Goal: Task Accomplishment & Management: Use online tool/utility

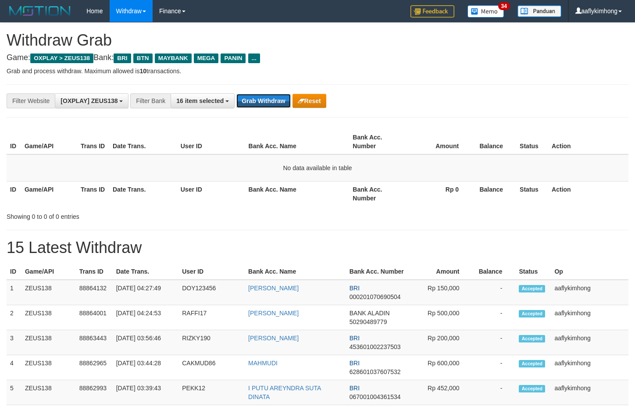
click at [257, 99] on button "Grab Withdraw" at bounding box center [263, 101] width 54 height 14
click at [272, 100] on button "Grab Withdraw" at bounding box center [263, 101] width 54 height 14
click at [271, 99] on button "Grab Withdraw" at bounding box center [263, 101] width 54 height 14
click at [284, 105] on button "Grab Withdraw" at bounding box center [263, 101] width 54 height 14
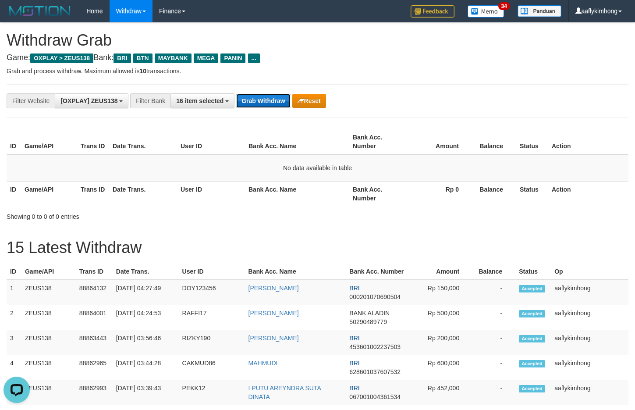
click at [284, 105] on button "Grab Withdraw" at bounding box center [263, 101] width 54 height 14
click at [270, 102] on button "Grab Withdraw" at bounding box center [263, 101] width 54 height 14
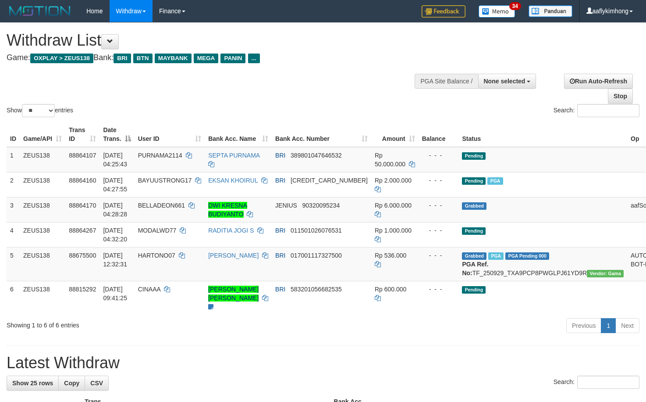
select select
select select "**"
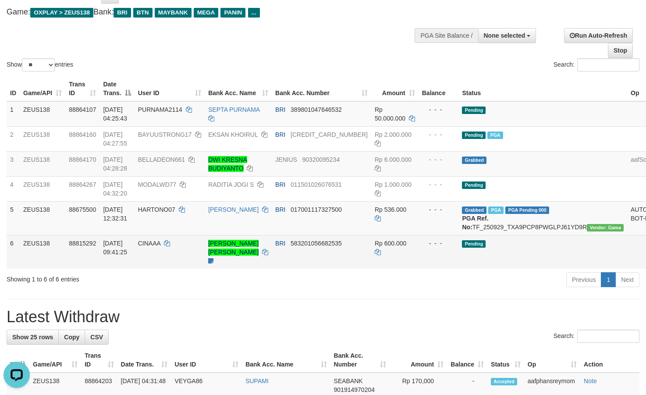
click at [293, 266] on td "BRI 583201056682535" at bounding box center [322, 252] width 100 height 34
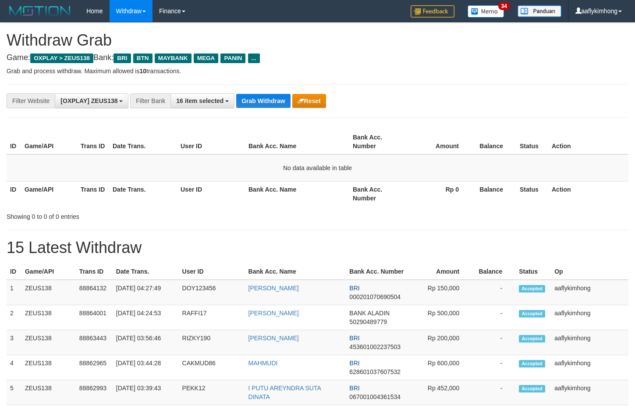
click at [270, 102] on button "Grab Withdraw" at bounding box center [263, 101] width 54 height 14
click at [255, 102] on button "Grab Withdraw" at bounding box center [263, 101] width 54 height 14
click at [276, 103] on button "Grab Withdraw" at bounding box center [263, 101] width 54 height 14
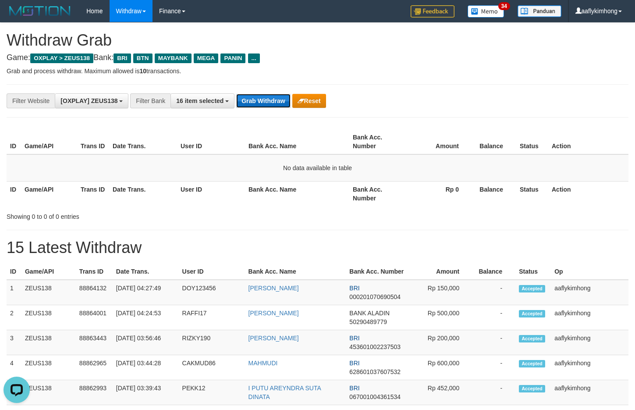
click at [275, 103] on button "Grab Withdraw" at bounding box center [263, 101] width 54 height 14
click at [276, 99] on button "Grab Withdraw" at bounding box center [263, 101] width 54 height 14
click at [267, 105] on button "Grab Withdraw" at bounding box center [263, 101] width 54 height 14
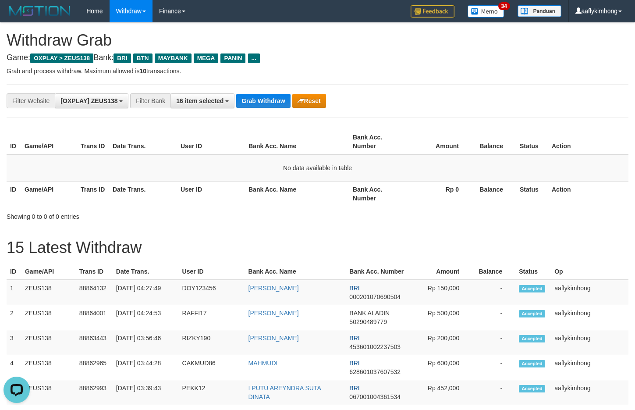
click at [515, 105] on div "**********" at bounding box center [265, 100] width 530 height 15
click at [263, 103] on button "Grab Withdraw" at bounding box center [263, 101] width 54 height 14
click at [263, 101] on button "Grab Withdraw" at bounding box center [263, 101] width 54 height 14
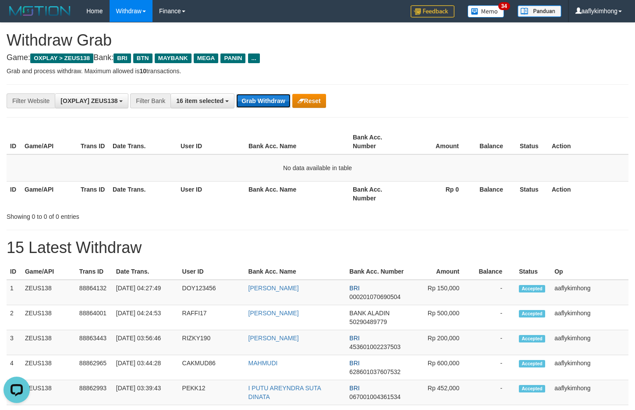
click at [264, 97] on button "Grab Withdraw" at bounding box center [263, 101] width 54 height 14
drag, startPoint x: 514, startPoint y: 167, endPoint x: 491, endPoint y: 166, distance: 22.8
click at [509, 167] on td "No data available in table" at bounding box center [318, 167] width 622 height 27
click at [269, 96] on button "Grab Withdraw" at bounding box center [263, 101] width 54 height 14
drag, startPoint x: 269, startPoint y: 96, endPoint x: 506, endPoint y: 100, distance: 237.2
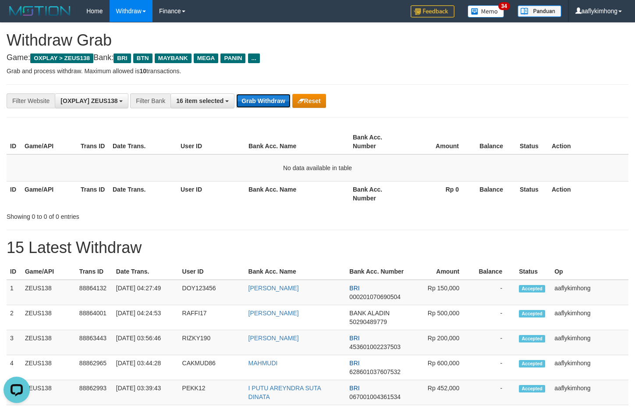
click at [270, 96] on button "Grab Withdraw" at bounding box center [263, 101] width 54 height 14
click at [288, 106] on button "Grab Withdraw" at bounding box center [263, 101] width 54 height 14
drag, startPoint x: 288, startPoint y: 106, endPoint x: 325, endPoint y: 110, distance: 37.1
click at [288, 105] on button "Grab Withdraw" at bounding box center [263, 101] width 54 height 14
click at [260, 99] on button "Grab Withdraw" at bounding box center [263, 101] width 54 height 14
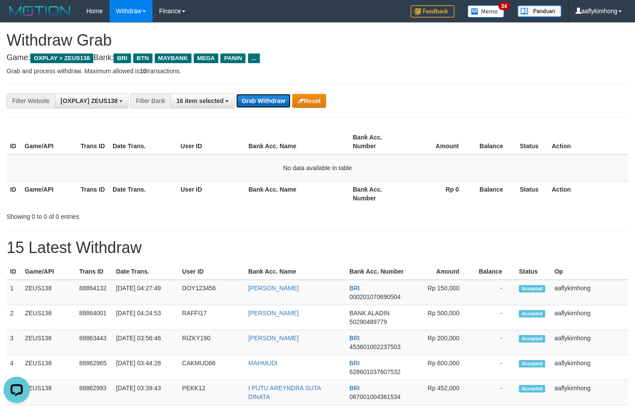
click at [260, 99] on button "Grab Withdraw" at bounding box center [263, 101] width 54 height 14
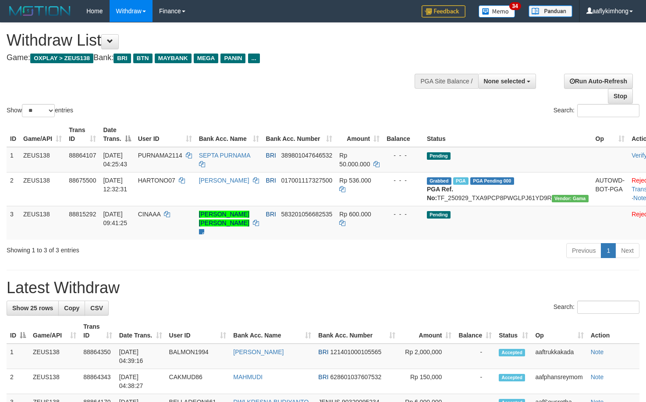
select select
select select "**"
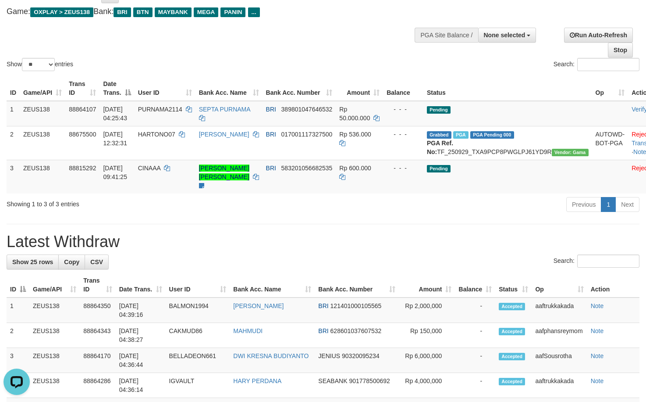
click at [287, 266] on div "Search:" at bounding box center [323, 261] width 633 height 15
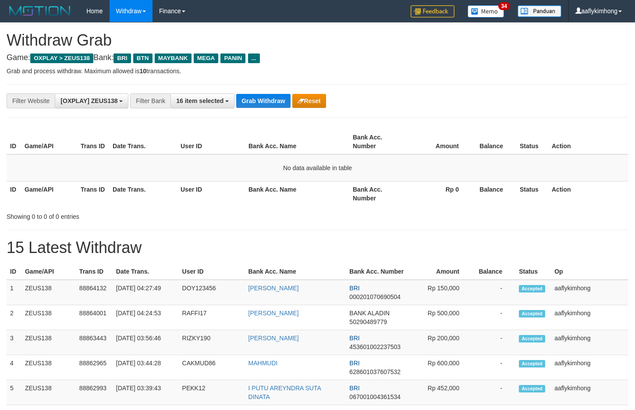
click at [260, 97] on button "Grab Withdraw" at bounding box center [263, 101] width 54 height 14
click at [535, 136] on th "Status" at bounding box center [532, 141] width 32 height 25
click at [255, 103] on button "Grab Withdraw" at bounding box center [263, 101] width 54 height 14
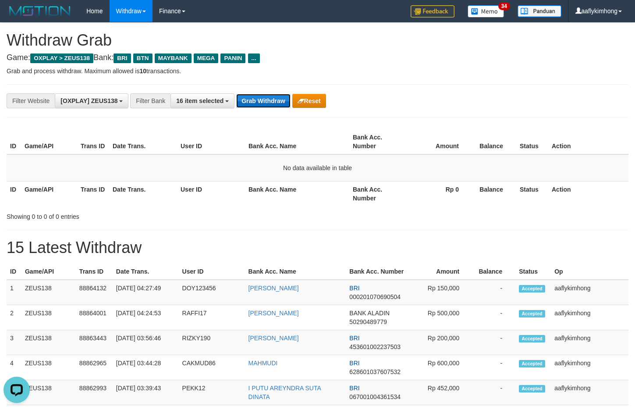
click at [255, 103] on button "Grab Withdraw" at bounding box center [263, 101] width 54 height 14
click at [248, 98] on button "Grab Withdraw" at bounding box center [263, 101] width 54 height 14
click at [251, 93] on div "**********" at bounding box center [265, 100] width 530 height 15
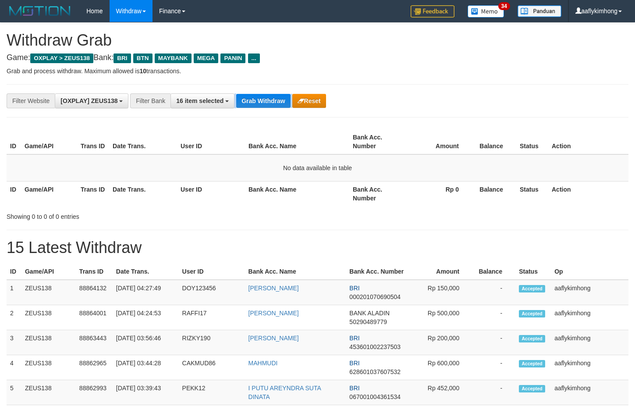
click at [251, 93] on div "**********" at bounding box center [265, 100] width 530 height 15
click at [260, 129] on th "Bank Acc. Name" at bounding box center [297, 141] width 104 height 25
drag, startPoint x: 262, startPoint y: 123, endPoint x: 263, endPoint y: 104, distance: 18.9
click at [263, 102] on button "Grab Withdraw" at bounding box center [263, 101] width 54 height 14
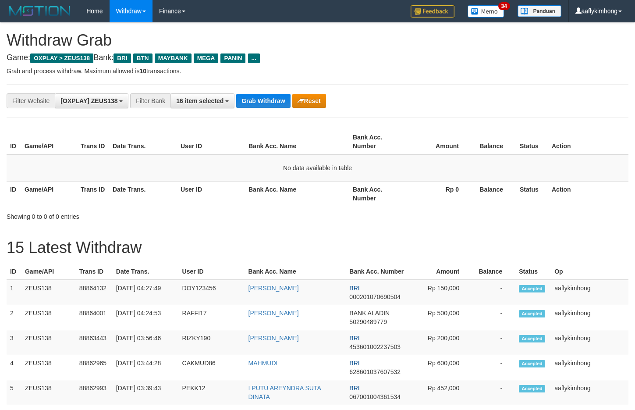
click at [263, 102] on button "Grab Withdraw" at bounding box center [263, 101] width 54 height 14
drag, startPoint x: 0, startPoint y: 0, endPoint x: 262, endPoint y: 91, distance: 277.4
click at [262, 91] on div "**********" at bounding box center [318, 100] width 622 height 33
click at [262, 92] on div "**********" at bounding box center [318, 100] width 622 height 33
click at [249, 106] on button "Grab Withdraw" at bounding box center [263, 101] width 54 height 14
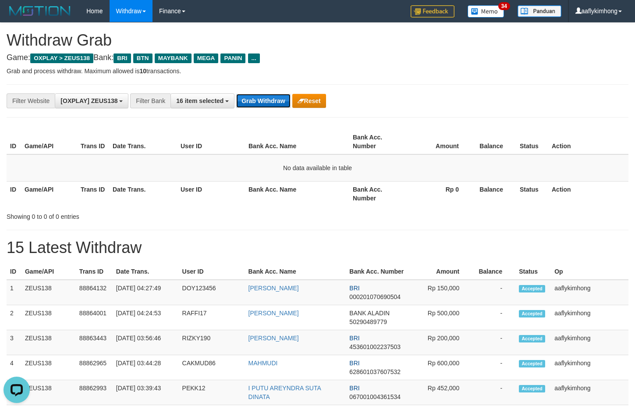
click at [268, 98] on button "Grab Withdraw" at bounding box center [263, 101] width 54 height 14
click at [267, 100] on button "Grab Withdraw" at bounding box center [263, 101] width 54 height 14
click at [261, 96] on button "Grab Withdraw" at bounding box center [263, 101] width 54 height 14
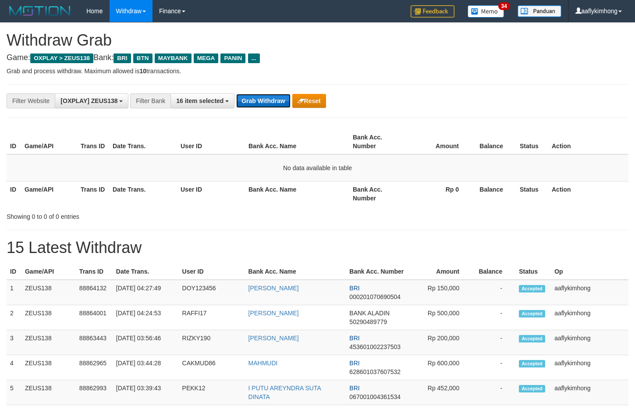
click at [271, 99] on button "Grab Withdraw" at bounding box center [263, 101] width 54 height 14
click at [269, 99] on button "Grab Withdraw" at bounding box center [263, 101] width 54 height 14
click at [268, 98] on button "Grab Withdraw" at bounding box center [263, 101] width 54 height 14
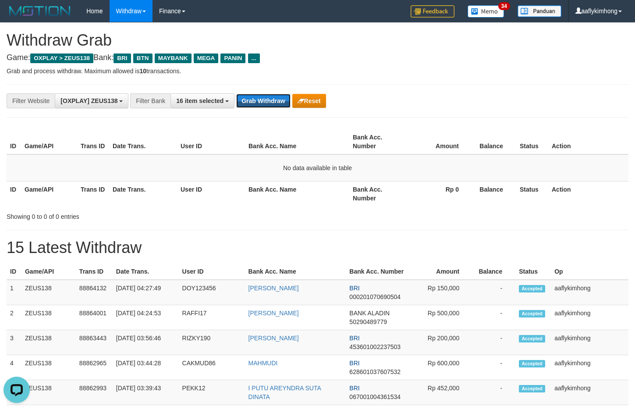
click at [268, 98] on button "Grab Withdraw" at bounding box center [263, 101] width 54 height 14
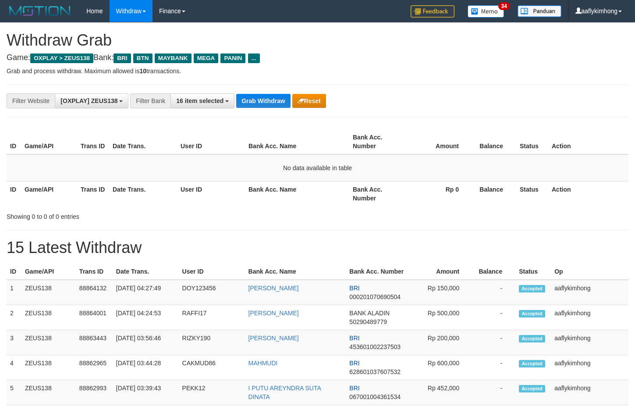
click at [268, 98] on button "Grab Withdraw" at bounding box center [263, 101] width 54 height 14
click at [252, 101] on button "Grab Withdraw" at bounding box center [263, 101] width 54 height 14
drag, startPoint x: 252, startPoint y: 101, endPoint x: 515, endPoint y: 116, distance: 263.9
click at [263, 100] on button "Grab Withdraw" at bounding box center [263, 101] width 54 height 14
click at [477, 92] on div "**********" at bounding box center [318, 100] width 622 height 33
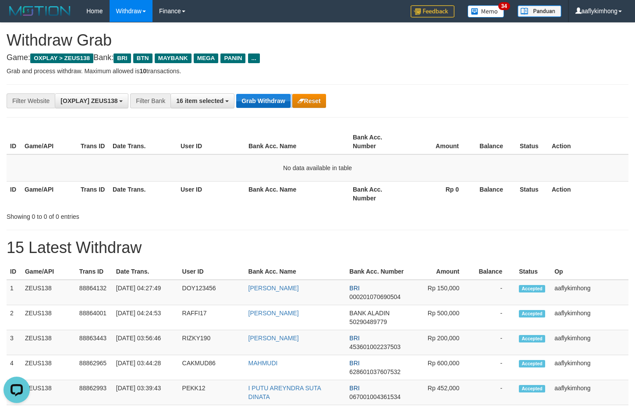
click at [273, 107] on div "**********" at bounding box center [318, 100] width 622 height 33
click at [273, 107] on button "Grab Withdraw" at bounding box center [263, 101] width 54 height 14
click at [256, 96] on button "Grab Withdraw" at bounding box center [263, 101] width 54 height 14
click at [255, 96] on button "Grab Withdraw" at bounding box center [263, 101] width 54 height 14
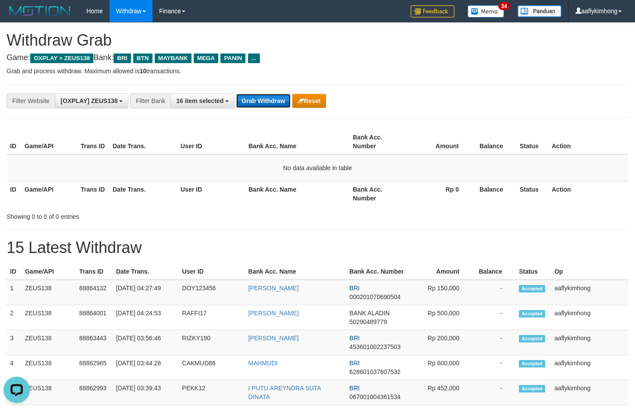
click at [255, 96] on button "Grab Withdraw" at bounding box center [263, 101] width 54 height 14
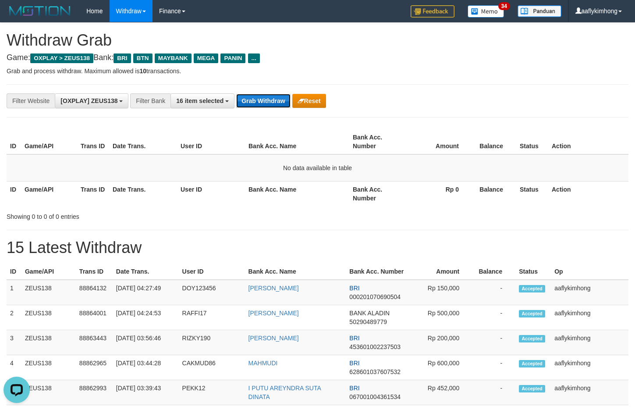
click at [255, 96] on button "Grab Withdraw" at bounding box center [263, 101] width 54 height 14
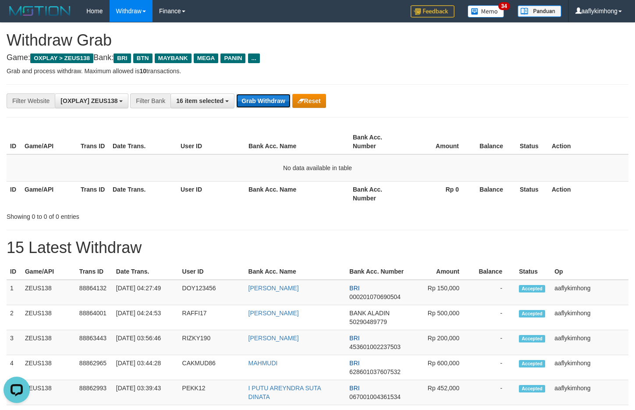
click at [255, 96] on button "Grab Withdraw" at bounding box center [263, 101] width 54 height 14
click at [256, 107] on button "Grab Withdraw" at bounding box center [263, 101] width 54 height 14
drag, startPoint x: 277, startPoint y: 90, endPoint x: 276, endPoint y: 96, distance: 5.5
click at [277, 91] on div "**********" at bounding box center [318, 100] width 622 height 33
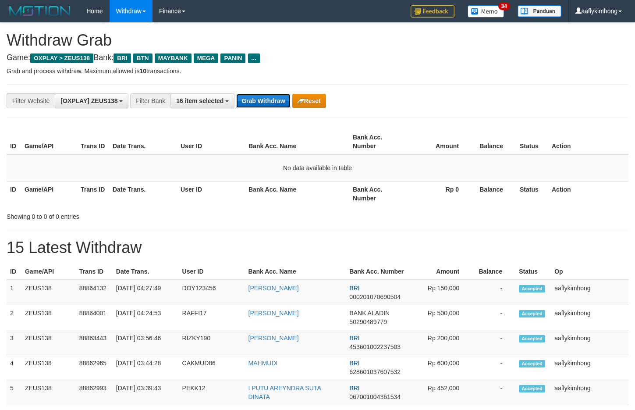
drag, startPoint x: 273, startPoint y: 99, endPoint x: 319, endPoint y: 121, distance: 51.2
click at [273, 99] on button "Grab Withdraw" at bounding box center [263, 101] width 54 height 14
click at [263, 94] on button "Grab Withdraw" at bounding box center [263, 101] width 54 height 14
click at [264, 94] on button "Grab Withdraw" at bounding box center [263, 101] width 54 height 14
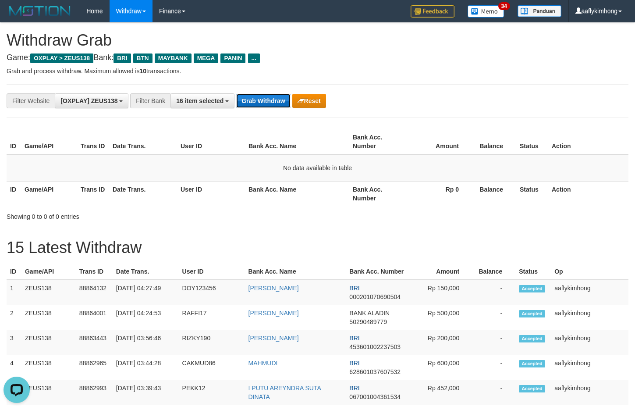
click at [270, 99] on button "Grab Withdraw" at bounding box center [263, 101] width 54 height 14
click at [272, 106] on button "Grab Withdraw" at bounding box center [263, 101] width 54 height 14
click at [269, 105] on button "Grab Withdraw" at bounding box center [263, 101] width 54 height 14
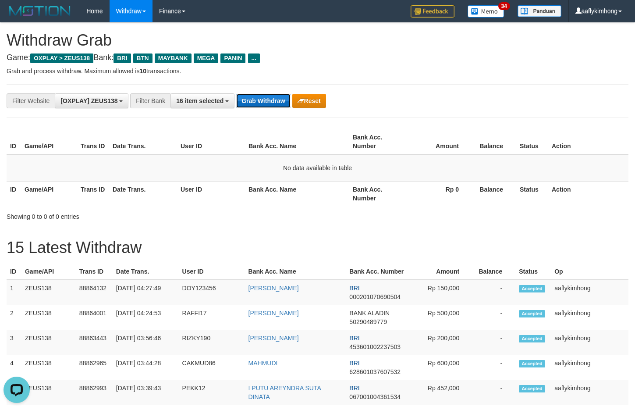
click at [268, 99] on button "Grab Withdraw" at bounding box center [263, 101] width 54 height 14
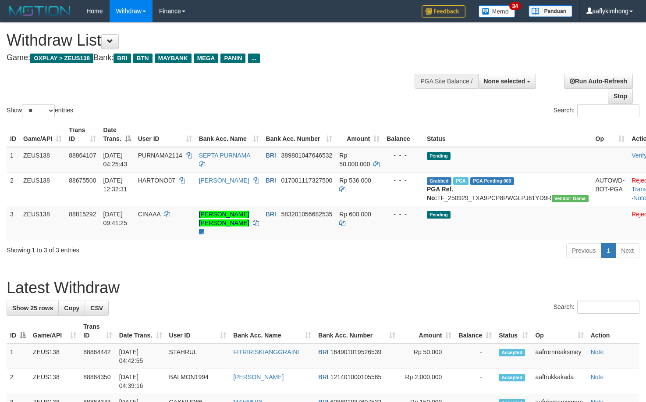
select select
select select "**"
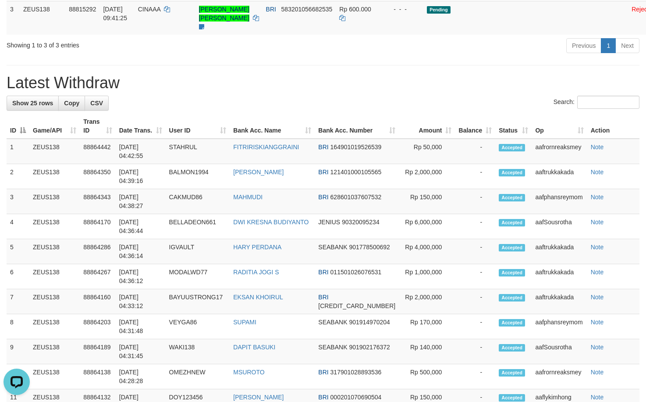
scroll to position [134, 0]
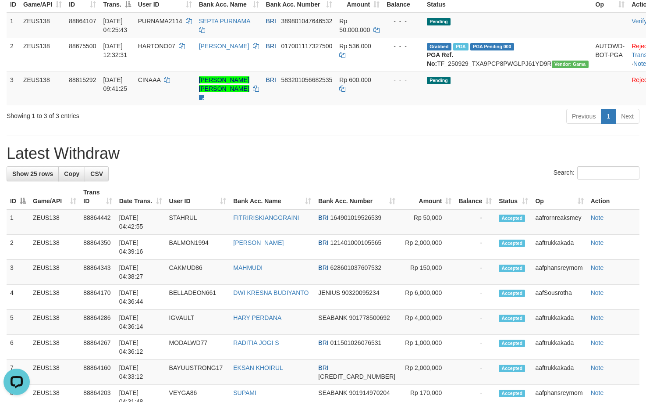
click at [204, 162] on h1 "Latest Withdraw" at bounding box center [323, 154] width 633 height 18
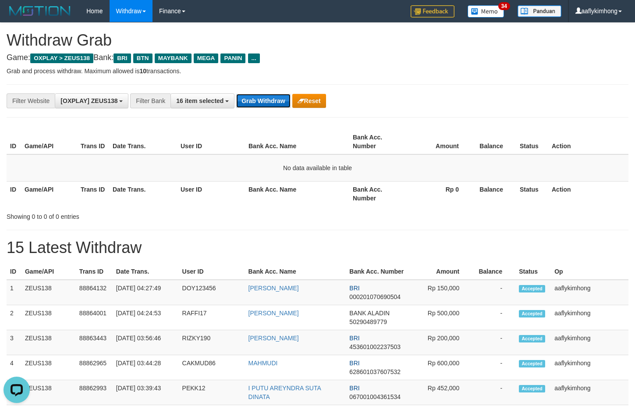
click at [252, 94] on button "Grab Withdraw" at bounding box center [263, 101] width 54 height 14
drag, startPoint x: 253, startPoint y: 94, endPoint x: 322, endPoint y: 91, distance: 68.4
click at [254, 94] on button "Grab Withdraw" at bounding box center [263, 101] width 54 height 14
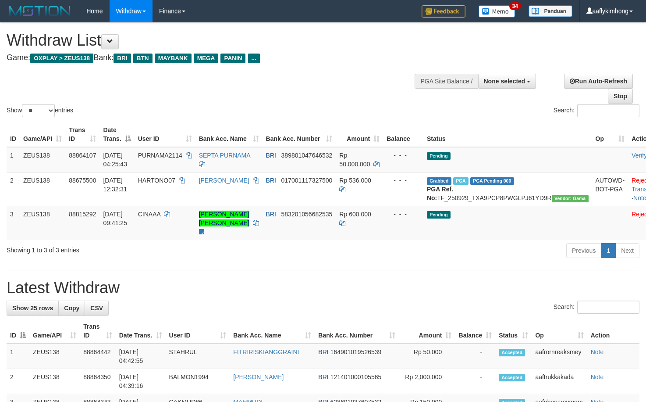
select select
select select "**"
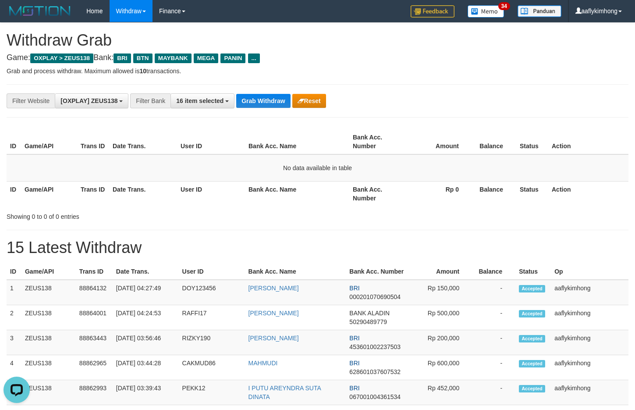
drag, startPoint x: 548, startPoint y: 151, endPoint x: 382, endPoint y: 123, distance: 168.0
click at [537, 149] on th "Status" at bounding box center [532, 141] width 32 height 25
click at [273, 100] on button "Grab Withdraw" at bounding box center [263, 101] width 54 height 14
click at [274, 100] on button "Grab Withdraw" at bounding box center [263, 101] width 54 height 14
click at [273, 97] on button "Grab Withdraw" at bounding box center [263, 101] width 54 height 14
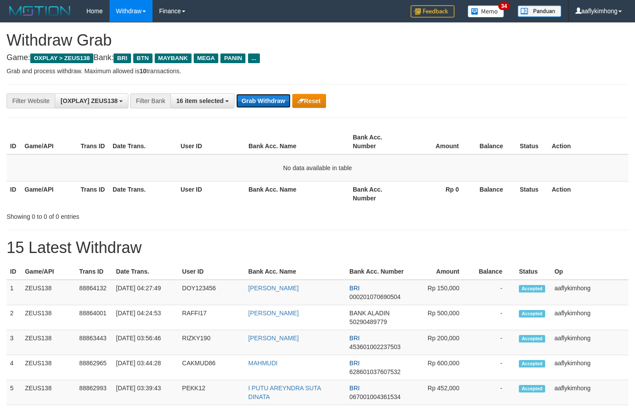
click at [274, 101] on button "Grab Withdraw" at bounding box center [263, 101] width 54 height 14
click at [275, 101] on button "Grab Withdraw" at bounding box center [263, 101] width 54 height 14
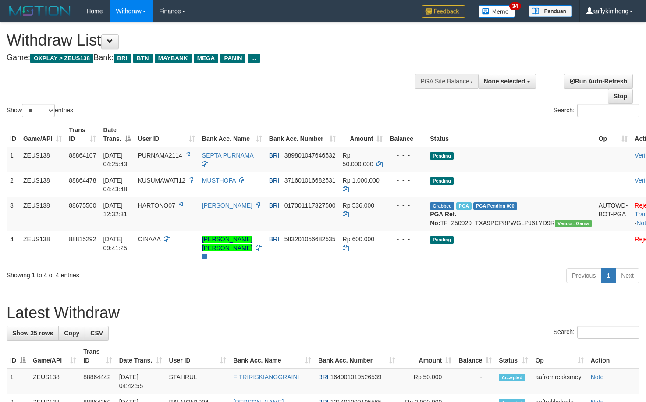
select select
select select "**"
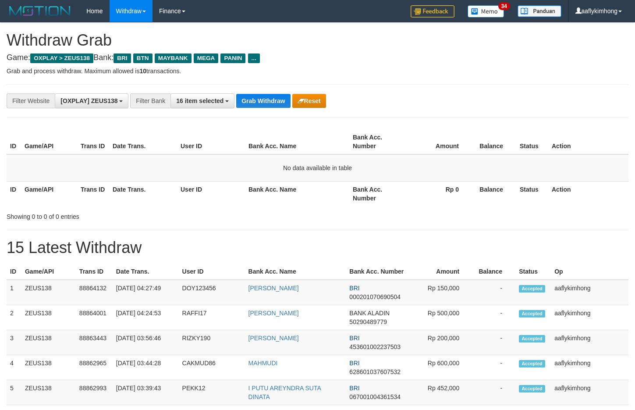
click at [217, 93] on button "16 item selected" at bounding box center [203, 100] width 64 height 15
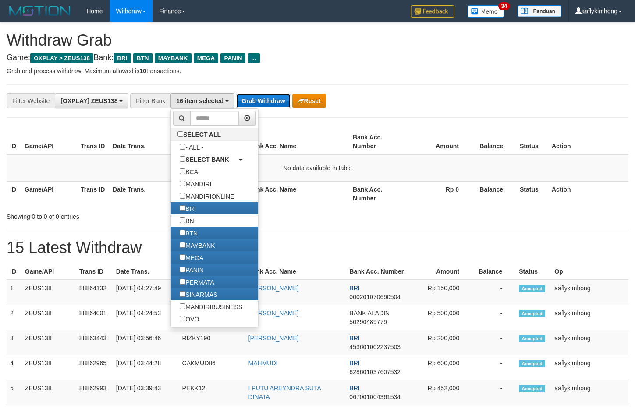
click at [246, 95] on button "Grab Withdraw" at bounding box center [263, 101] width 54 height 14
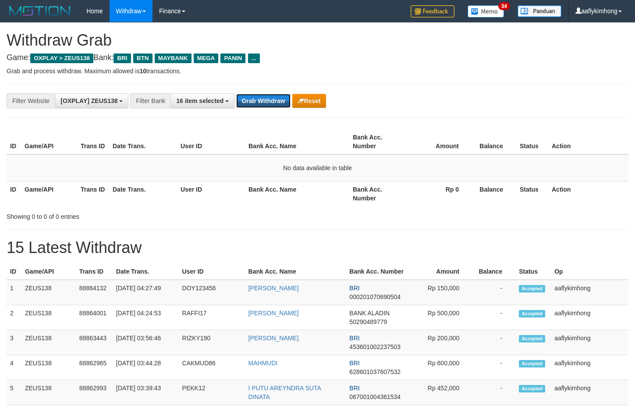
drag, startPoint x: 246, startPoint y: 95, endPoint x: 374, endPoint y: 132, distance: 132.9
click at [247, 95] on button "Grab Withdraw" at bounding box center [263, 101] width 54 height 14
click at [267, 98] on button "Grab Withdraw" at bounding box center [263, 101] width 54 height 14
click at [256, 97] on button "Grab Withdraw" at bounding box center [263, 101] width 54 height 14
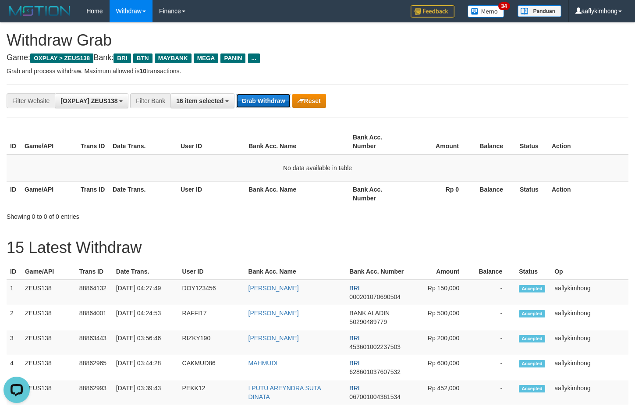
click at [256, 96] on button "Grab Withdraw" at bounding box center [263, 101] width 54 height 14
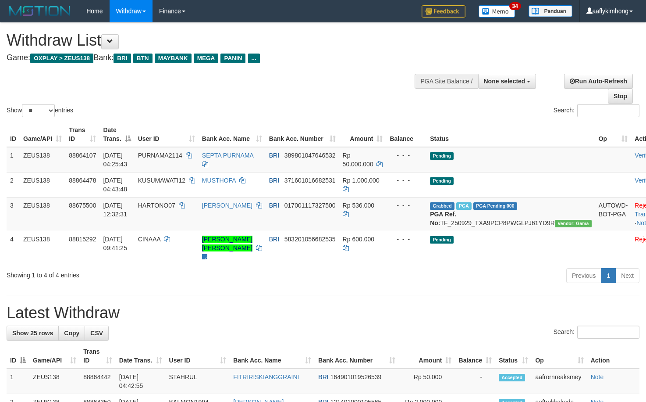
select select
select select "**"
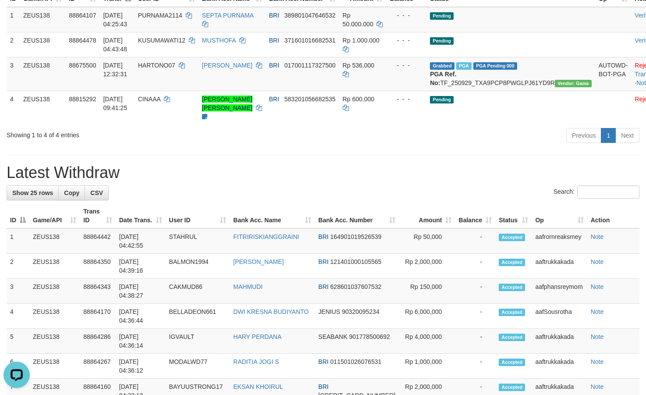
click at [125, 166] on div "**********" at bounding box center [323, 397] width 646 height 1029
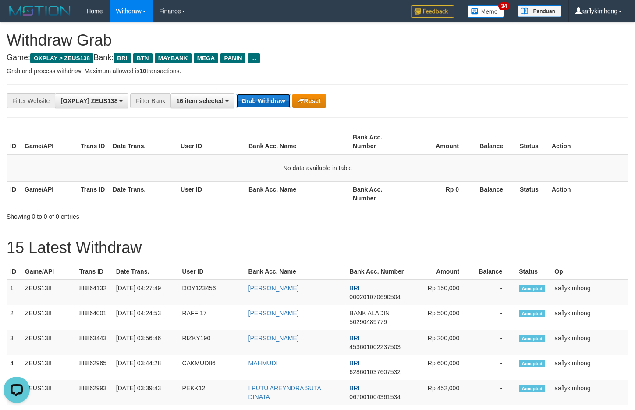
click at [271, 105] on button "Grab Withdraw" at bounding box center [263, 101] width 54 height 14
drag, startPoint x: 271, startPoint y: 105, endPoint x: 509, endPoint y: 95, distance: 238.2
click at [276, 103] on button "Grab Withdraw" at bounding box center [263, 101] width 54 height 14
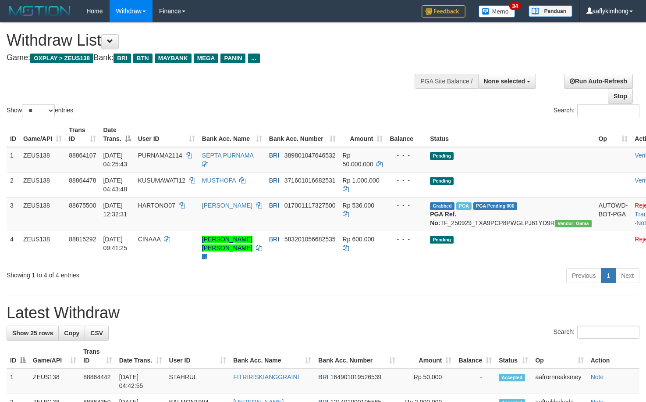
select select
select select "**"
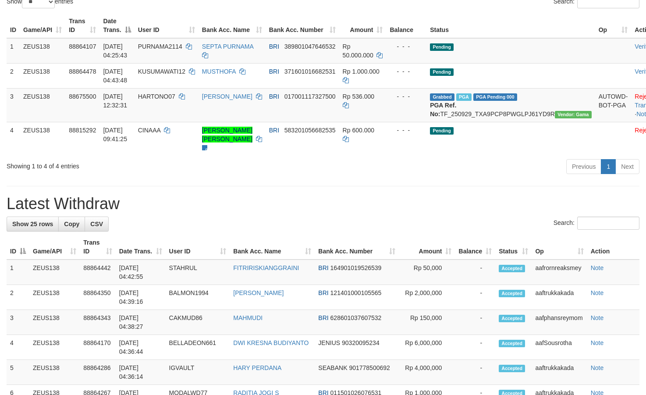
scroll to position [127, 0]
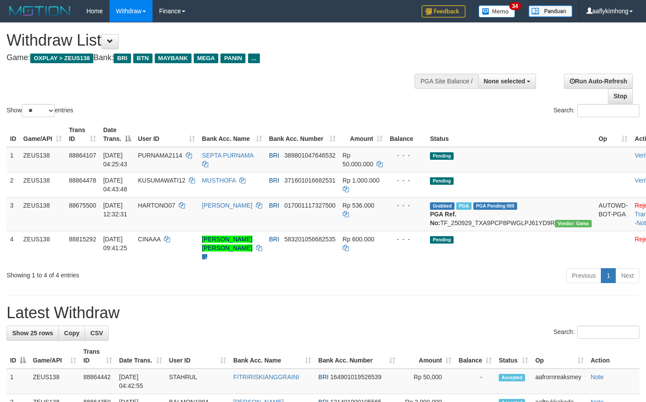
select select
select select "**"
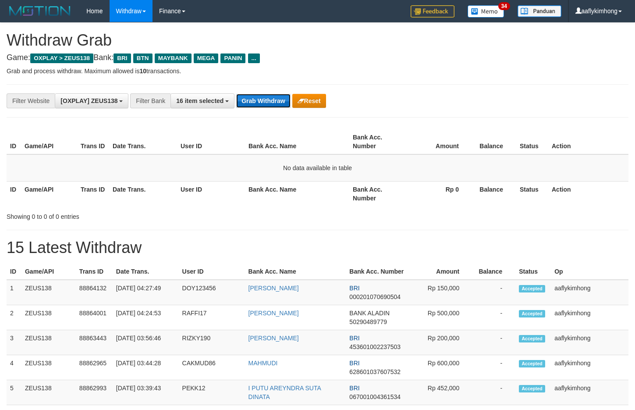
click at [277, 95] on button "Grab Withdraw" at bounding box center [263, 101] width 54 height 14
click at [273, 101] on button "Grab Withdraw" at bounding box center [263, 101] width 54 height 14
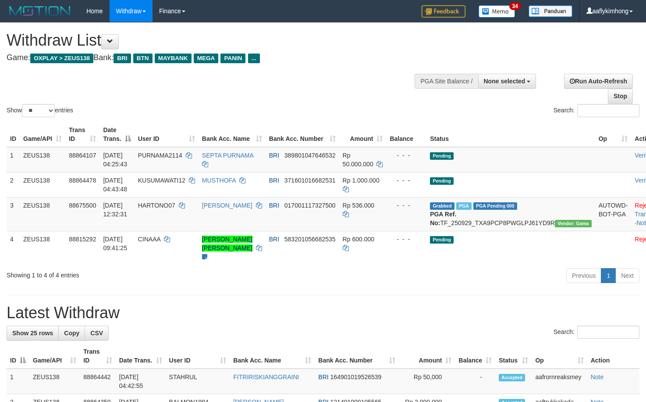
select select
select select "**"
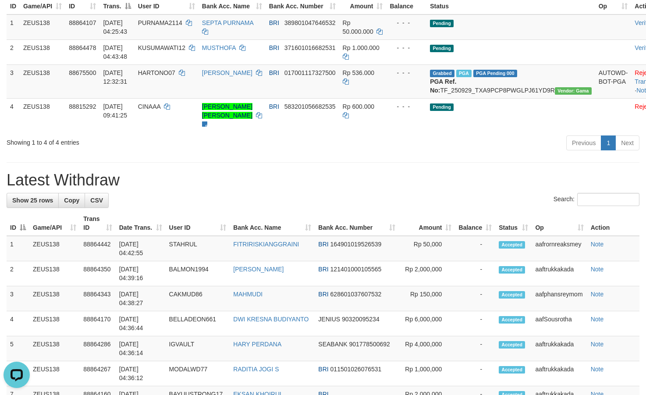
drag, startPoint x: 185, startPoint y: 174, endPoint x: 185, endPoint y: 179, distance: 5.3
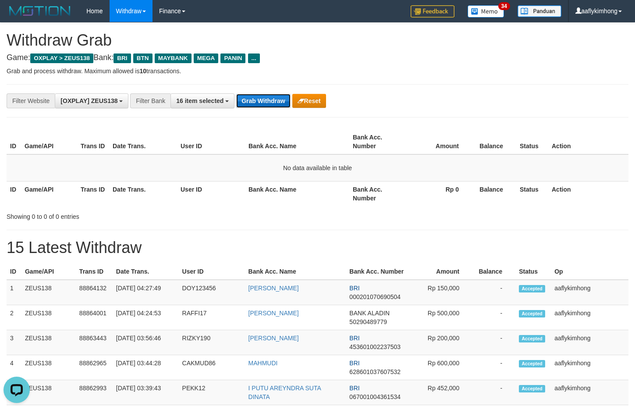
click at [277, 103] on button "Grab Withdraw" at bounding box center [263, 101] width 54 height 14
click at [277, 102] on button "Grab Withdraw" at bounding box center [263, 101] width 54 height 14
click at [237, 92] on div "**********" at bounding box center [318, 100] width 622 height 33
click at [242, 92] on div "**********" at bounding box center [318, 100] width 622 height 33
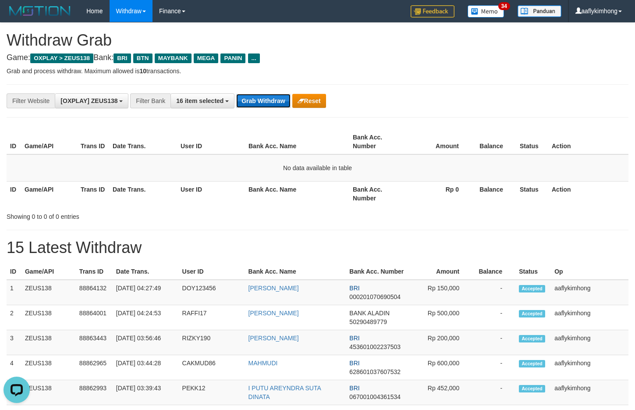
click at [256, 98] on button "Grab Withdraw" at bounding box center [263, 101] width 54 height 14
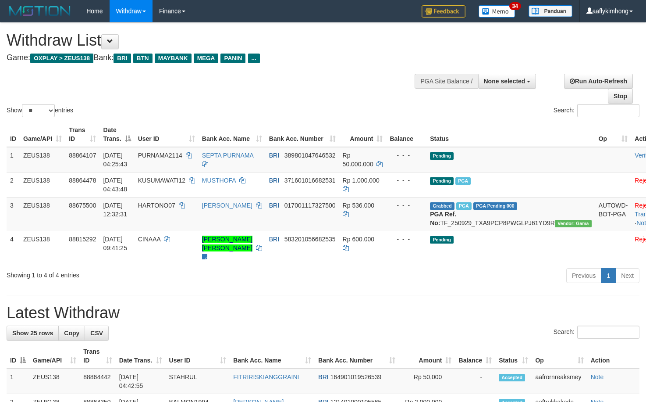
select select
select select "**"
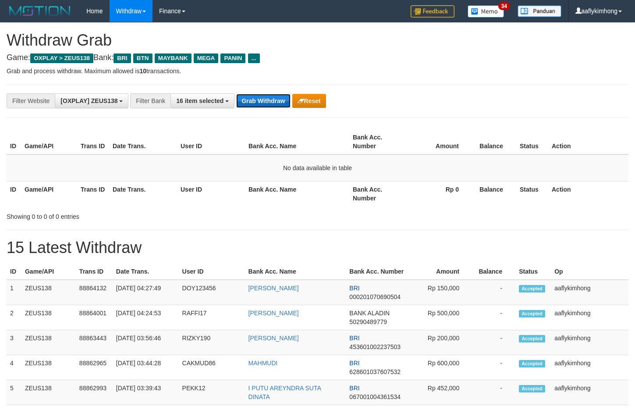
click at [241, 97] on button "Grab Withdraw" at bounding box center [263, 101] width 54 height 14
click at [259, 103] on button "Grab Withdraw" at bounding box center [263, 101] width 54 height 14
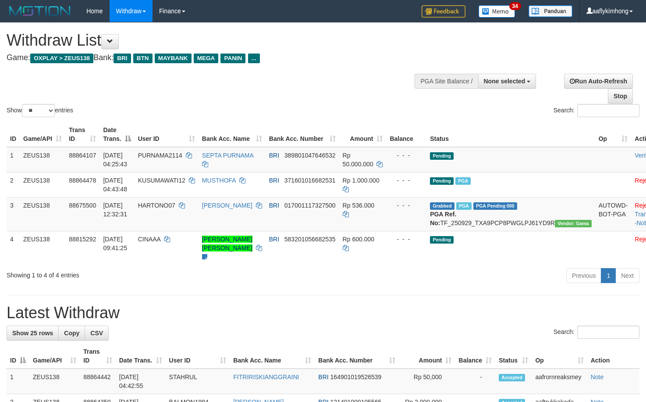
select select
select select "**"
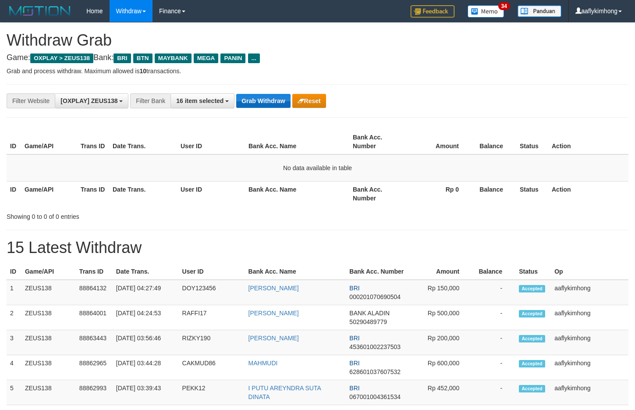
click at [260, 95] on button "Grab Withdraw" at bounding box center [263, 101] width 54 height 14
click at [254, 98] on button "Grab Withdraw" at bounding box center [263, 101] width 54 height 14
drag, startPoint x: 254, startPoint y: 97, endPoint x: 525, endPoint y: 104, distance: 270.6
click at [255, 97] on button "Grab Withdraw" at bounding box center [263, 101] width 54 height 14
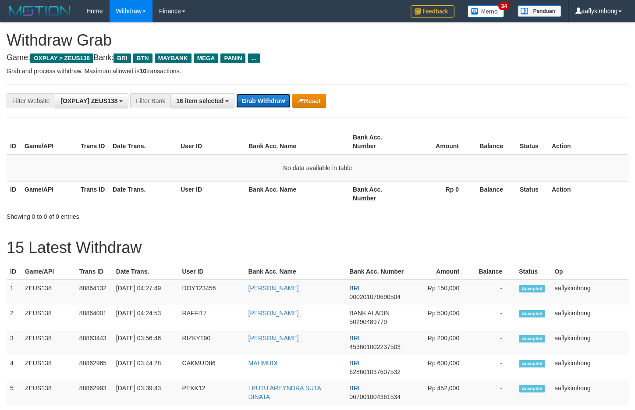
click at [255, 102] on button "Grab Withdraw" at bounding box center [263, 101] width 54 height 14
click at [254, 102] on button "Grab Withdraw" at bounding box center [263, 101] width 54 height 14
click at [250, 99] on button "Grab Withdraw" at bounding box center [263, 101] width 54 height 14
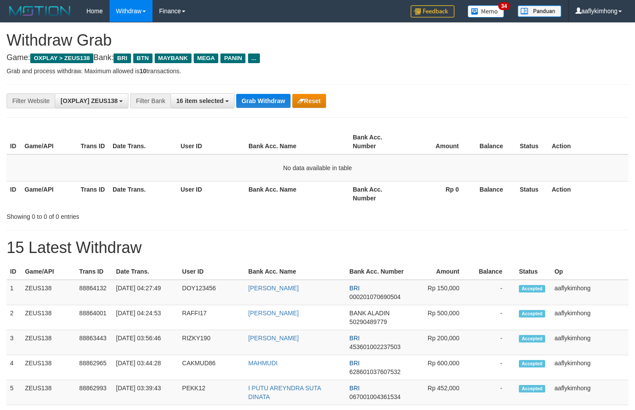
click at [250, 99] on button "Grab Withdraw" at bounding box center [263, 101] width 54 height 14
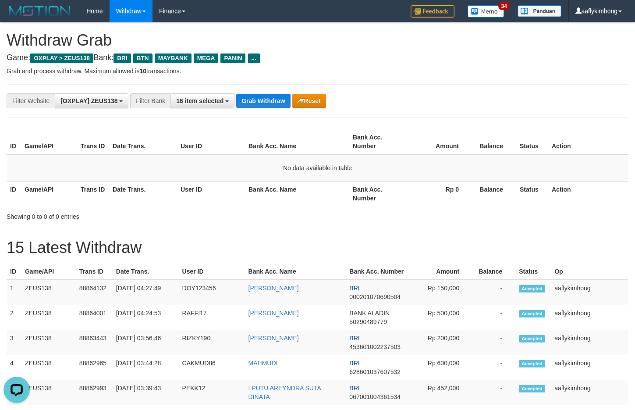
click at [301, 137] on th "Bank Acc. Name" at bounding box center [297, 141] width 104 height 25
click at [269, 97] on button "Grab Withdraw" at bounding box center [263, 101] width 54 height 14
click at [274, 96] on button "Grab Withdraw" at bounding box center [263, 101] width 54 height 14
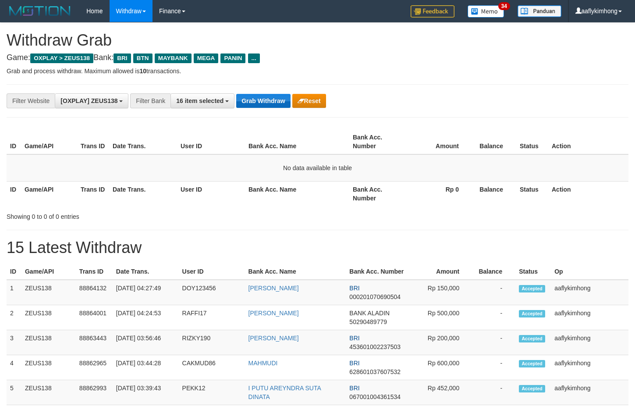
click at [274, 96] on button "Grab Withdraw" at bounding box center [263, 101] width 54 height 14
drag, startPoint x: 0, startPoint y: 0, endPoint x: 274, endPoint y: 96, distance: 289.9
click at [274, 96] on button "Grab Withdraw" at bounding box center [263, 101] width 54 height 14
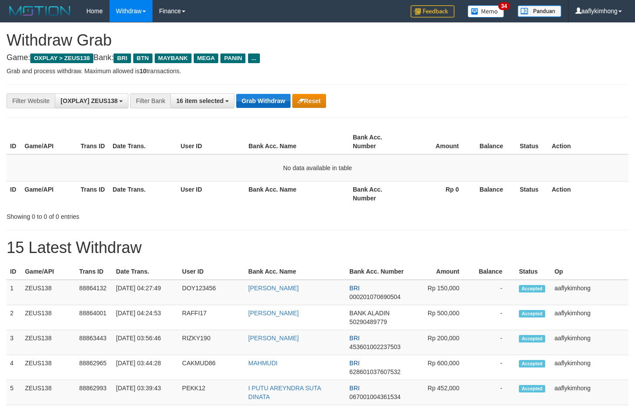
click at [274, 96] on button "Grab Withdraw" at bounding box center [263, 101] width 54 height 14
click at [273, 96] on button "Grab Withdraw" at bounding box center [263, 101] width 54 height 14
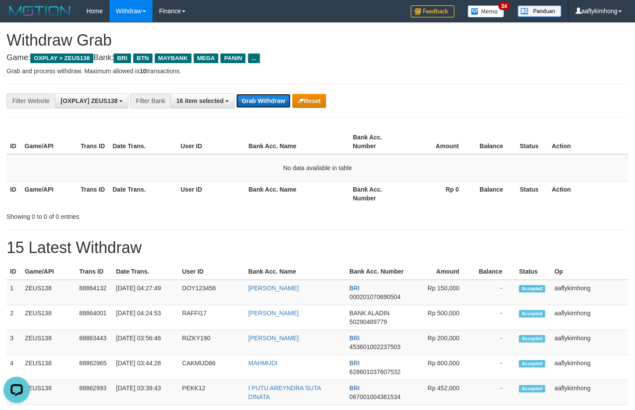
click at [247, 99] on button "Grab Withdraw" at bounding box center [263, 101] width 54 height 14
click at [280, 111] on div "**********" at bounding box center [318, 100] width 622 height 33
click at [277, 101] on button "Grab Withdraw" at bounding box center [263, 101] width 54 height 14
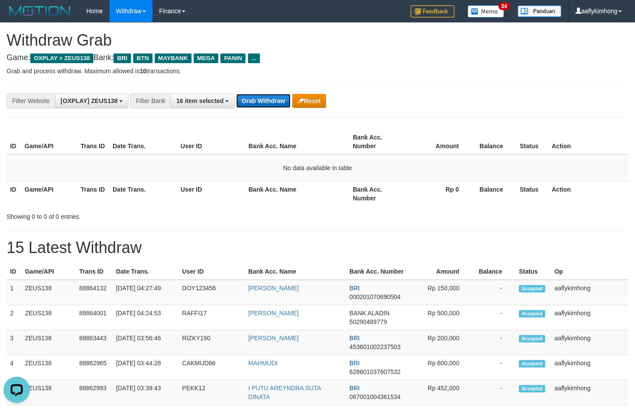
click at [277, 101] on button "Grab Withdraw" at bounding box center [263, 101] width 54 height 14
click at [277, 100] on button "Grab Withdraw" at bounding box center [263, 101] width 54 height 14
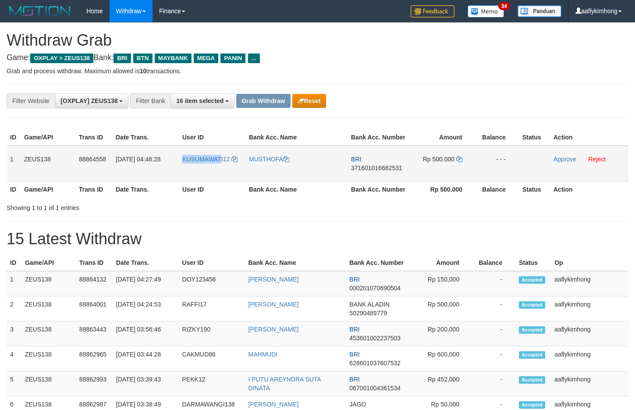
copy span "KUSUMAWAT"
copy span "KUSUMAWATI12"
drag, startPoint x: 180, startPoint y: 166, endPoint x: 562, endPoint y: 140, distance: 382.3
click at [231, 164] on td "KUSUMAWATI12" at bounding box center [212, 164] width 67 height 36
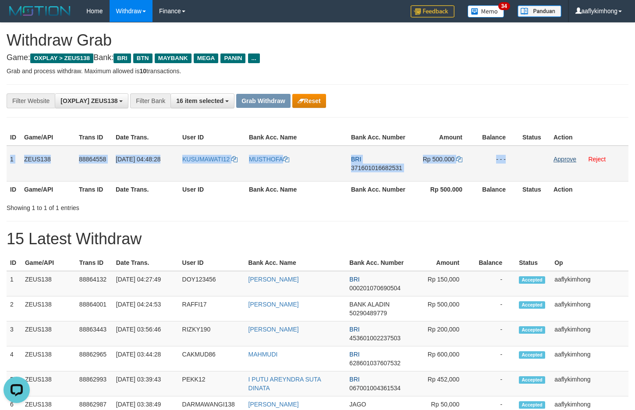
copy tr "1 ZEUS138 88864558 01/10/2025 04:48:28 KUSUMAWATI12 MUSTHOFA BRI 37160101668253…"
drag, startPoint x: 11, startPoint y: 153, endPoint x: 562, endPoint y: 157, distance: 551.5
click at [559, 157] on tr "1 ZEUS138 88864558 01/10/2025 04:48:28 KUSUMAWATI12 MUSTHOFA BRI 37160101668253…" at bounding box center [318, 164] width 622 height 36
copy tr "1 ZEUS138 88864558 01/10/2025 04:48:28 KUSUMAWATI12 MUSTHOFA BRI 37160101668253…"
click at [374, 166] on span "371601016682531" at bounding box center [376, 167] width 51 height 7
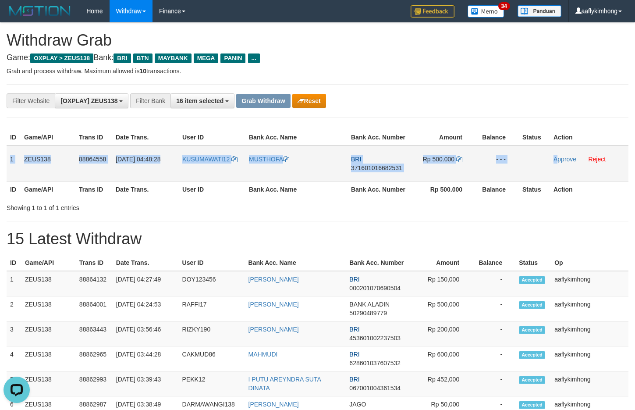
copy tr "1 ZEUS138 88864558 01/10/2025 04:48:28 KUSUMAWATI12 MUSTHOFA BRI 37160101668253…"
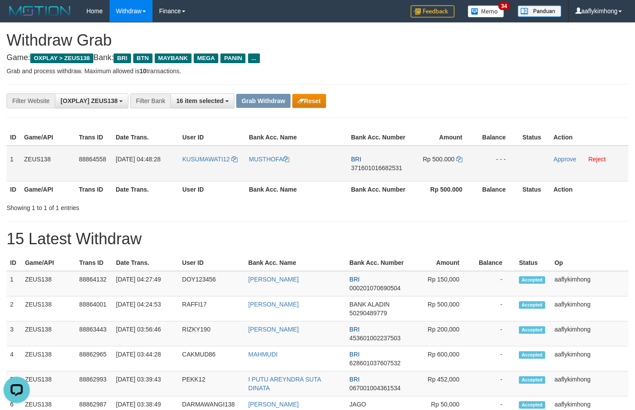
click at [374, 166] on span "371601016682531" at bounding box center [376, 167] width 51 height 7
drag, startPoint x: 462, startPoint y: 154, endPoint x: 457, endPoint y: 166, distance: 12.8
click at [460, 155] on td "Rp 500.000" at bounding box center [442, 164] width 65 height 36
click at [457, 166] on td "Rp 500.000" at bounding box center [442, 164] width 65 height 36
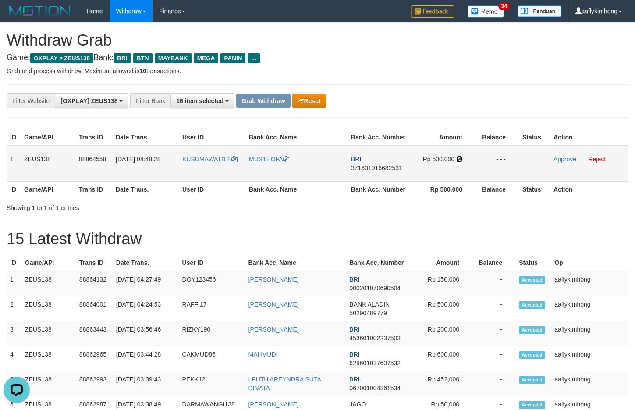
click at [458, 156] on icon at bounding box center [459, 159] width 6 height 6
click at [462, 161] on td "Rp 500.000" at bounding box center [442, 164] width 65 height 36
click at [459, 157] on icon at bounding box center [459, 159] width 6 height 6
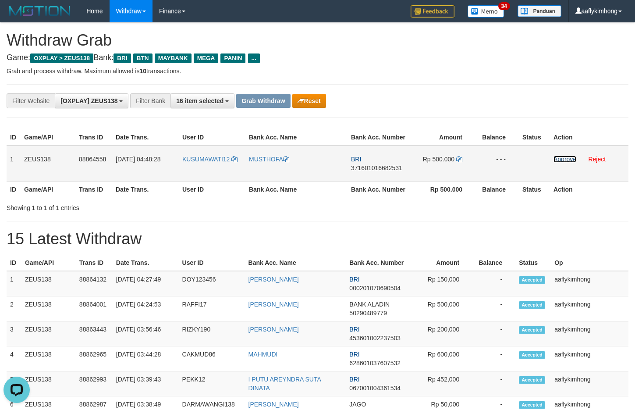
click at [558, 159] on link "Approve" at bounding box center [565, 159] width 23 height 7
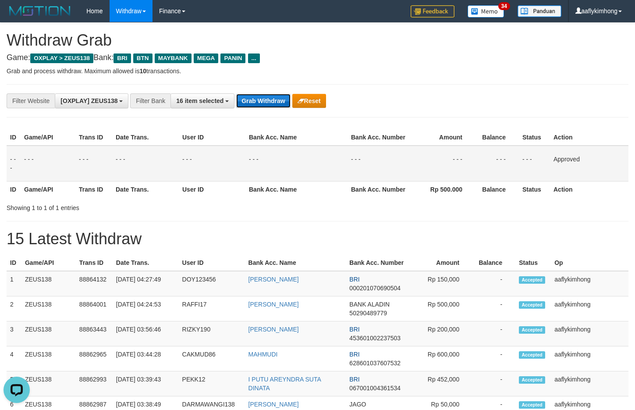
click at [263, 95] on button "Grab Withdraw" at bounding box center [263, 101] width 54 height 14
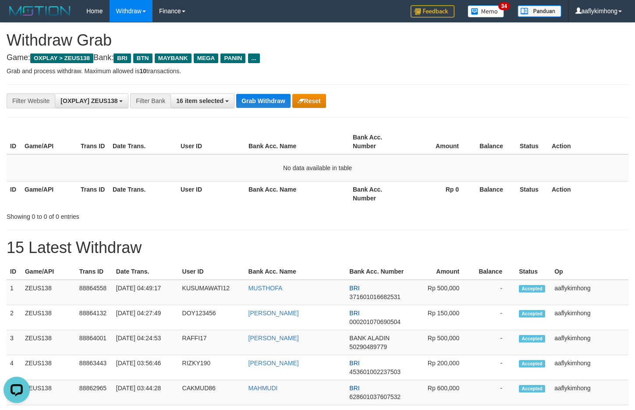
click at [248, 92] on div "**********" at bounding box center [318, 100] width 622 height 33
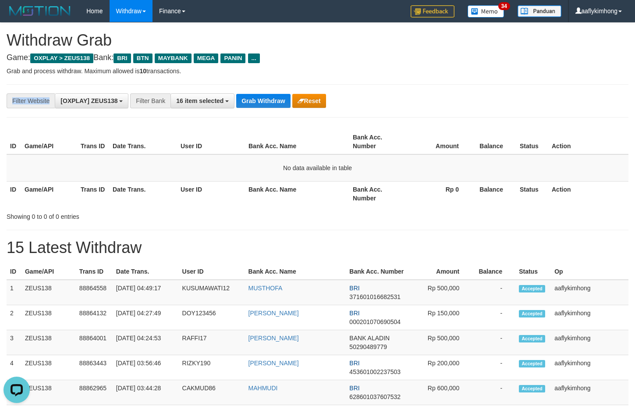
click at [248, 92] on div "**********" at bounding box center [318, 100] width 622 height 33
click at [249, 92] on div "**********" at bounding box center [318, 100] width 622 height 33
click at [270, 96] on button "Grab Withdraw" at bounding box center [263, 101] width 54 height 14
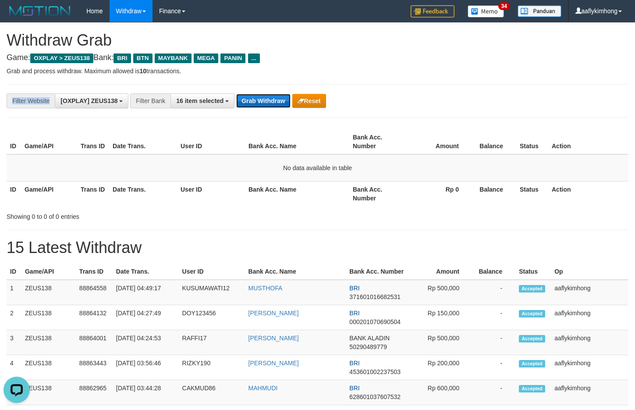
click at [268, 95] on button "Grab Withdraw" at bounding box center [263, 101] width 54 height 14
click at [274, 104] on button "Grab Withdraw" at bounding box center [263, 101] width 54 height 14
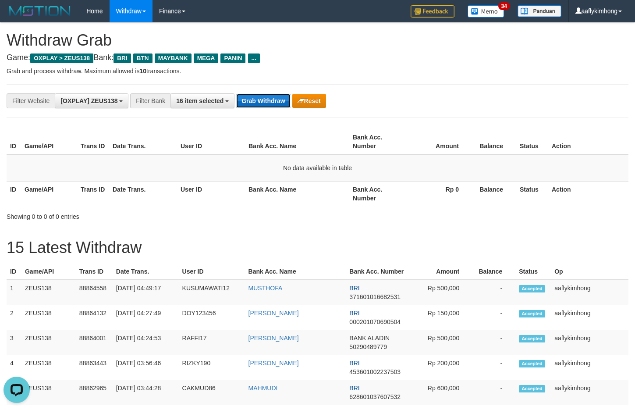
click at [274, 104] on button "Grab Withdraw" at bounding box center [263, 101] width 54 height 14
click at [287, 105] on button "Grab Withdraw" at bounding box center [263, 101] width 54 height 14
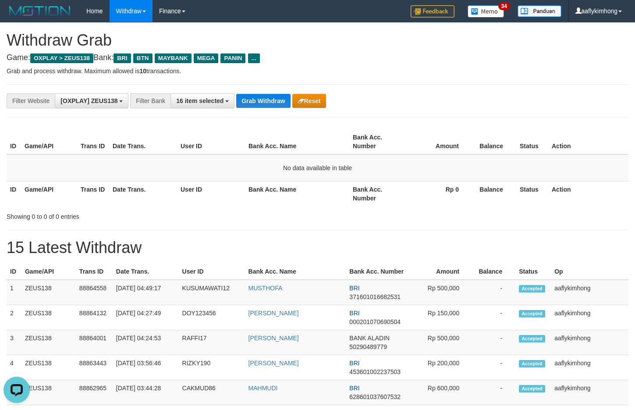
click at [505, 94] on div "**********" at bounding box center [265, 100] width 530 height 15
click at [273, 100] on button "Grab Withdraw" at bounding box center [263, 101] width 54 height 14
drag, startPoint x: 273, startPoint y: 100, endPoint x: 180, endPoint y: 1, distance: 135.2
click at [260, 85] on div "**********" at bounding box center [318, 100] width 622 height 33
drag, startPoint x: 309, startPoint y: 143, endPoint x: 302, endPoint y: 139, distance: 8.3
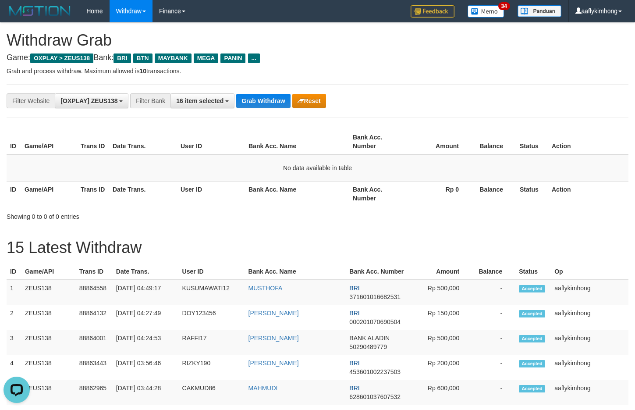
click at [309, 143] on th "Bank Acc. Name" at bounding box center [297, 141] width 104 height 25
click at [255, 107] on button "Grab Withdraw" at bounding box center [263, 101] width 54 height 14
click at [254, 103] on button "Grab Withdraw" at bounding box center [263, 101] width 54 height 14
click at [258, 103] on button "Grab Withdraw" at bounding box center [263, 101] width 54 height 14
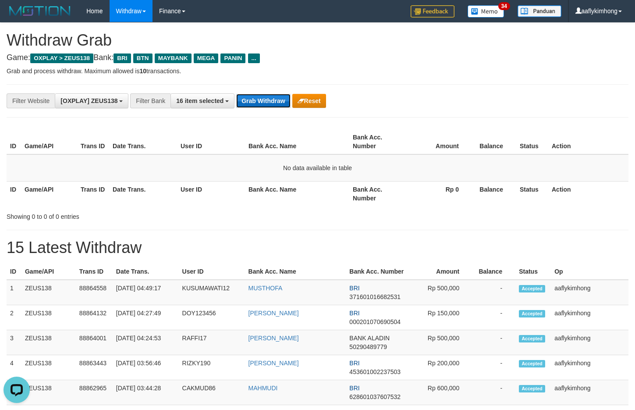
click at [258, 103] on button "Grab Withdraw" at bounding box center [263, 101] width 54 height 14
click at [288, 100] on button "Grab Withdraw" at bounding box center [263, 101] width 54 height 14
click at [287, 100] on button "Grab Withdraw" at bounding box center [263, 101] width 54 height 14
click at [286, 100] on button "Grab Withdraw" at bounding box center [263, 101] width 54 height 14
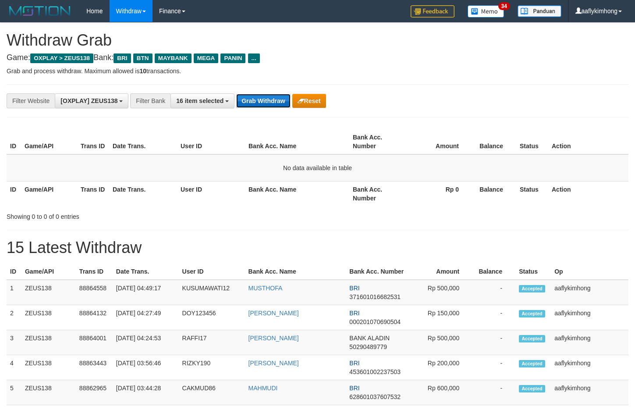
click at [285, 99] on button "Grab Withdraw" at bounding box center [263, 101] width 54 height 14
click at [268, 96] on button "Grab Withdraw" at bounding box center [263, 101] width 54 height 14
click at [266, 106] on button "Grab Withdraw" at bounding box center [263, 101] width 54 height 14
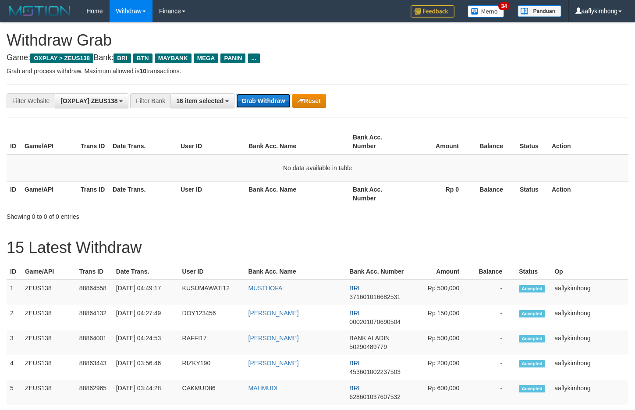
click at [266, 105] on button "Grab Withdraw" at bounding box center [263, 101] width 54 height 14
click at [267, 106] on button "Grab Withdraw" at bounding box center [263, 101] width 54 height 14
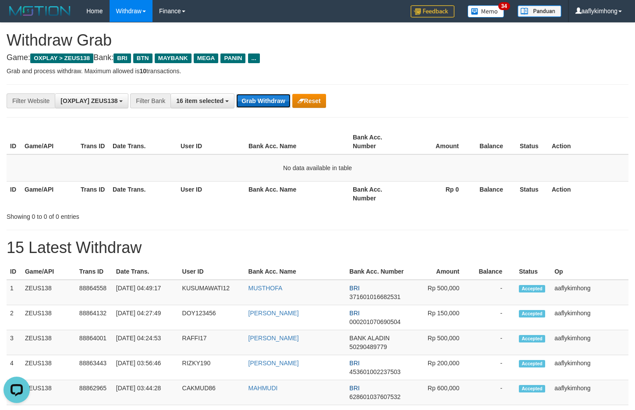
click at [267, 106] on button "Grab Withdraw" at bounding box center [263, 101] width 54 height 14
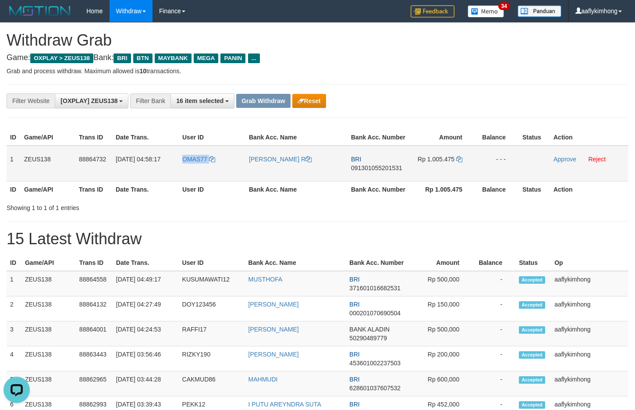
copy tr "OMAS77"
drag, startPoint x: 181, startPoint y: 166, endPoint x: 226, endPoint y: 166, distance: 44.7
click at [226, 166] on tr "1 ZEUS138 88864732 01/10/2025 04:58:17 OMAS77 DENI PERMANA R BRI 09130105520153…" at bounding box center [318, 164] width 622 height 36
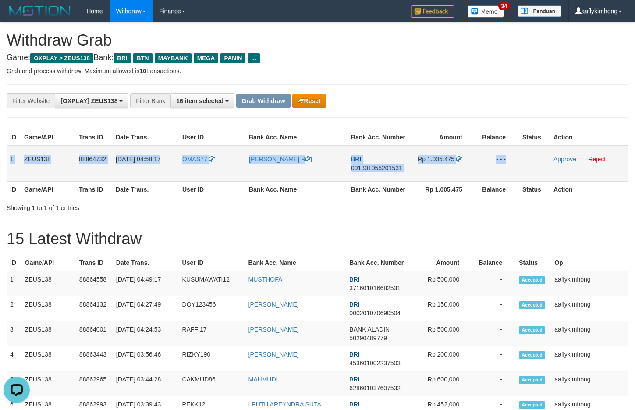
copy tr "1 ZEUS138 88864732 01/10/2025 04:58:17 OMAS77 DENI PERMANA R BRI 09130105520153…"
drag, startPoint x: 10, startPoint y: 157, endPoint x: 564, endPoint y: 164, distance: 554.2
click at [564, 164] on tr "1 ZEUS138 88864732 01/10/2025 04:58:17 OMAS77 DENI PERMANA R BRI 09130105520153…" at bounding box center [318, 164] width 622 height 36
copy tr "1 ZEUS138 88864732 01/10/2025 04:58:17 OMAS77 DENI PERMANA R BRI 09130105520153…"
click at [370, 167] on span "091301055201531" at bounding box center [376, 167] width 51 height 7
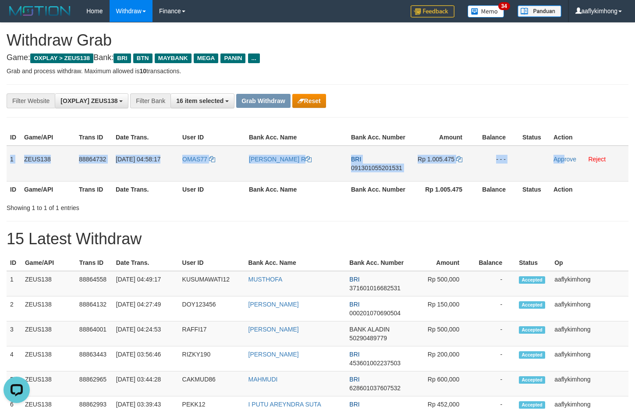
copy tr "1 ZEUS138 88864732 01/10/2025 04:58:17 OMAS77 DENI PERMANA R BRI 09130105520153…"
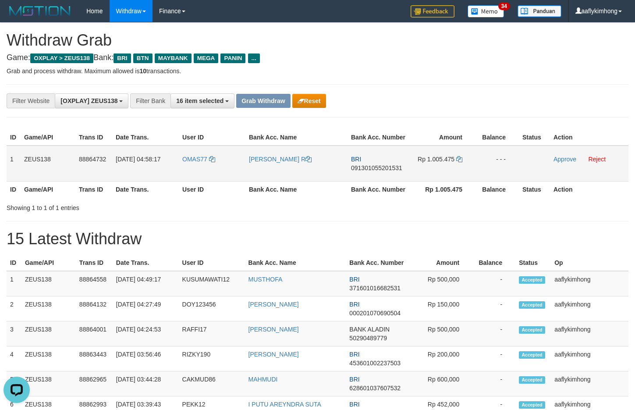
click at [370, 167] on span "091301055201531" at bounding box center [376, 167] width 51 height 7
click at [456, 160] on icon at bounding box center [459, 159] width 6 height 6
click at [456, 158] on icon at bounding box center [459, 159] width 6 height 6
click at [459, 157] on icon at bounding box center [459, 159] width 6 height 6
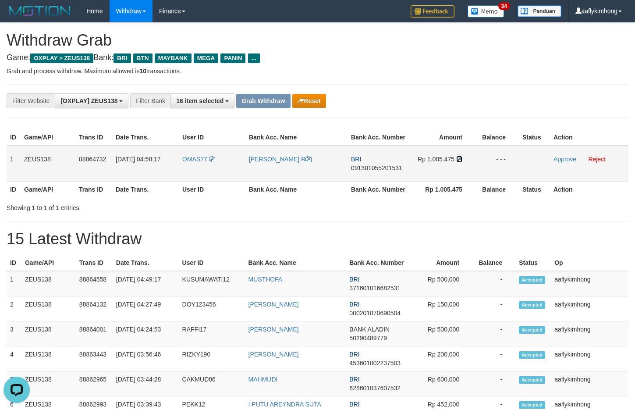
click at [459, 157] on icon at bounding box center [459, 159] width 6 height 6
click at [555, 157] on link "Approve" at bounding box center [565, 159] width 23 height 7
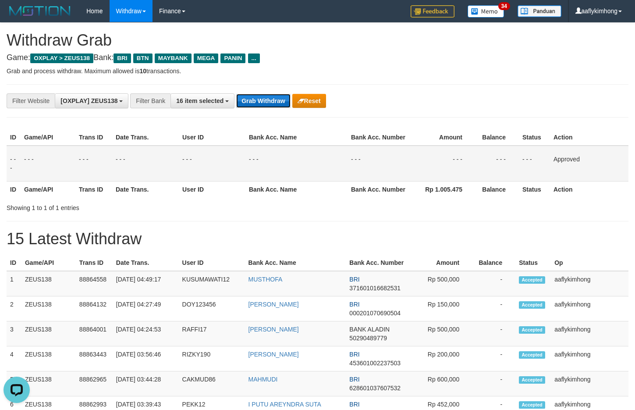
click at [268, 100] on button "Grab Withdraw" at bounding box center [263, 101] width 54 height 14
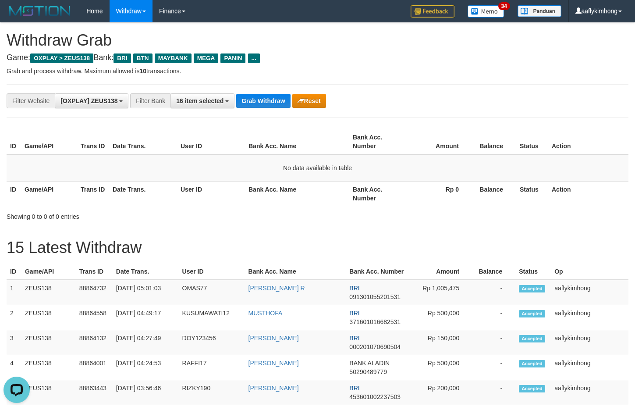
click at [273, 89] on div "**********" at bounding box center [318, 100] width 622 height 33
click at [261, 102] on button "Grab Withdraw" at bounding box center [263, 101] width 54 height 14
click at [260, 98] on button "Grab Withdraw" at bounding box center [263, 101] width 54 height 14
click at [260, 99] on button "Grab Withdraw" at bounding box center [263, 101] width 54 height 14
click at [273, 100] on button "Grab Withdraw" at bounding box center [263, 101] width 54 height 14
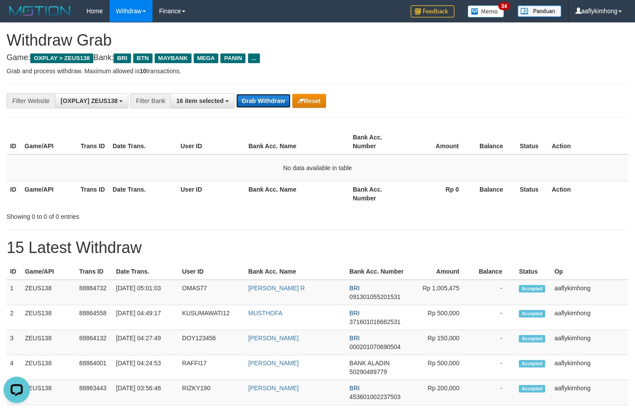
click at [273, 100] on button "Grab Withdraw" at bounding box center [263, 101] width 54 height 14
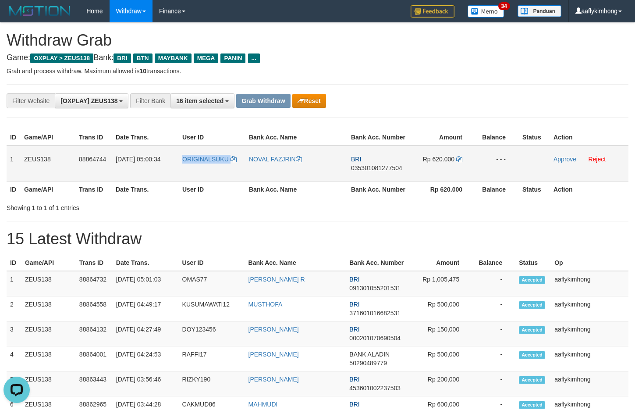
drag, startPoint x: 193, startPoint y: 170, endPoint x: 234, endPoint y: 167, distance: 40.9
click at [234, 167] on td "ORIGINALSUKU" at bounding box center [212, 164] width 67 height 36
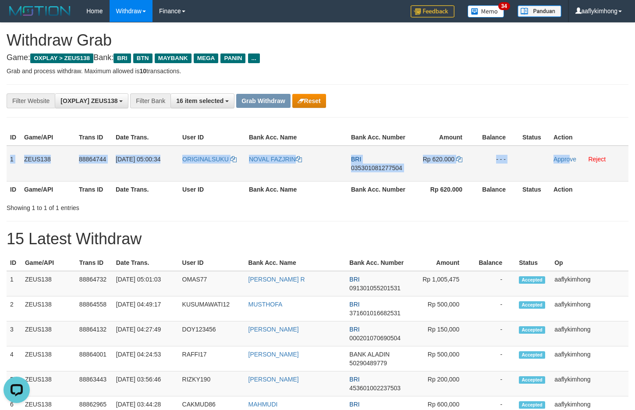
copy tr "1 ZEUS138 88864744 [DATE] 05:00:34 ORIGINALSUKU NOVAL FAZJRIN BRI 0353010812775…"
drag, startPoint x: 8, startPoint y: 149, endPoint x: 576, endPoint y: 164, distance: 567.9
click at [576, 164] on tr "1 ZEUS138 88864744 [DATE] 05:00:34 [GEOGRAPHIC_DATA] NOVAL FAZJRIN BRI 03530108…" at bounding box center [318, 164] width 622 height 36
copy tr "1 ZEUS138 88864744 01/10/2025 05:00:34 ORIGINALSUKU NOVAL FAZJRIN BRI 035301081…"
click at [371, 171] on span "035301081277504" at bounding box center [376, 167] width 51 height 7
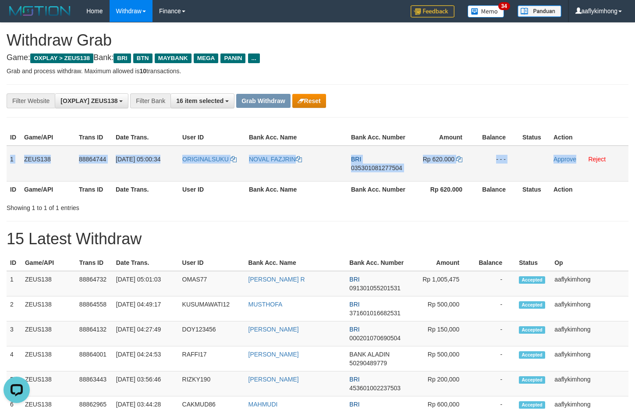
copy tr "1 ZEUS138 88864744 01/10/2025 05:00:34 ORIGINALSUKU NOVAL FAZJRIN BRI 035301081…"
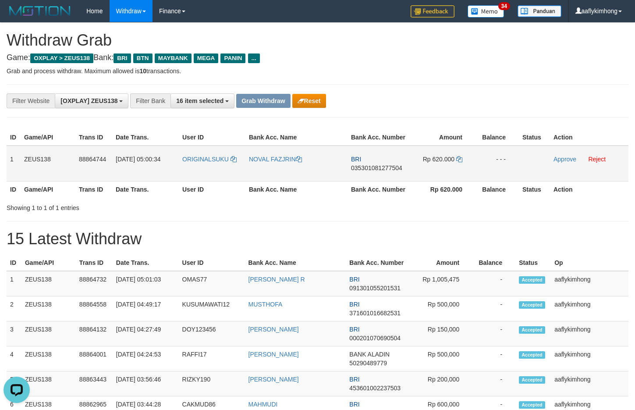
click at [371, 169] on span "035301081277504" at bounding box center [376, 167] width 51 height 7
click at [456, 161] on icon at bounding box center [459, 159] width 6 height 6
click at [459, 158] on icon at bounding box center [459, 159] width 6 height 6
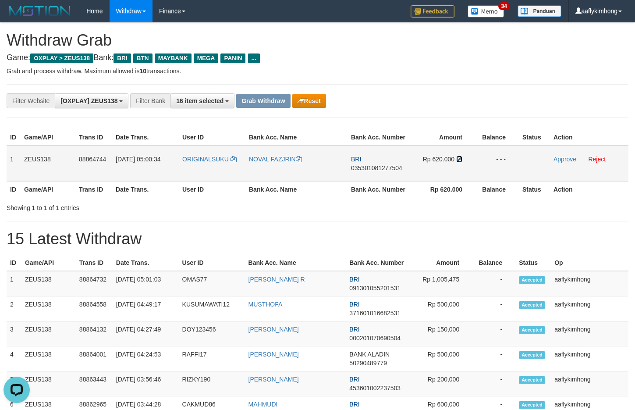
click at [459, 158] on icon at bounding box center [459, 159] width 6 height 6
drag, startPoint x: 557, startPoint y: 159, endPoint x: 358, endPoint y: 96, distance: 208.4
click at [557, 159] on link "Approve" at bounding box center [565, 159] width 23 height 7
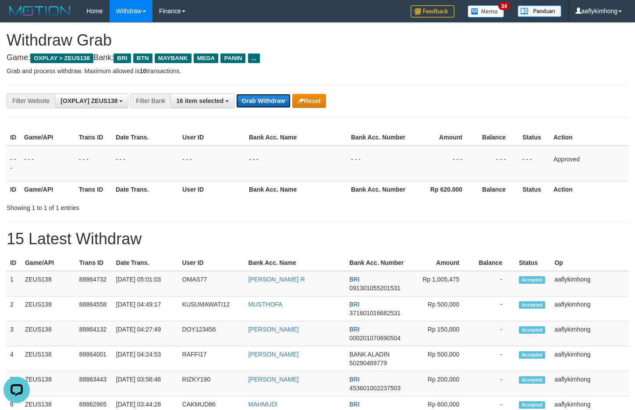
click at [271, 100] on button "Grab Withdraw" at bounding box center [263, 101] width 54 height 14
click at [270, 99] on button "Grab Withdraw" at bounding box center [263, 101] width 54 height 14
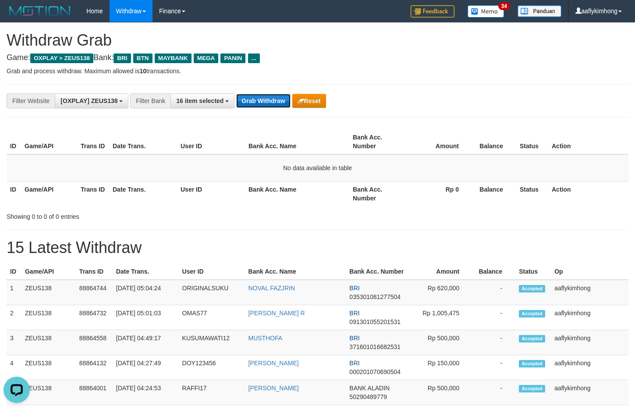
click at [254, 103] on button "Grab Withdraw" at bounding box center [263, 101] width 54 height 14
click at [552, 90] on div "**********" at bounding box center [318, 100] width 622 height 33
click at [505, 107] on div "**********" at bounding box center [265, 100] width 530 height 15
click at [263, 92] on div "**********" at bounding box center [318, 100] width 622 height 33
click at [262, 95] on button "Grab Withdraw" at bounding box center [263, 101] width 54 height 14
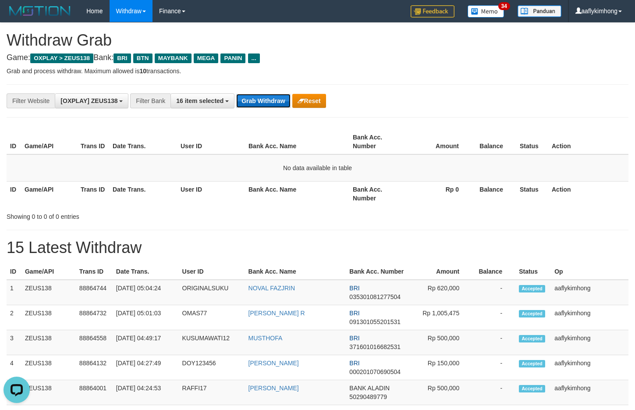
click at [262, 95] on button "Grab Withdraw" at bounding box center [263, 101] width 54 height 14
click at [270, 105] on button "Grab Withdraw" at bounding box center [263, 101] width 54 height 14
click at [270, 96] on button "Grab Withdraw" at bounding box center [263, 101] width 54 height 14
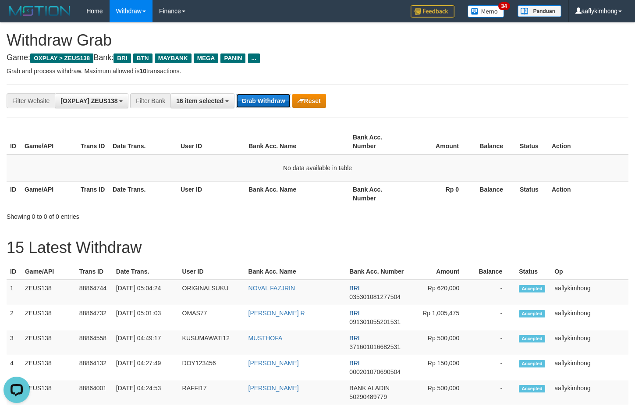
click at [270, 96] on button "Grab Withdraw" at bounding box center [263, 101] width 54 height 14
click at [271, 93] on div "**********" at bounding box center [265, 100] width 530 height 15
click at [262, 102] on button "Grab Withdraw" at bounding box center [263, 101] width 54 height 14
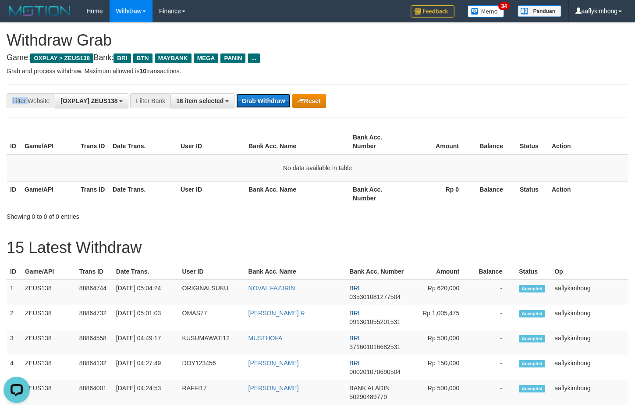
click at [262, 102] on button "Grab Withdraw" at bounding box center [263, 101] width 54 height 14
click at [245, 100] on button "Grab Withdraw" at bounding box center [263, 101] width 54 height 14
click at [247, 99] on button "Grab Withdraw" at bounding box center [263, 101] width 54 height 14
click at [250, 97] on button "Grab Withdraw" at bounding box center [263, 101] width 54 height 14
click at [251, 96] on button "Grab Withdraw" at bounding box center [263, 101] width 54 height 14
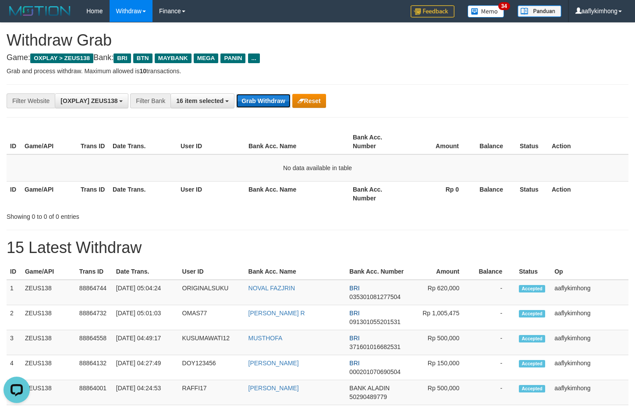
click at [252, 97] on button "Grab Withdraw" at bounding box center [263, 101] width 54 height 14
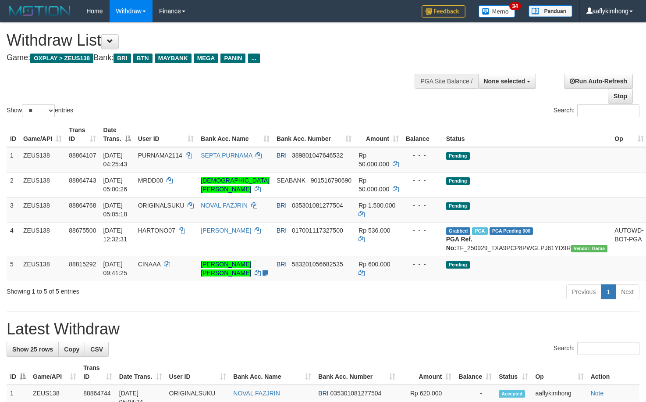
select select
select select "**"
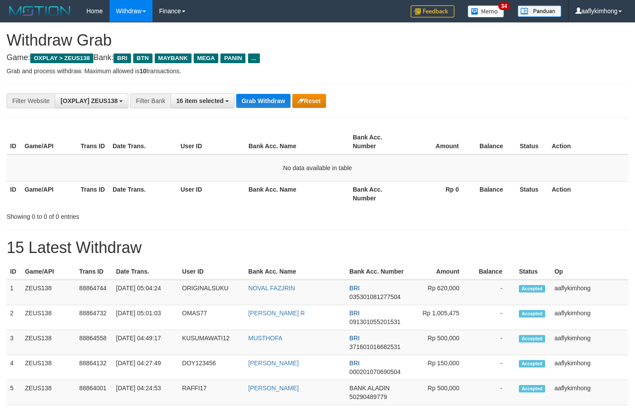
click at [252, 97] on button "Grab Withdraw" at bounding box center [263, 101] width 54 height 14
drag, startPoint x: 0, startPoint y: 0, endPoint x: 254, endPoint y: 96, distance: 271.9
click at [254, 96] on button "Grab Withdraw" at bounding box center [263, 101] width 54 height 14
click at [256, 96] on button "Grab Withdraw" at bounding box center [263, 101] width 54 height 14
click at [260, 98] on button "Grab Withdraw" at bounding box center [263, 101] width 54 height 14
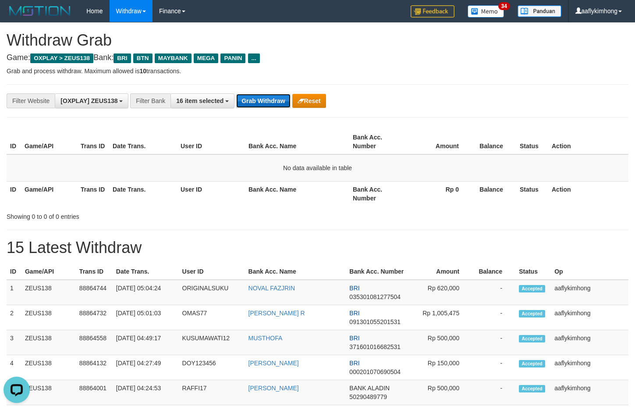
click at [260, 98] on button "Grab Withdraw" at bounding box center [263, 101] width 54 height 14
click at [282, 105] on button "Grab Withdraw" at bounding box center [263, 101] width 54 height 14
drag, startPoint x: 282, startPoint y: 103, endPoint x: 356, endPoint y: 73, distance: 80.0
click at [283, 103] on button "Grab Withdraw" at bounding box center [263, 101] width 54 height 14
click at [293, 91] on div "**********" at bounding box center [318, 100] width 622 height 33
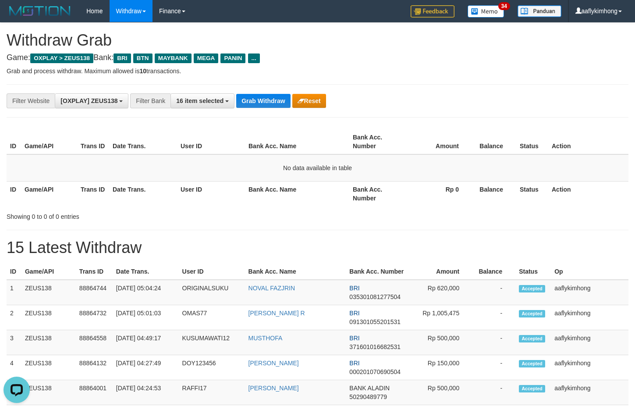
click at [283, 92] on div "**********" at bounding box center [318, 100] width 622 height 33
drag, startPoint x: 267, startPoint y: 107, endPoint x: 444, endPoint y: 119, distance: 177.5
click at [268, 107] on button "Grab Withdraw" at bounding box center [263, 101] width 54 height 14
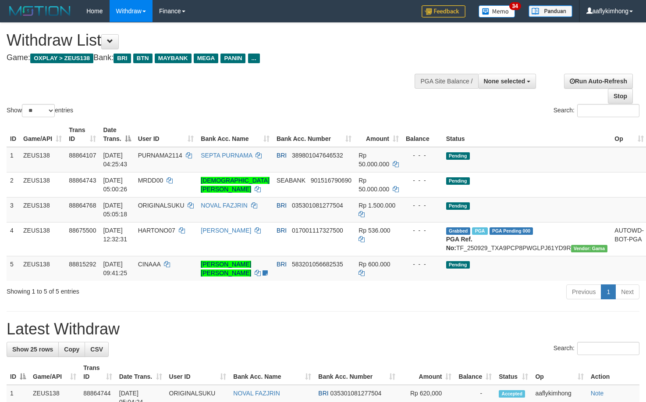
select select
select select "**"
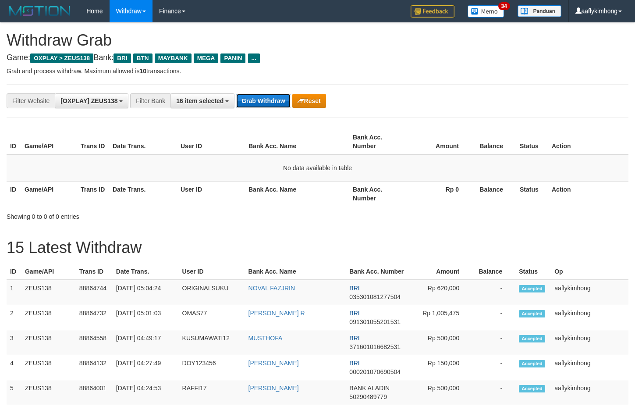
click at [257, 104] on button "Grab Withdraw" at bounding box center [263, 101] width 54 height 14
click at [256, 103] on button "Grab Withdraw" at bounding box center [263, 101] width 54 height 14
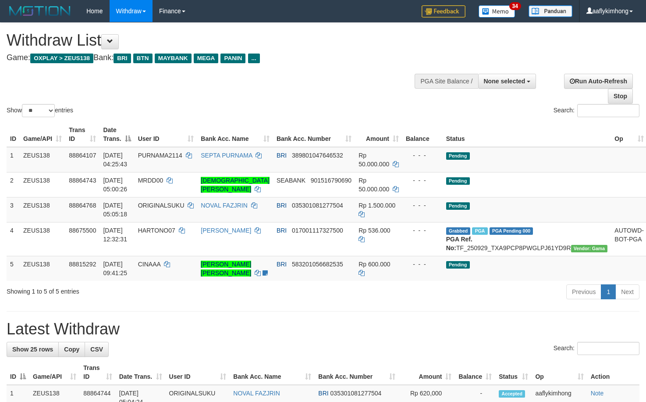
select select
select select "**"
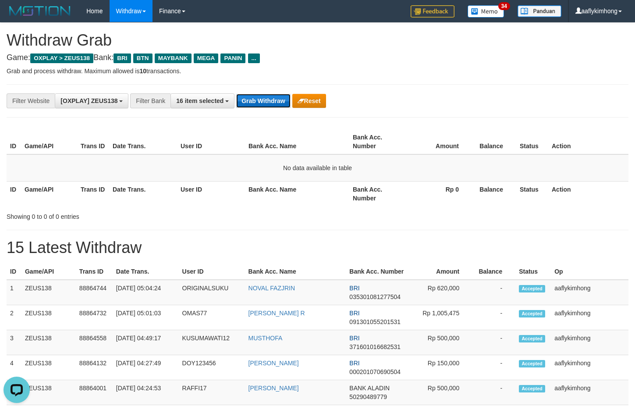
click at [269, 103] on button "Grab Withdraw" at bounding box center [263, 101] width 54 height 14
click at [268, 99] on button "Grab Withdraw" at bounding box center [263, 101] width 54 height 14
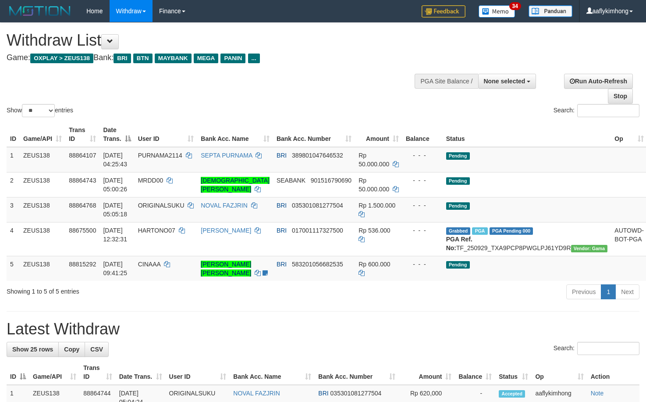
select select
select select "**"
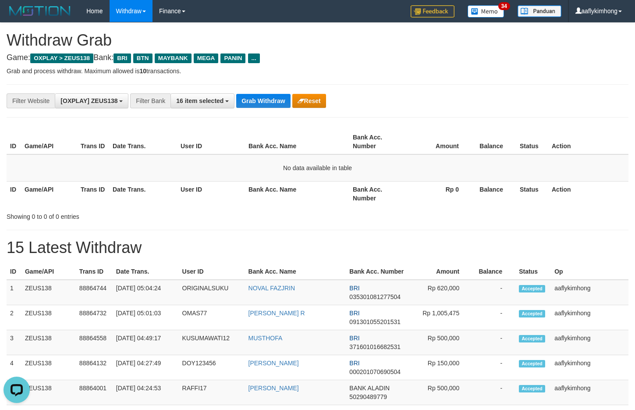
click at [267, 140] on th "Bank Acc. Name" at bounding box center [297, 141] width 104 height 25
click at [270, 104] on button "Grab Withdraw" at bounding box center [263, 101] width 54 height 14
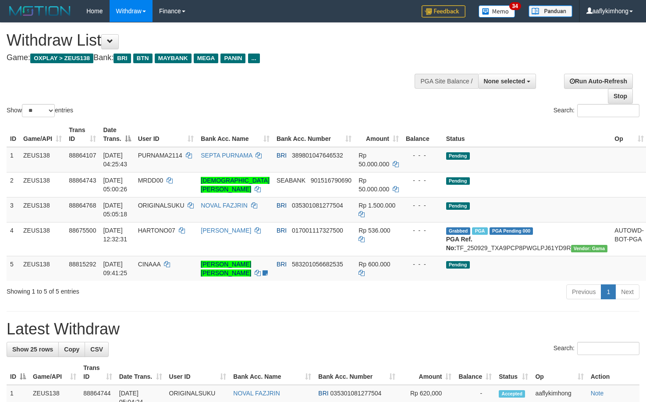
select select
select select "**"
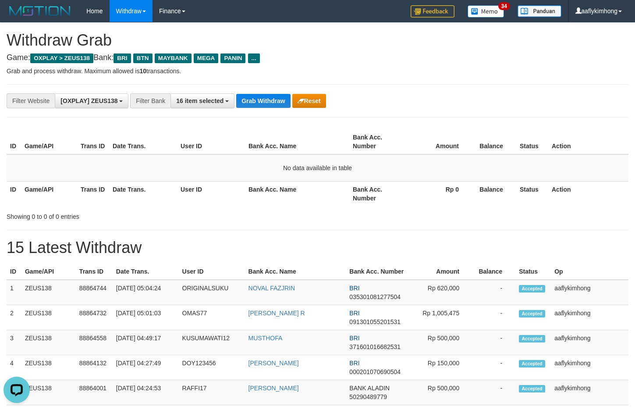
click at [210, 111] on div "**********" at bounding box center [318, 100] width 622 height 33
click at [255, 94] on button "Grab Withdraw" at bounding box center [263, 101] width 54 height 14
drag, startPoint x: 255, startPoint y: 94, endPoint x: 306, endPoint y: 81, distance: 53.1
click at [258, 94] on button "Grab Withdraw" at bounding box center [263, 101] width 54 height 14
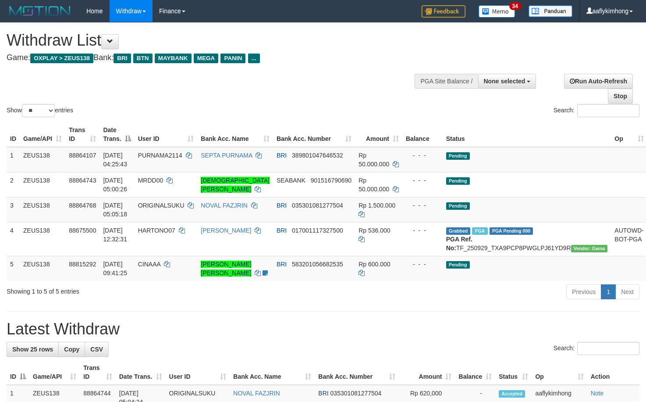
select select
select select "**"
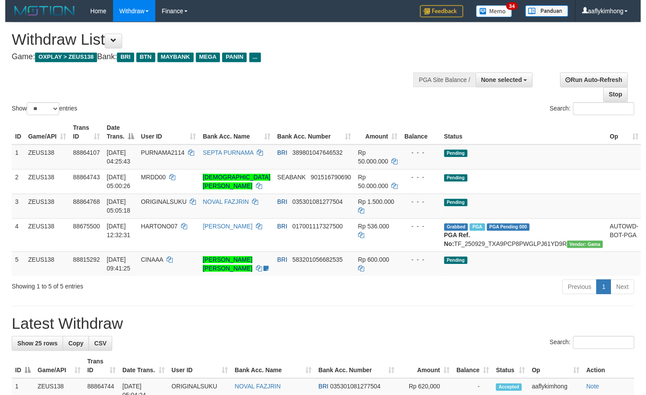
scroll to position [126, 0]
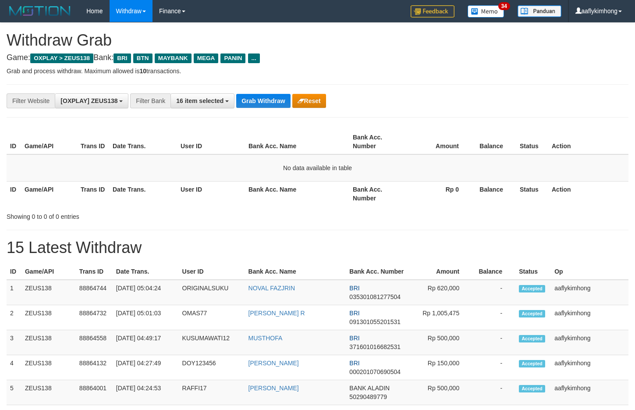
drag, startPoint x: 275, startPoint y: 117, endPoint x: 264, endPoint y: 100, distance: 21.3
click at [263, 97] on button "Grab Withdraw" at bounding box center [263, 101] width 54 height 14
click at [255, 91] on div "**********" at bounding box center [318, 100] width 622 height 33
click at [255, 96] on button "Grab Withdraw" at bounding box center [263, 101] width 54 height 14
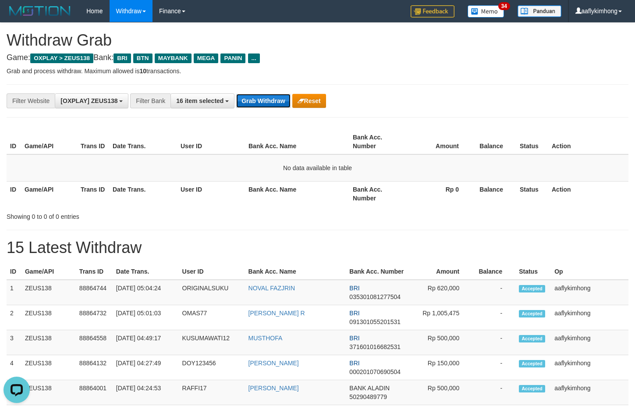
click at [255, 96] on button "Grab Withdraw" at bounding box center [263, 101] width 54 height 14
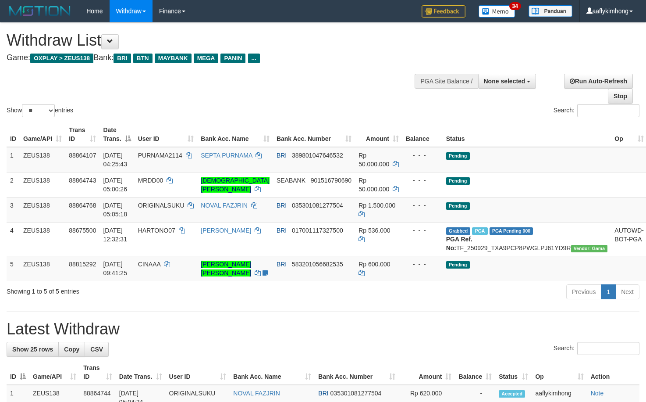
select select
select select "**"
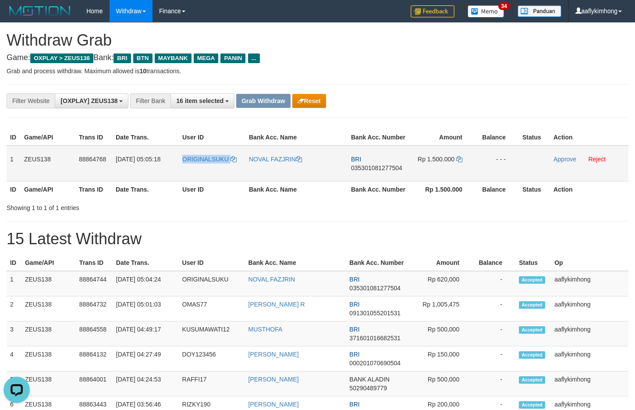
copy tr "ORIGINALSUKU"
drag, startPoint x: 176, startPoint y: 173, endPoint x: 247, endPoint y: 174, distance: 71.0
click at [247, 174] on tr "1 ZEUS138 88864768 01/10/2025 05:05:18 ORIGINALSUKU NOVAL FAZJRIN BRI 035301081…" at bounding box center [318, 164] width 622 height 36
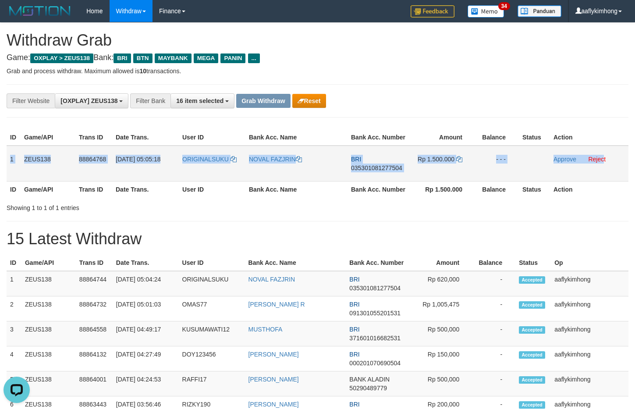
copy tr "1 ZEUS138 88864768 01/10/2025 05:05:18 ORIGINALSUKU NOVAL FAZJRIN BRI 035301081…"
drag, startPoint x: 8, startPoint y: 153, endPoint x: 605, endPoint y: 168, distance: 596.9
click at [605, 168] on tr "1 ZEUS138 88864768 01/10/2025 05:05:18 ORIGINALSUKU NOVAL FAZJRIN BRI 035301081…" at bounding box center [318, 164] width 622 height 36
click at [366, 167] on span "035301081277504" at bounding box center [376, 167] width 51 height 7
copy tr "1 ZEUS138 88864768 01/10/2025 05:05:18 ORIGINALSUKU NOVAL FAZJRIN BRI 035301081…"
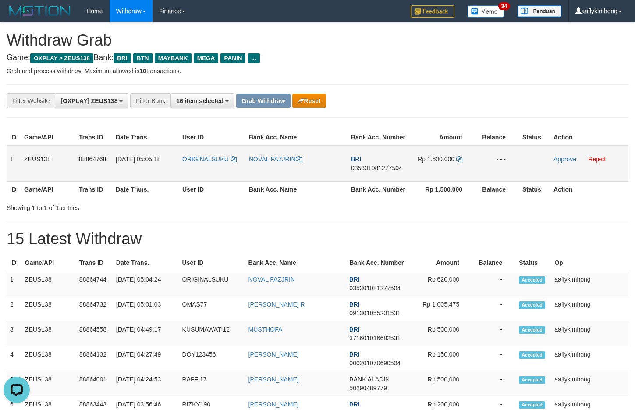
click at [366, 167] on span "035301081277504" at bounding box center [376, 167] width 51 height 7
click at [459, 159] on icon at bounding box center [459, 159] width 6 height 6
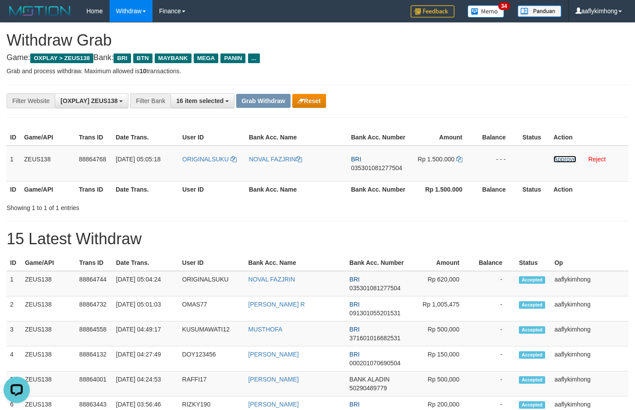
drag, startPoint x: 562, startPoint y: 160, endPoint x: 359, endPoint y: 91, distance: 214.2
click at [562, 160] on link "Approve" at bounding box center [565, 159] width 23 height 7
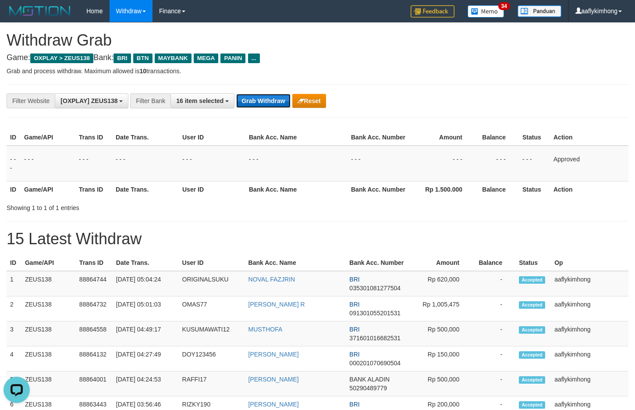
click at [247, 104] on button "Grab Withdraw" at bounding box center [263, 101] width 54 height 14
click at [249, 103] on button "Grab Withdraw" at bounding box center [263, 101] width 54 height 14
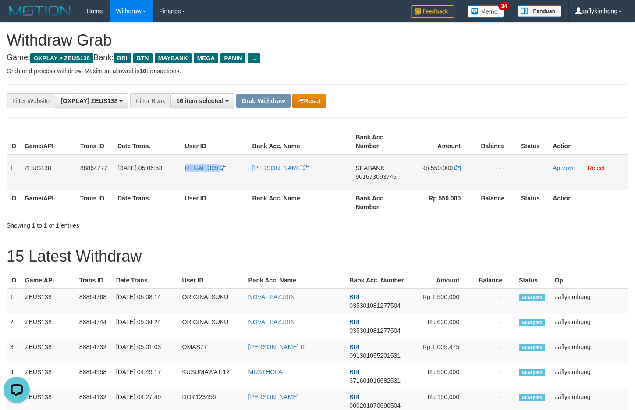
drag, startPoint x: 220, startPoint y: 172, endPoint x: 230, endPoint y: 174, distance: 10.2
click at [230, 174] on tr "1 ZEUS138 88864777 01/10/2025 05:06:53 RENALDI99 YUSUF RENALDI SEABANK 90167309…" at bounding box center [318, 172] width 622 height 36
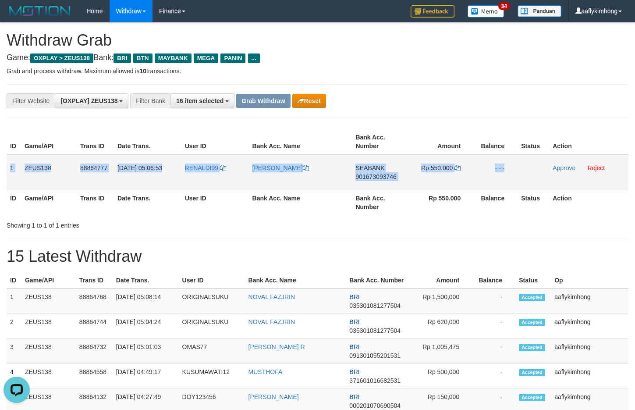
copy tr "1 ZEUS138 88864777 01/10/2025 05:06:53 RENALDI99 YUSUF RENALDI SEABANK 90167309…"
drag, startPoint x: 10, startPoint y: 164, endPoint x: 536, endPoint y: 164, distance: 526.1
click at [536, 164] on tr "1 ZEUS138 88864777 01/10/2025 05:06:53 RENALDI99 YUSUF RENALDI SEABANK 90167309…" at bounding box center [318, 172] width 622 height 36
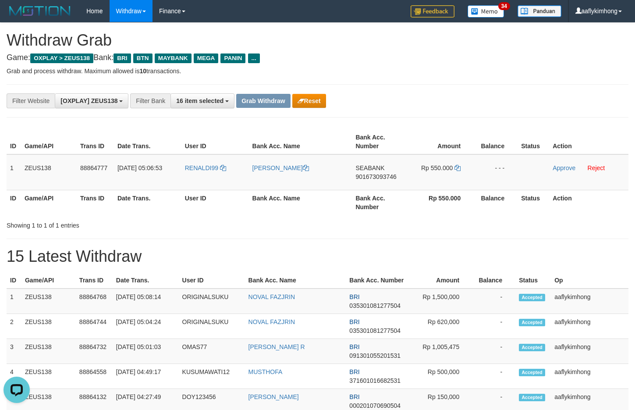
copy span "SEABANK"
drag, startPoint x: 357, startPoint y: 165, endPoint x: 387, endPoint y: 161, distance: 30.1
click at [387, 161] on td "SEABANK 901673093746" at bounding box center [380, 172] width 56 height 36
click at [384, 185] on td "SEABANK 901673093746" at bounding box center [380, 172] width 56 height 36
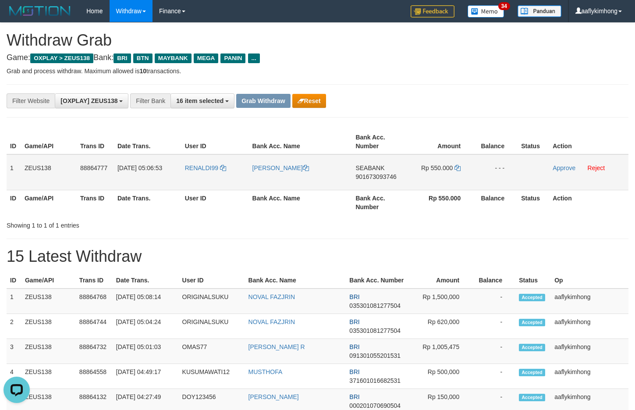
click at [384, 181] on td "SEABANK 901673093746" at bounding box center [380, 172] width 56 height 36
click at [384, 174] on span "901673093746" at bounding box center [376, 176] width 41 height 7
click at [459, 166] on icon at bounding box center [458, 168] width 6 height 6
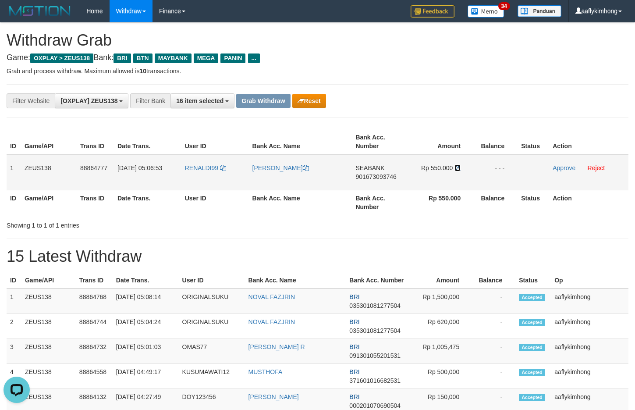
click at [459, 166] on icon at bounding box center [458, 168] width 6 height 6
click at [557, 167] on link "Approve" at bounding box center [564, 167] width 23 height 7
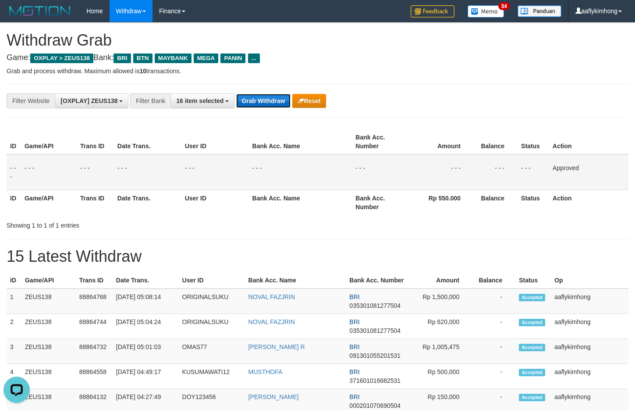
click at [267, 95] on button "Grab Withdraw" at bounding box center [263, 101] width 54 height 14
drag, startPoint x: 267, startPoint y: 95, endPoint x: 412, endPoint y: 168, distance: 162.7
click at [267, 95] on button "Grab Withdraw" at bounding box center [263, 101] width 54 height 14
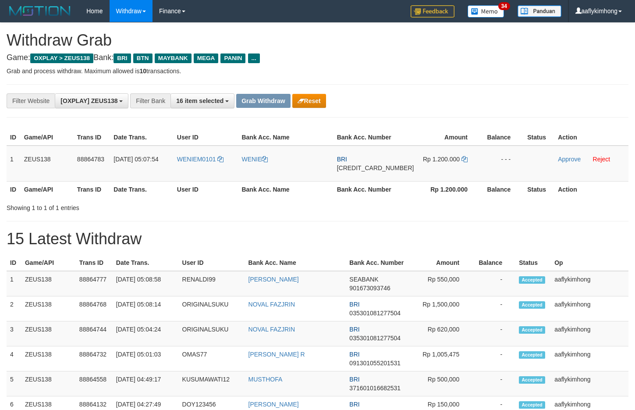
click at [419, 40] on h1 "Withdraw Grab" at bounding box center [318, 41] width 622 height 18
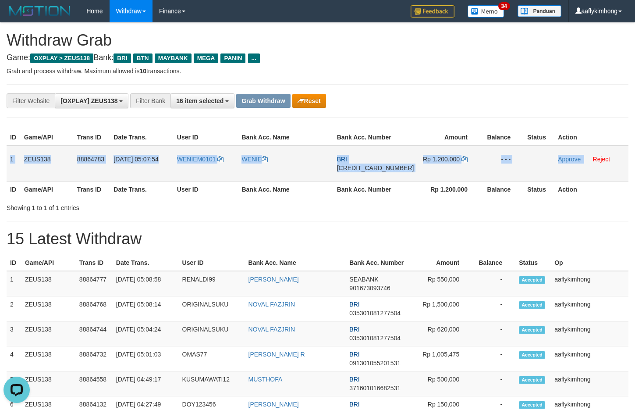
copy tr "1 ZEUS138 88864783 [DATE] 05:07:54 WENIEM0101 [PERSON_NAME] [CREDIT_CARD_NUMBER…"
drag, startPoint x: 8, startPoint y: 158, endPoint x: 580, endPoint y: 170, distance: 571.8
click at [580, 170] on tr "1 ZEUS138 88864783 01/10/2025 05:07:54 WENIEM0101 WENIE BRI 343401042797536 Rp …" at bounding box center [318, 164] width 622 height 36
click at [377, 169] on span "[CREDIT_CARD_NUMBER]" at bounding box center [375, 167] width 77 height 7
copy tr "1 ZEUS138 88864783 01/10/2025 05:07:54 WENIEM0101 WENIE BRI 343401042797536 Rp …"
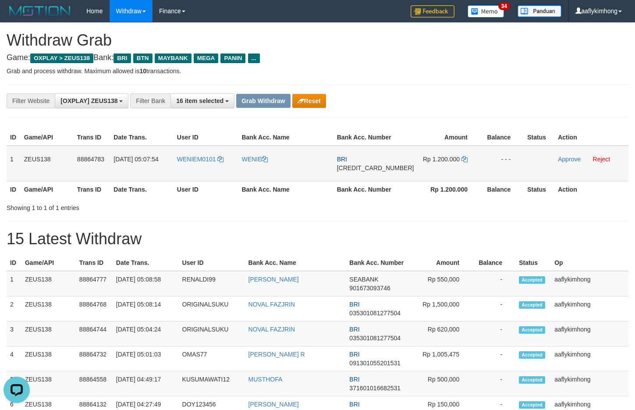
click at [377, 169] on span "[CREDIT_CARD_NUMBER]" at bounding box center [375, 167] width 77 height 7
click at [462, 156] on icon at bounding box center [465, 159] width 6 height 6
click at [462, 161] on icon at bounding box center [465, 159] width 6 height 6
click at [462, 158] on icon at bounding box center [465, 159] width 6 height 6
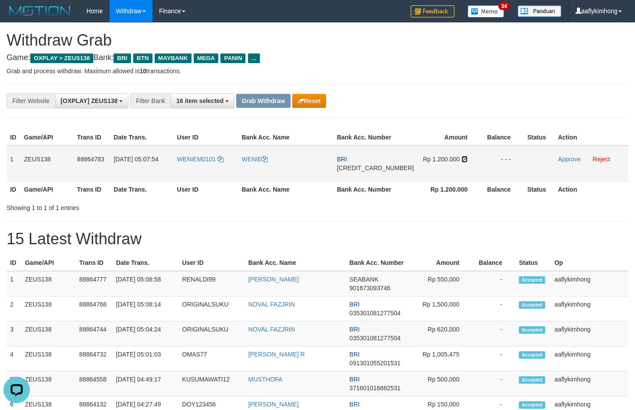
click at [462, 158] on icon at bounding box center [465, 159] width 6 height 6
copy tr "WENIEM0101"
drag, startPoint x: 178, startPoint y: 174, endPoint x: 220, endPoint y: 170, distance: 42.7
click at [220, 170] on tr "1 ZEUS138 88864783 01/10/2025 05:07:54 WENIEM0101 WENIE BRI 343401042797536 Rp …" at bounding box center [318, 164] width 622 height 36
drag, startPoint x: 556, startPoint y: 157, endPoint x: 353, endPoint y: 88, distance: 214.6
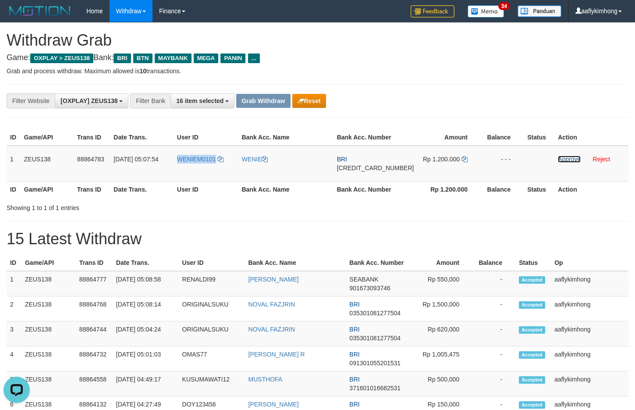
click at [558, 157] on link "Approve" at bounding box center [569, 159] width 23 height 7
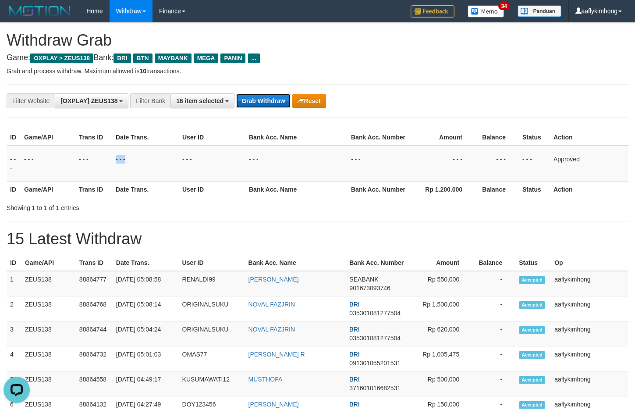
click at [279, 99] on button "Grab Withdraw" at bounding box center [263, 101] width 54 height 14
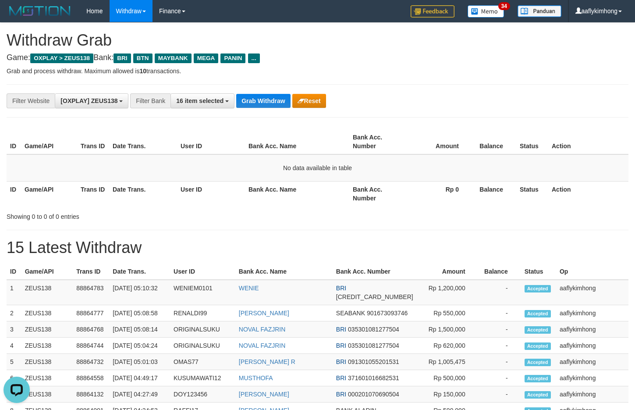
click at [266, 90] on div "**********" at bounding box center [318, 100] width 622 height 33
click at [260, 100] on button "Grab Withdraw" at bounding box center [263, 101] width 54 height 14
click at [255, 102] on button "Grab Withdraw" at bounding box center [263, 101] width 54 height 14
drag, startPoint x: 255, startPoint y: 102, endPoint x: 267, endPoint y: 100, distance: 12.0
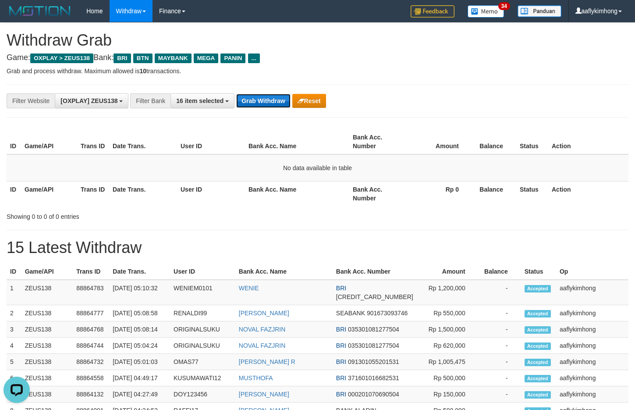
click at [256, 102] on button "Grab Withdraw" at bounding box center [263, 101] width 54 height 14
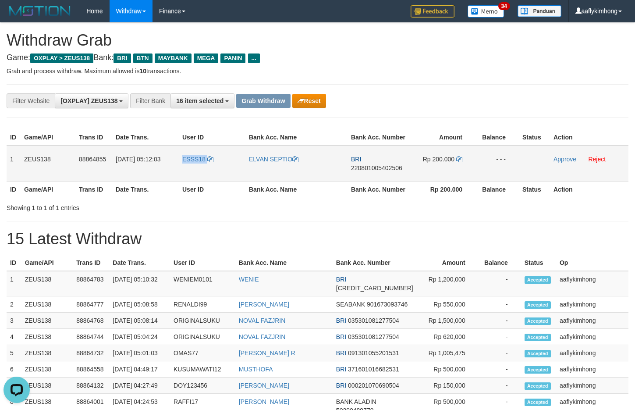
drag, startPoint x: 175, startPoint y: 171, endPoint x: 215, endPoint y: 168, distance: 39.5
click at [215, 168] on tr "1 ZEUS138 88864855 [DATE] 05:12:03 ESSS18 ELVAN SEPTIO BRI 220801005402506 Rp 2…" at bounding box center [318, 164] width 622 height 36
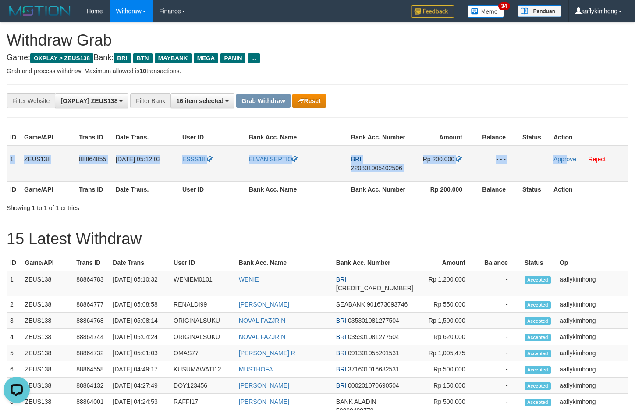
copy tr "1 ZEUS138 88864855 [DATE] 05:12:03 ESSS18 ELVAN SEPTIO BRI 220801005402506 Rp 2…"
drag, startPoint x: 10, startPoint y: 153, endPoint x: 567, endPoint y: 173, distance: 557.1
click at [567, 173] on tr "1 ZEUS138 88864855 [DATE] 05:12:03 ESSS18 ELVAN SEPTIO BRI 220801005402506 Rp 2…" at bounding box center [318, 164] width 622 height 36
click at [372, 167] on span "220801005402506" at bounding box center [376, 167] width 51 height 7
copy tr "1 ZEUS138 88864855 01/10/2025 05:12:03 ESSS18 ELVAN SEPTIO BRI 220801005402506 …"
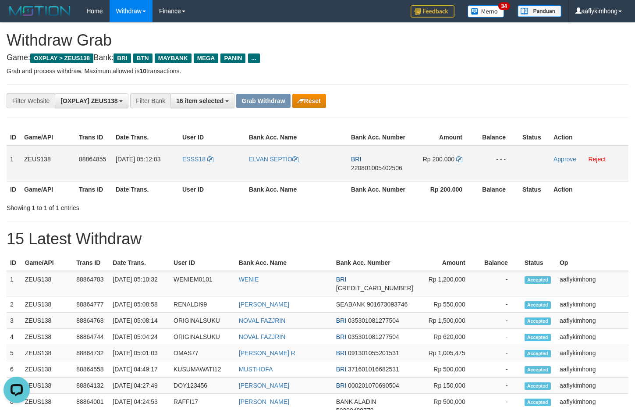
click at [372, 167] on span "220801005402506" at bounding box center [376, 167] width 51 height 7
click at [460, 150] on td "Rp 200.000" at bounding box center [442, 164] width 65 height 36
click at [459, 158] on icon at bounding box center [459, 159] width 6 height 6
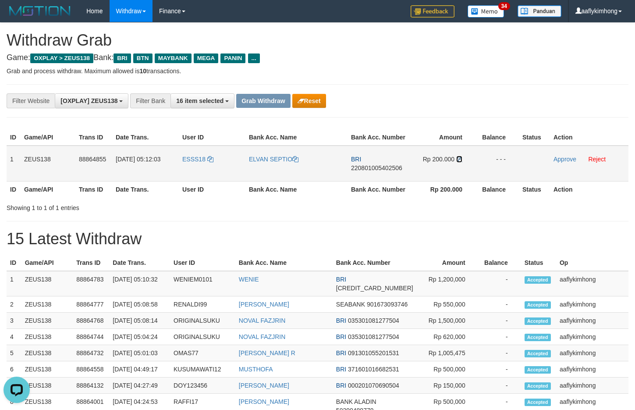
click at [459, 158] on icon at bounding box center [459, 159] width 6 height 6
click at [560, 160] on link "Approve" at bounding box center [565, 159] width 23 height 7
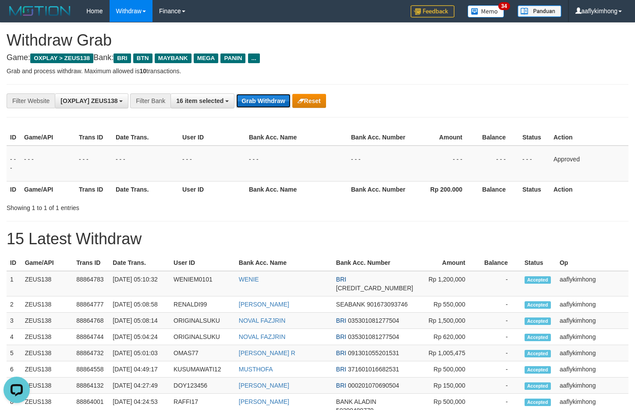
click at [253, 100] on button "Grab Withdraw" at bounding box center [263, 101] width 54 height 14
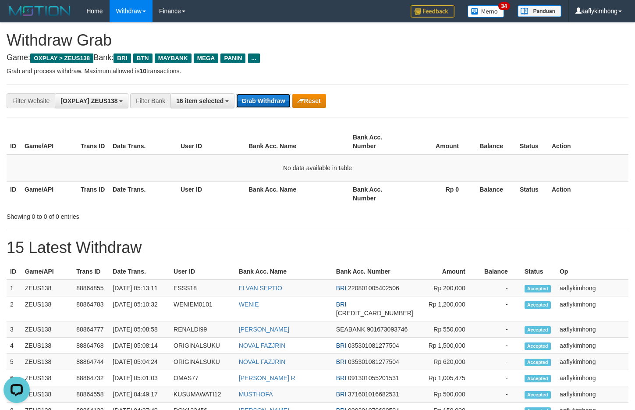
click at [265, 105] on button "Grab Withdraw" at bounding box center [263, 101] width 54 height 14
click at [265, 103] on button "Grab Withdraw" at bounding box center [263, 101] width 54 height 14
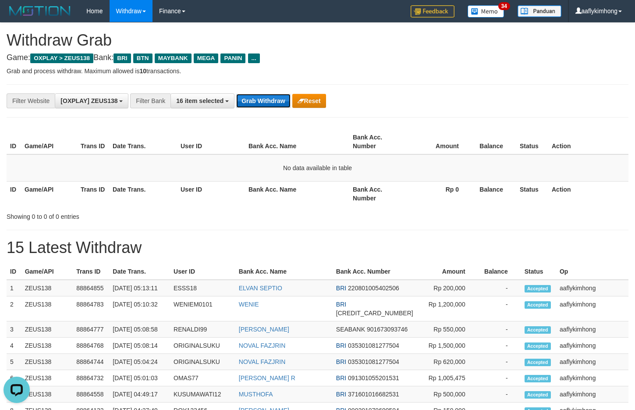
click at [272, 97] on button "Grab Withdraw" at bounding box center [263, 101] width 54 height 14
click at [261, 92] on div "**********" at bounding box center [318, 100] width 622 height 33
click at [263, 104] on button "Grab Withdraw" at bounding box center [263, 101] width 54 height 14
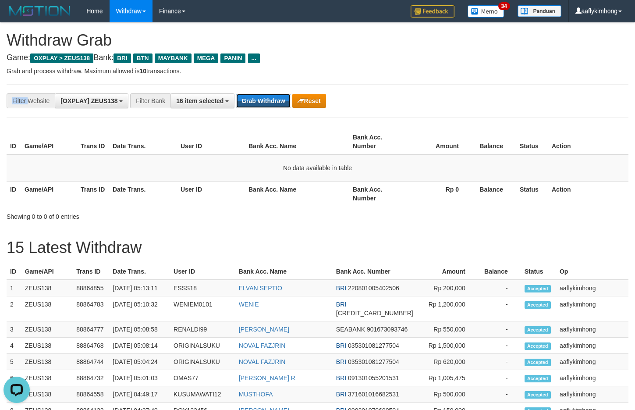
drag, startPoint x: 263, startPoint y: 103, endPoint x: 560, endPoint y: 105, distance: 296.4
click at [266, 102] on button "Grab Withdraw" at bounding box center [263, 101] width 54 height 14
click at [281, 99] on button "Grab Withdraw" at bounding box center [263, 101] width 54 height 14
click at [276, 97] on button "Grab Withdraw" at bounding box center [263, 101] width 54 height 14
click at [275, 97] on button "Grab Withdraw" at bounding box center [263, 101] width 54 height 14
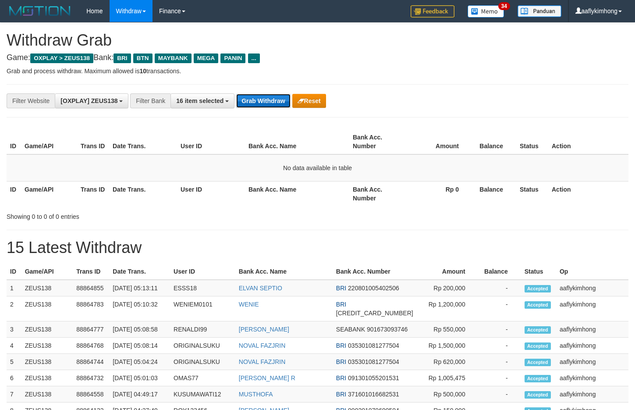
click at [275, 97] on button "Grab Withdraw" at bounding box center [263, 101] width 54 height 14
click at [260, 91] on div "**********" at bounding box center [318, 100] width 622 height 33
click at [259, 94] on button "Grab Withdraw" at bounding box center [263, 101] width 54 height 14
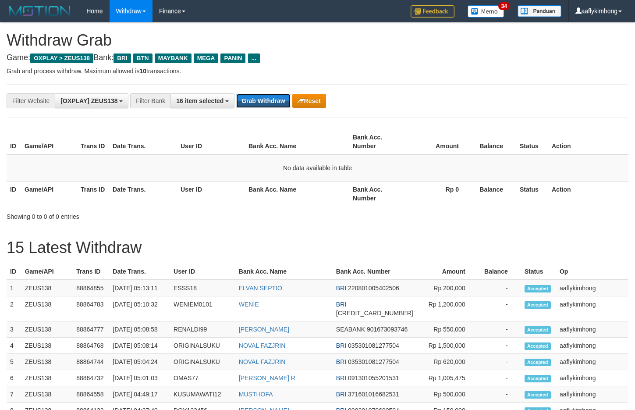
drag, startPoint x: 265, startPoint y: 106, endPoint x: 264, endPoint y: 90, distance: 15.4
click at [264, 90] on div "**********" at bounding box center [318, 100] width 622 height 33
drag, startPoint x: 281, startPoint y: 89, endPoint x: 272, endPoint y: 94, distance: 10.2
click at [280, 89] on div "**********" at bounding box center [318, 100] width 622 height 33
click at [270, 94] on button "Grab Withdraw" at bounding box center [263, 101] width 54 height 14
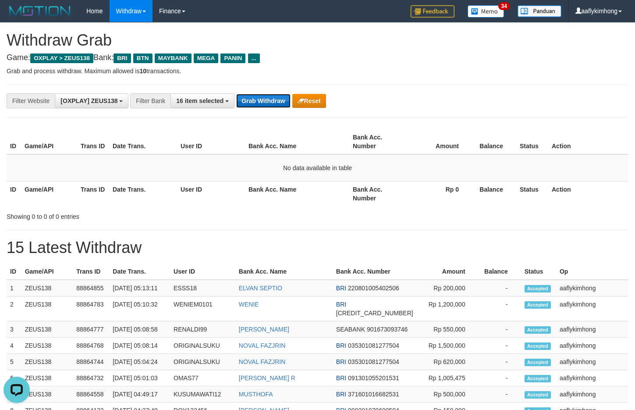
click at [270, 94] on button "Grab Withdraw" at bounding box center [263, 101] width 54 height 14
click at [256, 99] on button "Grab Withdraw" at bounding box center [263, 101] width 54 height 14
click at [259, 109] on div "**********" at bounding box center [318, 100] width 622 height 33
click at [259, 106] on button "Grab Withdraw" at bounding box center [263, 101] width 54 height 14
click at [254, 98] on button "Grab Withdraw" at bounding box center [263, 101] width 54 height 14
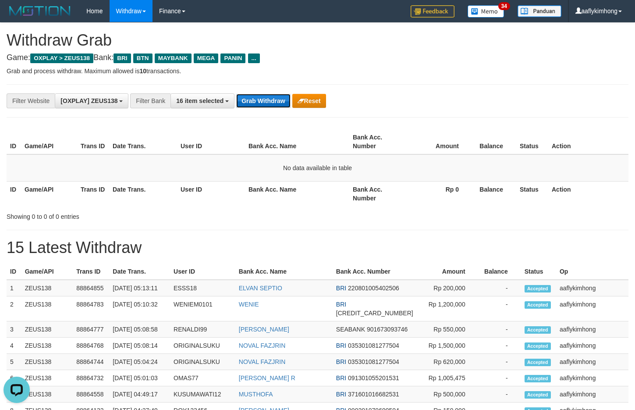
click at [254, 97] on button "Grab Withdraw" at bounding box center [263, 101] width 54 height 14
click at [270, 98] on button "Grab Withdraw" at bounding box center [263, 101] width 54 height 14
click at [270, 96] on button "Grab Withdraw" at bounding box center [263, 101] width 54 height 14
click at [257, 92] on div "**********" at bounding box center [318, 100] width 622 height 33
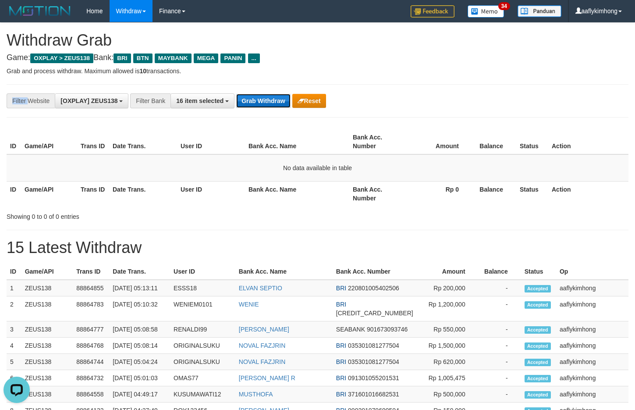
click at [274, 102] on button "Grab Withdraw" at bounding box center [263, 101] width 54 height 14
click at [249, 99] on button "Grab Withdraw" at bounding box center [263, 101] width 54 height 14
click at [249, 93] on div "**********" at bounding box center [265, 100] width 530 height 15
drag, startPoint x: 0, startPoint y: 0, endPoint x: 250, endPoint y: 92, distance: 266.3
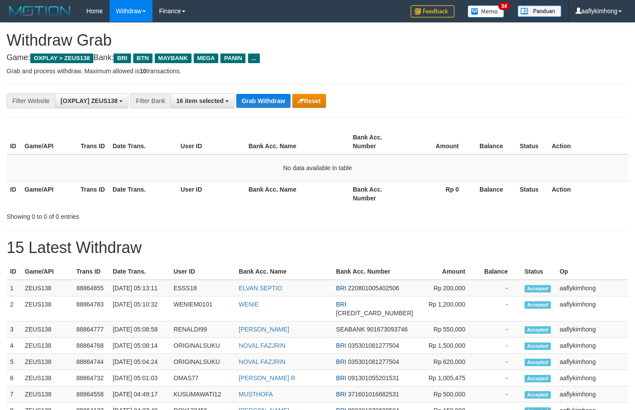
click at [250, 92] on div "**********" at bounding box center [318, 100] width 622 height 33
click at [270, 108] on div "**********" at bounding box center [265, 100] width 530 height 15
click at [259, 101] on button "Grab Withdraw" at bounding box center [263, 101] width 54 height 14
click at [262, 95] on button "Grab Withdraw" at bounding box center [263, 101] width 54 height 14
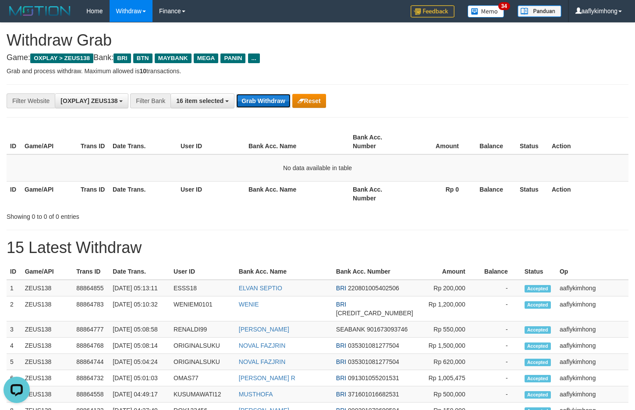
click at [262, 95] on button "Grab Withdraw" at bounding box center [263, 101] width 54 height 14
click at [276, 111] on div "**********" at bounding box center [318, 100] width 622 height 33
click at [274, 101] on button "Grab Withdraw" at bounding box center [263, 101] width 54 height 14
drag, startPoint x: 266, startPoint y: 92, endPoint x: 262, endPoint y: 90, distance: 4.5
click at [262, 90] on div "**********" at bounding box center [318, 100] width 622 height 33
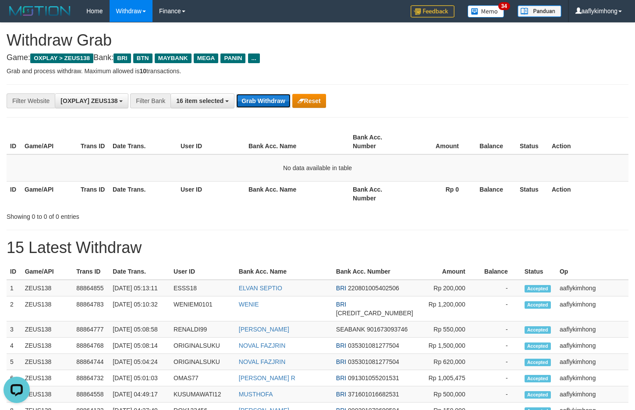
click at [274, 96] on button "Grab Withdraw" at bounding box center [263, 101] width 54 height 14
click at [256, 102] on button "Grab Withdraw" at bounding box center [263, 101] width 54 height 14
click at [272, 100] on button "Grab Withdraw" at bounding box center [263, 101] width 54 height 14
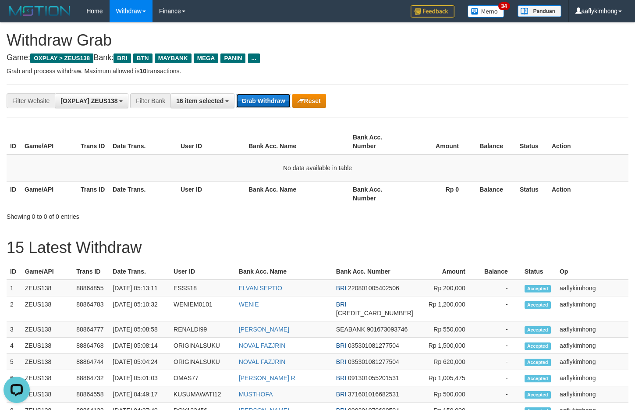
click at [279, 98] on button "Grab Withdraw" at bounding box center [263, 101] width 54 height 14
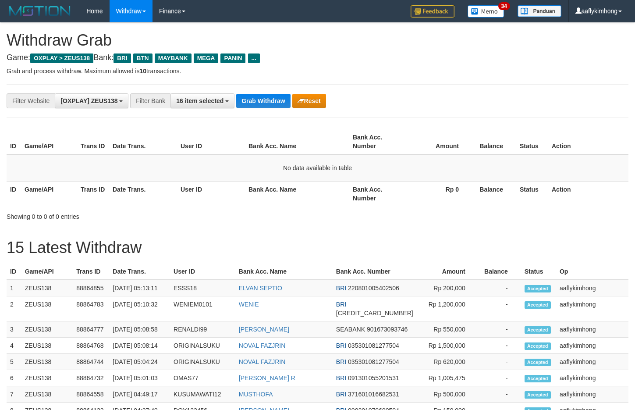
click at [279, 98] on button "Grab Withdraw" at bounding box center [263, 101] width 54 height 14
drag, startPoint x: 0, startPoint y: 0, endPoint x: 278, endPoint y: 98, distance: 295.2
click at [278, 98] on button "Grab Withdraw" at bounding box center [263, 101] width 54 height 14
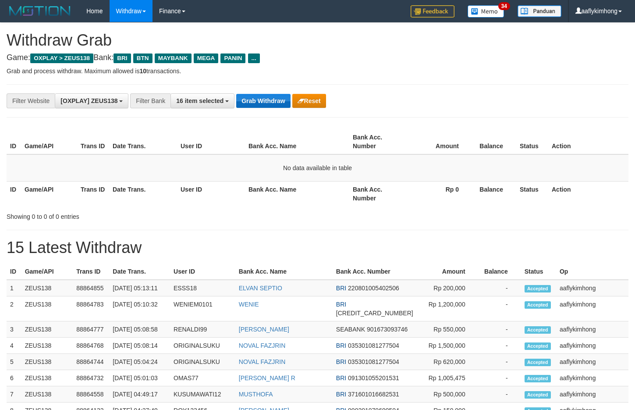
click at [278, 98] on button "Grab Withdraw" at bounding box center [263, 101] width 54 height 14
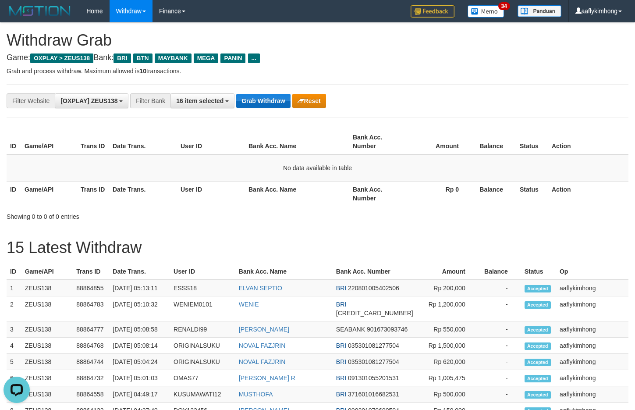
click at [278, 98] on button "Grab Withdraw" at bounding box center [263, 101] width 54 height 14
click at [242, 109] on div "**********" at bounding box center [318, 100] width 622 height 33
click at [244, 107] on button "Grab Withdraw" at bounding box center [263, 101] width 54 height 14
click at [283, 94] on button "Grab Withdraw" at bounding box center [263, 101] width 54 height 14
click at [283, 101] on button "Grab Withdraw" at bounding box center [263, 101] width 54 height 14
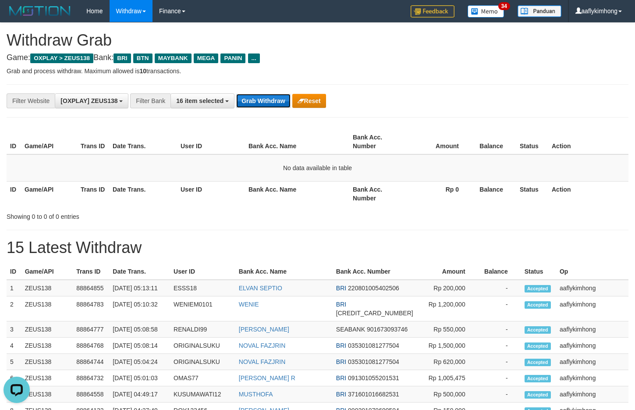
click at [258, 97] on button "Grab Withdraw" at bounding box center [263, 101] width 54 height 14
click at [290, 96] on button "Grab Withdraw" at bounding box center [263, 101] width 54 height 14
click at [289, 96] on button "Grab Withdraw" at bounding box center [263, 101] width 54 height 14
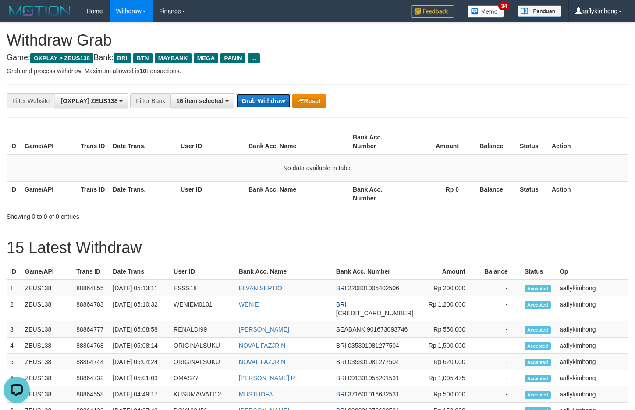
click at [272, 105] on button "Grab Withdraw" at bounding box center [263, 101] width 54 height 14
click at [259, 97] on button "Grab Withdraw" at bounding box center [263, 101] width 54 height 14
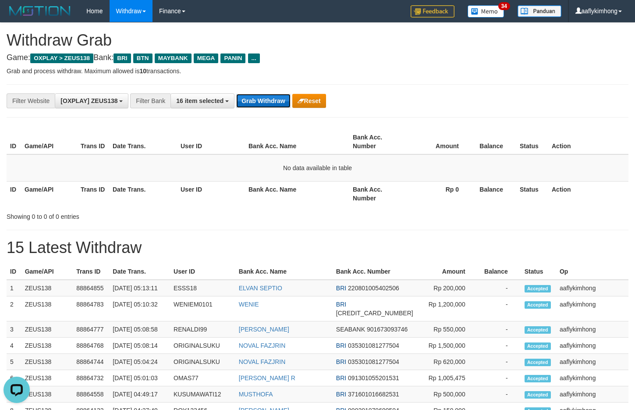
click at [259, 97] on button "Grab Withdraw" at bounding box center [263, 101] width 54 height 14
click at [257, 107] on button "Grab Withdraw" at bounding box center [263, 101] width 54 height 14
click at [260, 100] on button "Grab Withdraw" at bounding box center [263, 101] width 54 height 14
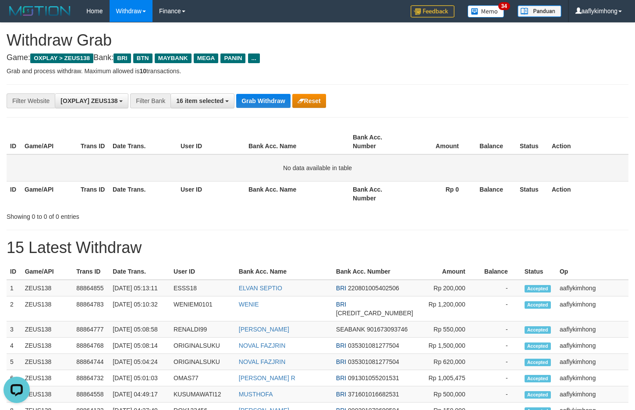
click at [573, 158] on td "No data available in table" at bounding box center [318, 167] width 622 height 27
click at [544, 178] on td "No data available in table" at bounding box center [318, 167] width 622 height 27
click at [245, 115] on div "**********" at bounding box center [318, 100] width 622 height 33
click at [255, 107] on button "Grab Withdraw" at bounding box center [263, 101] width 54 height 14
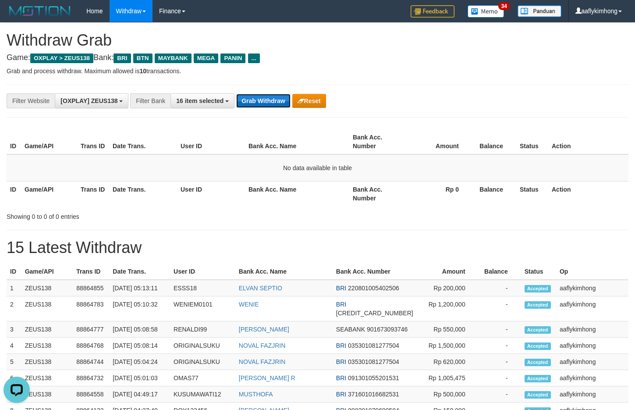
click at [254, 107] on button "Grab Withdraw" at bounding box center [263, 101] width 54 height 14
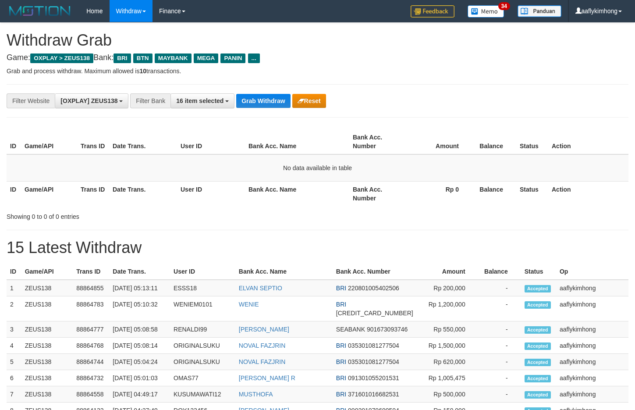
click at [254, 107] on button "Grab Withdraw" at bounding box center [263, 101] width 54 height 14
click at [261, 98] on button "Grab Withdraw" at bounding box center [263, 101] width 54 height 14
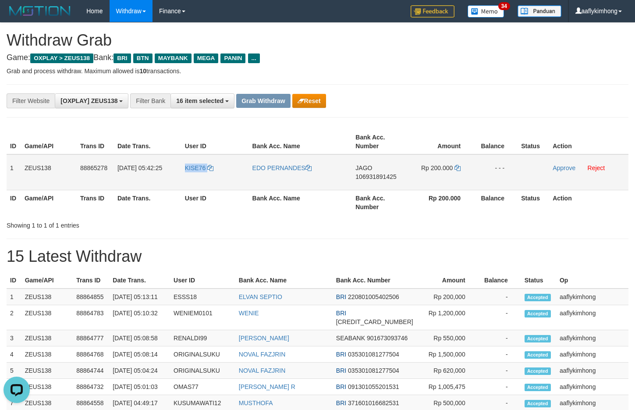
drag, startPoint x: 184, startPoint y: 187, endPoint x: 221, endPoint y: 177, distance: 38.1
click at [221, 177] on td "KISE76" at bounding box center [215, 172] width 68 height 36
copy link "KISE76"
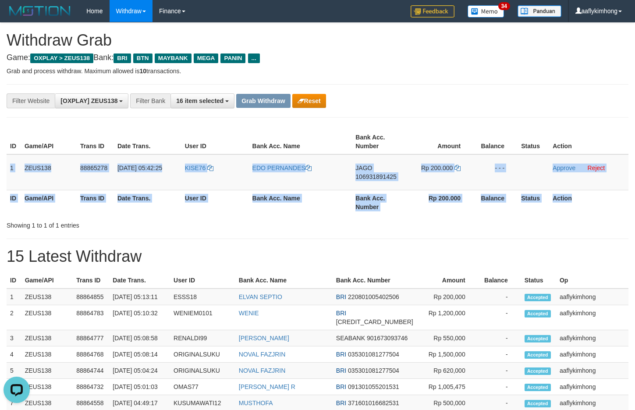
copy table "1 ZEUS138 88865278 01/10/2025 05:42:25 KISE76 EDO PERNANDES JAGO 106931891425 R…"
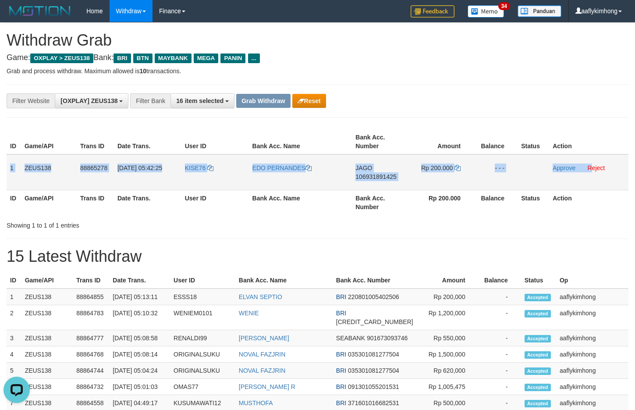
copy tr "1 ZEUS138 88865278 01/10/2025 05:42:25 KISE76 EDO PERNANDES JAGO 106931891425 R…"
drag, startPoint x: 9, startPoint y: 162, endPoint x: 591, endPoint y: 181, distance: 581.6
click at [591, 181] on tr "1 ZEUS138 88865278 01/10/2025 05:42:25 KISE76 EDO PERNANDES JAGO 106931891425 R…" at bounding box center [318, 172] width 622 height 36
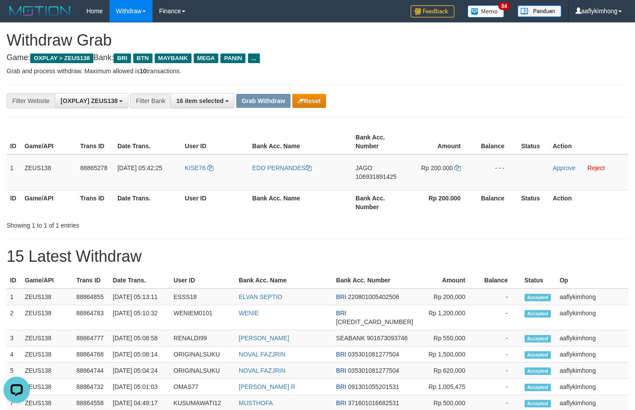
drag, startPoint x: 417, startPoint y: 246, endPoint x: 392, endPoint y: 210, distance: 44.0
click at [417, 246] on div "**********" at bounding box center [317, 396] width 635 height 746
drag, startPoint x: 352, startPoint y: 162, endPoint x: 470, endPoint y: 147, distance: 118.8
click at [386, 162] on td "JAGO 106931891425" at bounding box center [380, 172] width 56 height 36
copy span "JAGO"
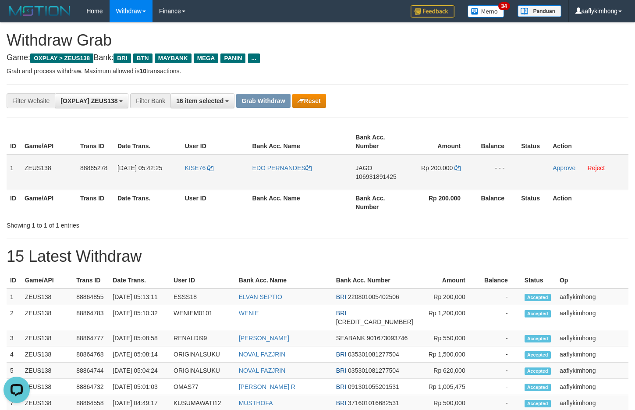
click at [389, 177] on span "106931891425" at bounding box center [376, 176] width 41 height 7
click at [462, 169] on td "Rp 200.000" at bounding box center [441, 172] width 66 height 36
click at [457, 165] on icon at bounding box center [458, 168] width 6 height 6
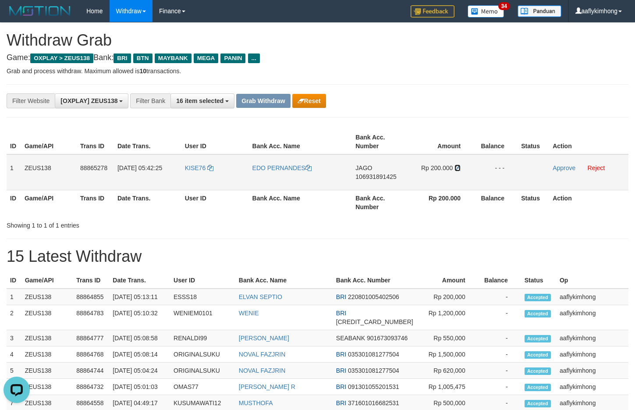
click at [457, 167] on icon at bounding box center [458, 168] width 6 height 6
click at [557, 167] on link "Approve" at bounding box center [564, 167] width 23 height 7
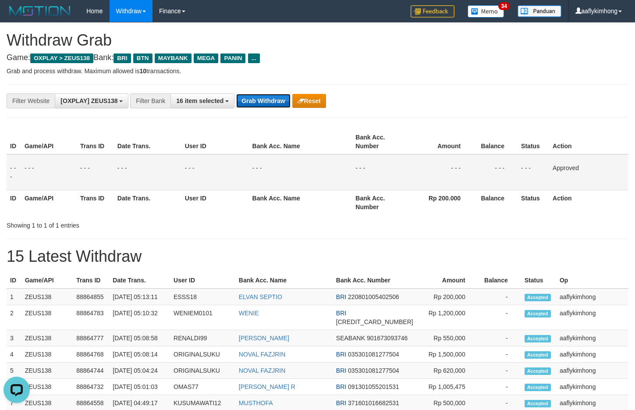
click at [258, 94] on button "Grab Withdraw" at bounding box center [263, 101] width 54 height 14
click at [255, 95] on button "Grab Withdraw" at bounding box center [263, 101] width 54 height 14
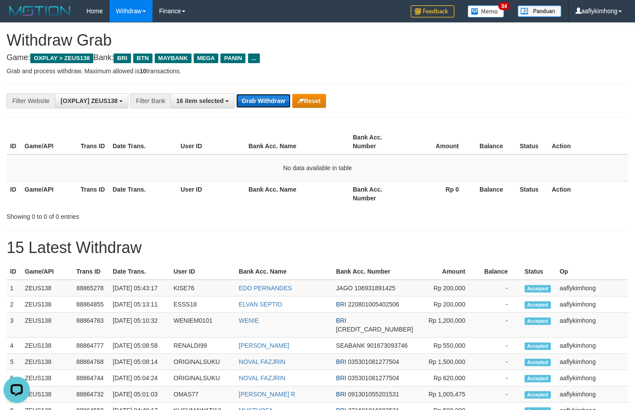
click at [270, 101] on button "Grab Withdraw" at bounding box center [263, 101] width 54 height 14
click at [261, 94] on button "Grab Withdraw" at bounding box center [263, 101] width 54 height 14
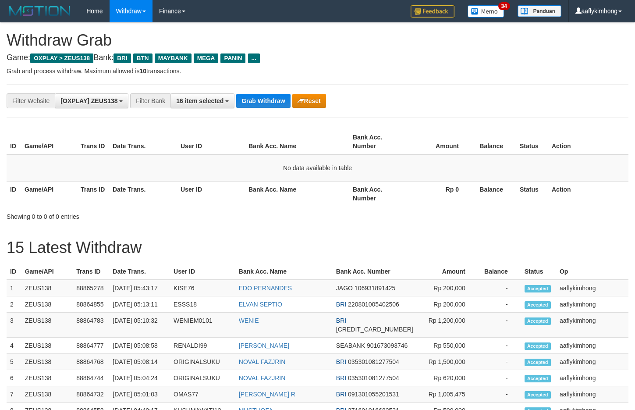
click at [259, 103] on button "Grab Withdraw" at bounding box center [263, 101] width 54 height 14
drag, startPoint x: 339, startPoint y: 137, endPoint x: 336, endPoint y: 132, distance: 6.3
click at [339, 137] on th "Bank Acc. Name" at bounding box center [297, 141] width 104 height 25
click at [275, 102] on button "Grab Withdraw" at bounding box center [263, 101] width 54 height 14
click at [270, 103] on button "Grab Withdraw" at bounding box center [263, 101] width 54 height 14
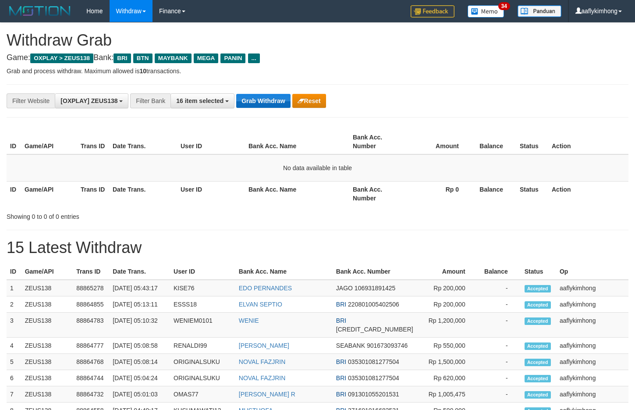
click at [270, 103] on button "Grab Withdraw" at bounding box center [263, 101] width 54 height 14
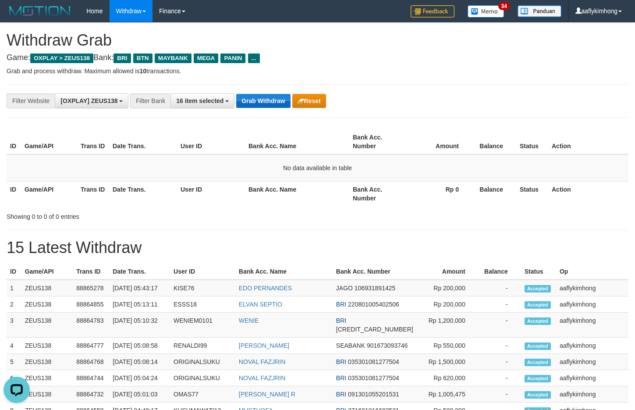
click at [270, 103] on button "Grab Withdraw" at bounding box center [263, 101] width 54 height 14
click at [269, 103] on button "Grab Withdraw" at bounding box center [263, 101] width 54 height 14
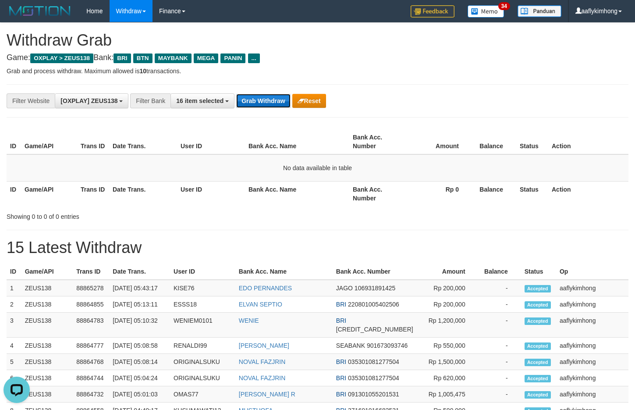
click at [251, 95] on button "Grab Withdraw" at bounding box center [263, 101] width 54 height 14
click at [494, 142] on th "Balance" at bounding box center [494, 141] width 44 height 25
click at [261, 102] on button "Grab Withdraw" at bounding box center [263, 101] width 54 height 14
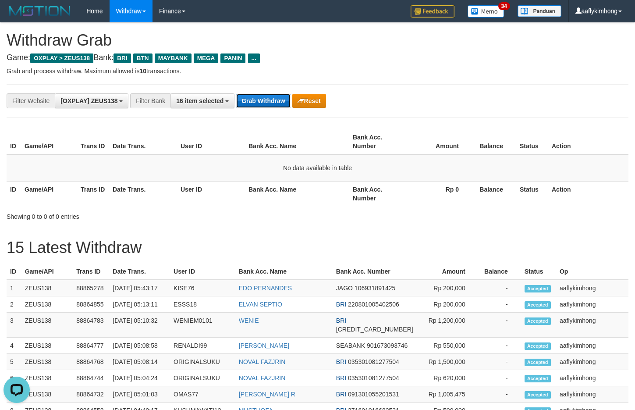
click at [262, 94] on button "Grab Withdraw" at bounding box center [263, 101] width 54 height 14
click at [263, 93] on div "**********" at bounding box center [265, 100] width 530 height 15
click at [264, 84] on hr at bounding box center [318, 84] width 622 height 0
click at [260, 97] on button "Grab Withdraw" at bounding box center [263, 101] width 54 height 14
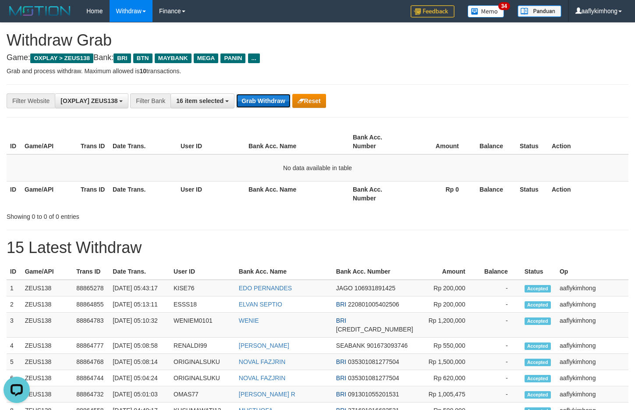
click at [260, 97] on button "Grab Withdraw" at bounding box center [263, 101] width 54 height 14
click at [271, 97] on button "Grab Withdraw" at bounding box center [263, 101] width 54 height 14
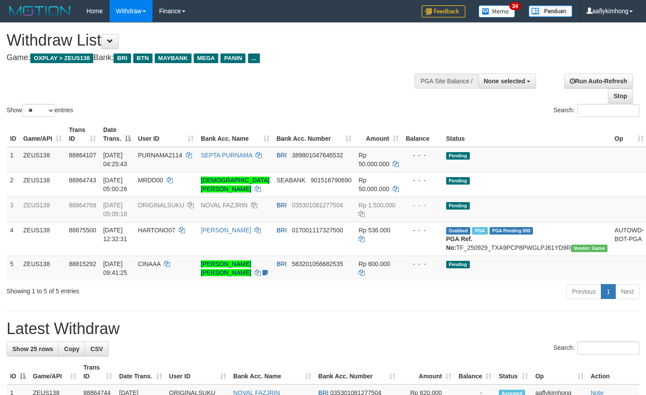
select select
select select "**"
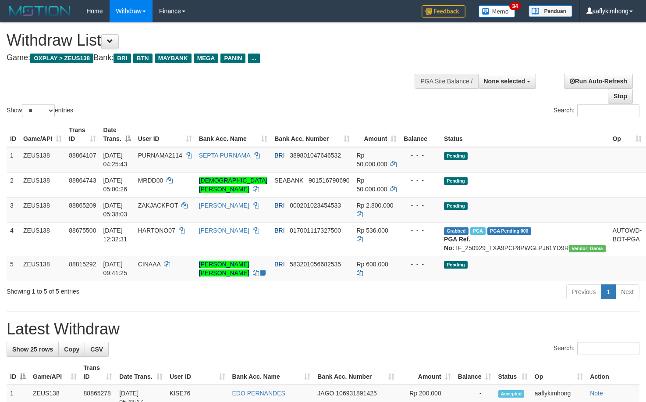
select select
select select "**"
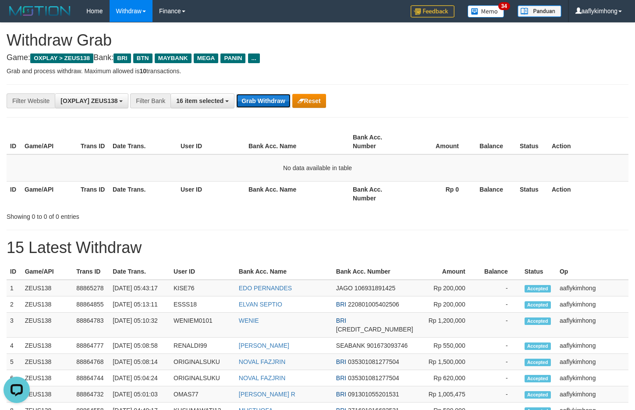
click at [251, 94] on button "Grab Withdraw" at bounding box center [263, 101] width 54 height 14
click at [251, 93] on div "**********" at bounding box center [265, 100] width 530 height 15
click at [251, 98] on button "Grab Withdraw" at bounding box center [263, 101] width 54 height 14
drag, startPoint x: 251, startPoint y: 98, endPoint x: 249, endPoint y: 92, distance: 6.1
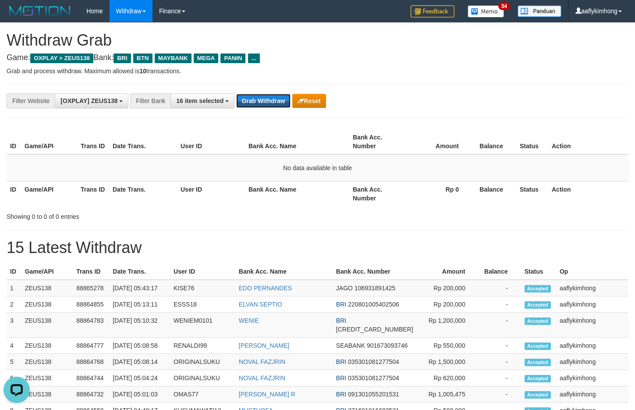
click at [250, 94] on button "Grab Withdraw" at bounding box center [263, 101] width 54 height 14
drag, startPoint x: 291, startPoint y: 104, endPoint x: 286, endPoint y: 104, distance: 5.3
click at [286, 104] on div "Grab Withdraw Reset" at bounding box center [280, 101] width 89 height 14
click at [286, 104] on button "Grab Withdraw" at bounding box center [263, 101] width 54 height 14
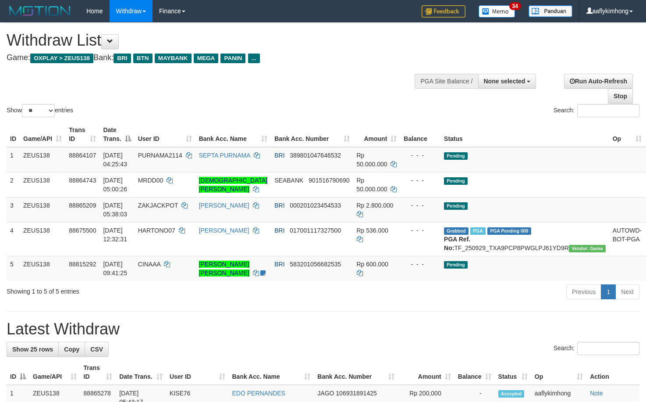
select select
select select "**"
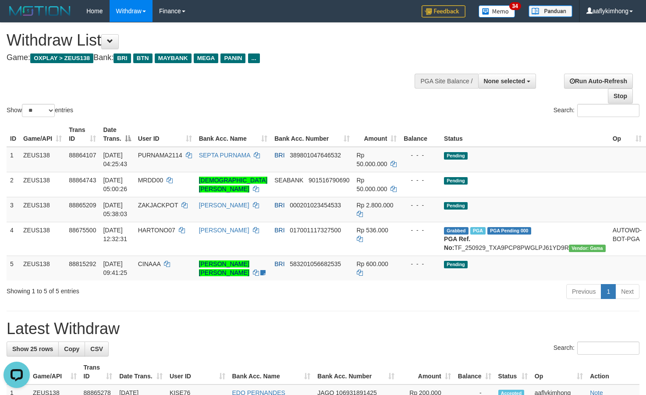
click at [228, 283] on div "ID Game/API Trans ID Date Trans. User ID Bank Acc. Name Bank Acc. Number Amount…" at bounding box center [323, 201] width 646 height 164
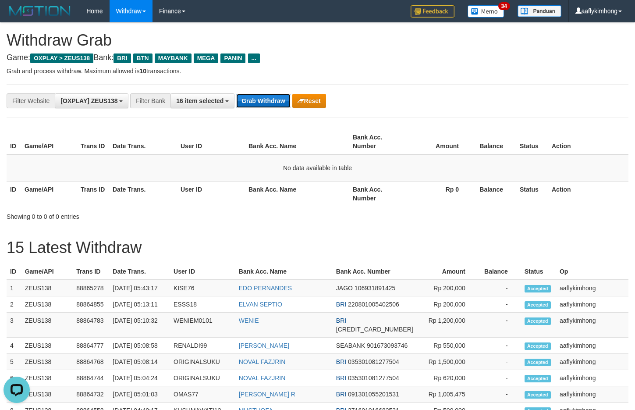
click at [282, 105] on button "Grab Withdraw" at bounding box center [263, 101] width 54 height 14
click at [268, 100] on button "Grab Withdraw" at bounding box center [263, 101] width 54 height 14
drag, startPoint x: 258, startPoint y: 145, endPoint x: 229, endPoint y: 107, distance: 47.3
click at [258, 144] on th "Bank Acc. Name" at bounding box center [297, 141] width 104 height 25
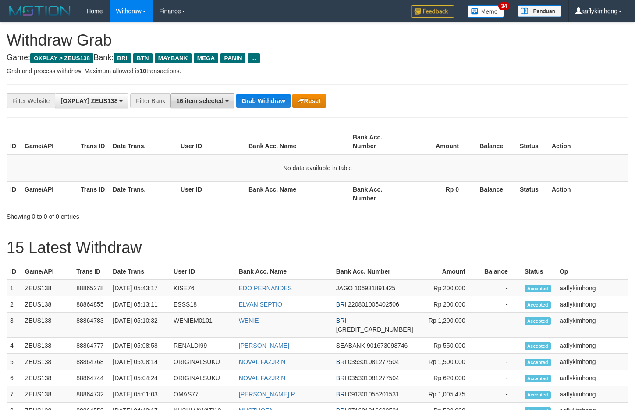
click at [210, 97] on span "16 item selected" at bounding box center [199, 100] width 47 height 7
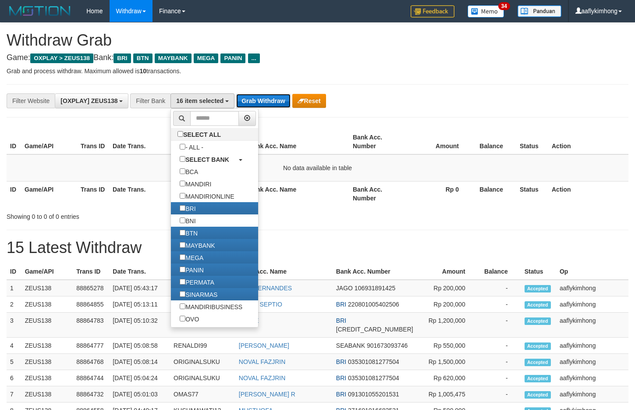
click at [281, 105] on button "Grab Withdraw" at bounding box center [263, 101] width 54 height 14
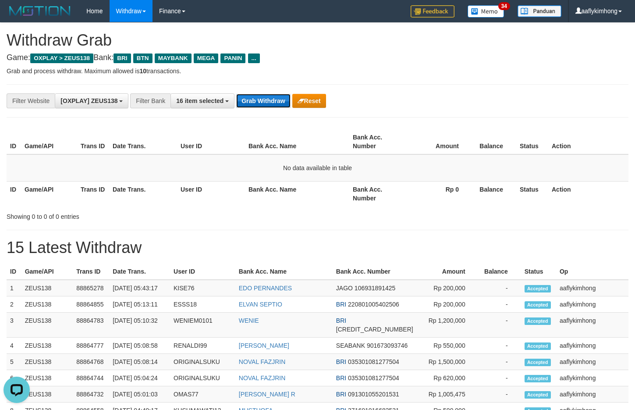
click at [262, 101] on button "Grab Withdraw" at bounding box center [263, 101] width 54 height 14
click at [262, 94] on button "Grab Withdraw" at bounding box center [263, 101] width 54 height 14
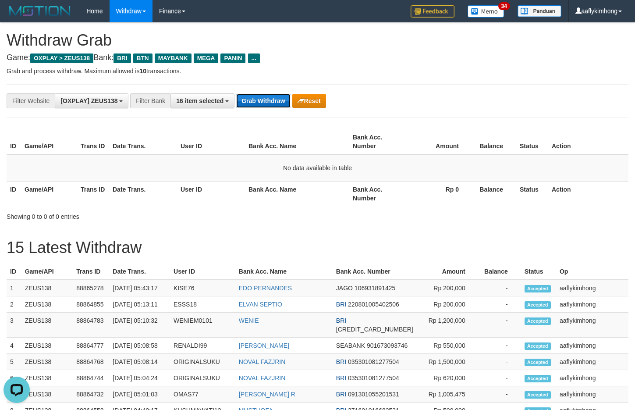
click at [262, 94] on button "Grab Withdraw" at bounding box center [263, 101] width 54 height 14
click at [255, 97] on button "Grab Withdraw" at bounding box center [263, 101] width 54 height 14
drag, startPoint x: 282, startPoint y: 92, endPoint x: 270, endPoint y: 95, distance: 12.2
click at [270, 95] on div "**********" at bounding box center [318, 100] width 622 height 33
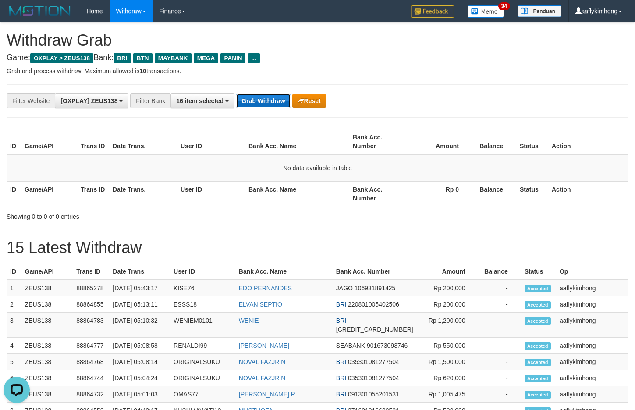
click at [270, 95] on button "Grab Withdraw" at bounding box center [263, 101] width 54 height 14
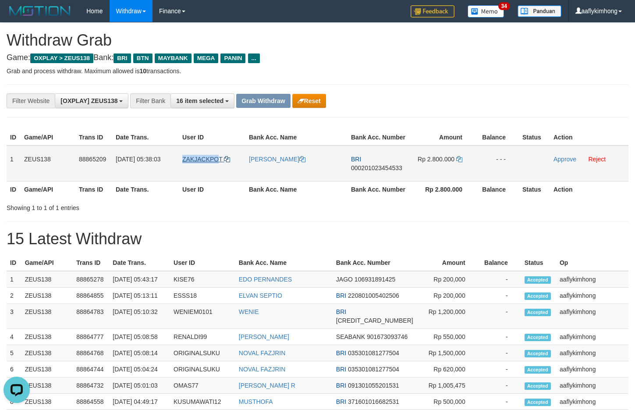
copy tr "ZAKJACKPO"
copy tr "ZAKJACKPOT"
drag, startPoint x: 177, startPoint y: 166, endPoint x: 227, endPoint y: 160, distance: 50.3
click at [227, 160] on tr "1 ZEUS138 88865209 01/10/2025 05:38:03 ZAKJACKPOT MUHAMMAD ZAKI BRI 00020102345…" at bounding box center [318, 164] width 622 height 36
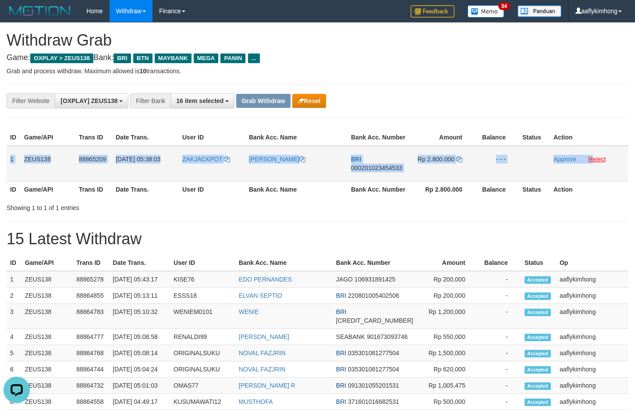
drag, startPoint x: 9, startPoint y: 152, endPoint x: 592, endPoint y: 158, distance: 583.1
click at [592, 158] on tr "1 ZEUS138 88865209 01/10/2025 05:38:03 ZAKJACKPOT MUHAMMAD ZAKI BRI 00020102345…" at bounding box center [318, 164] width 622 height 36
copy tr "1 ZEUS138 88865209 01/10/2025 05:38:03 ZAKJACKPOT MUHAMMAD ZAKI BRI 00020102345…"
click at [371, 165] on span "000201023454533" at bounding box center [376, 167] width 51 height 7
copy tr "1 ZEUS138 88865209 01/10/2025 05:38:03 ZAKJACKPOT MUHAMMAD ZAKI BRI 00020102345…"
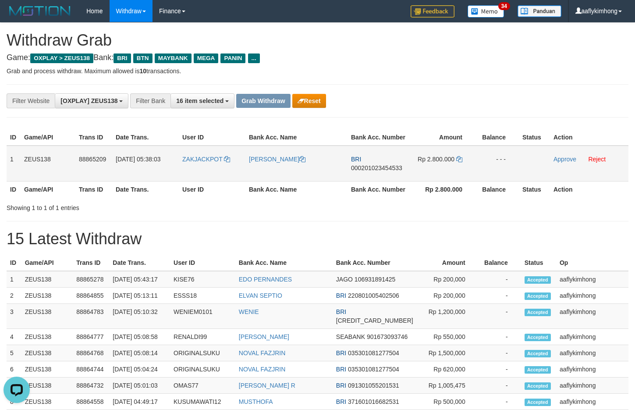
click at [371, 165] on span "000201023454533" at bounding box center [376, 167] width 51 height 7
click at [458, 157] on icon at bounding box center [459, 159] width 6 height 6
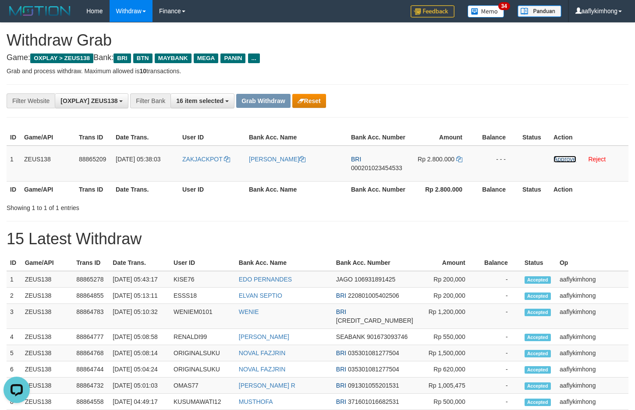
drag, startPoint x: 562, startPoint y: 158, endPoint x: 355, endPoint y: 89, distance: 218.8
click at [562, 158] on link "Approve" at bounding box center [565, 159] width 23 height 7
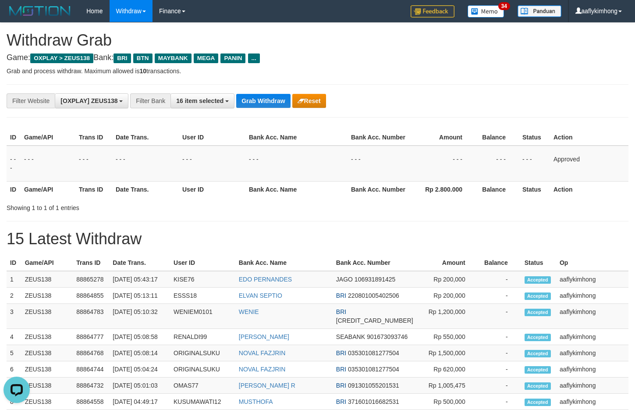
click at [256, 93] on div "**********" at bounding box center [265, 100] width 530 height 15
click at [253, 96] on button "Grab Withdraw" at bounding box center [263, 101] width 54 height 14
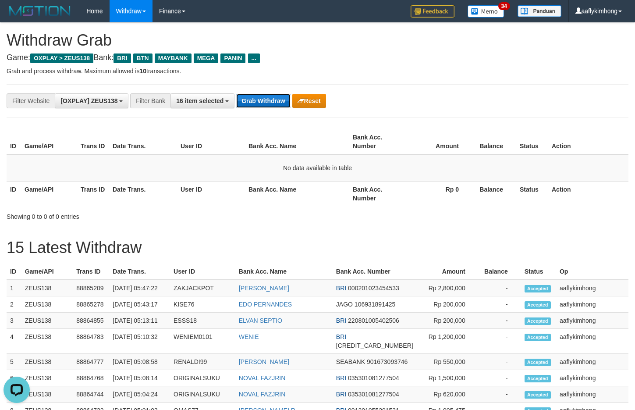
click at [253, 97] on button "Grab Withdraw" at bounding box center [263, 101] width 54 height 14
click at [245, 99] on button "Grab Withdraw" at bounding box center [263, 101] width 54 height 14
click at [243, 99] on button "Grab Withdraw" at bounding box center [263, 101] width 54 height 14
click at [276, 100] on button "Grab Withdraw" at bounding box center [263, 101] width 54 height 14
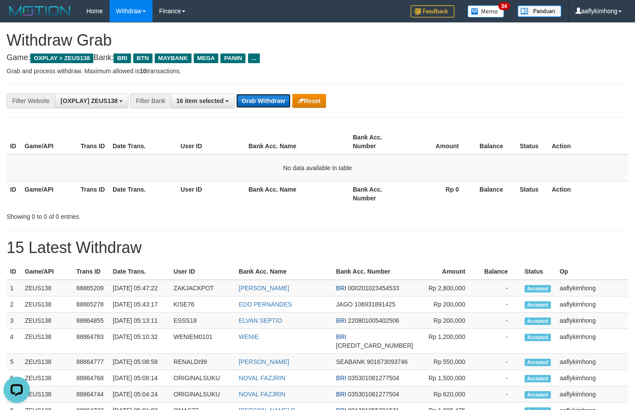
click at [242, 99] on button "Grab Withdraw" at bounding box center [263, 101] width 54 height 14
click at [245, 97] on button "Grab Withdraw" at bounding box center [263, 101] width 54 height 14
click at [251, 99] on button "Grab Withdraw" at bounding box center [263, 101] width 54 height 14
click at [251, 98] on button "Grab Withdraw" at bounding box center [263, 101] width 54 height 14
click at [264, 106] on button "Grab Withdraw" at bounding box center [263, 101] width 54 height 14
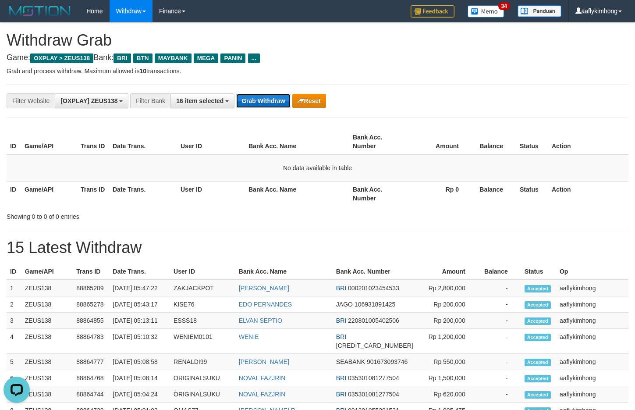
click at [264, 106] on button "Grab Withdraw" at bounding box center [263, 101] width 54 height 14
click at [274, 100] on button "Grab Withdraw" at bounding box center [263, 101] width 54 height 14
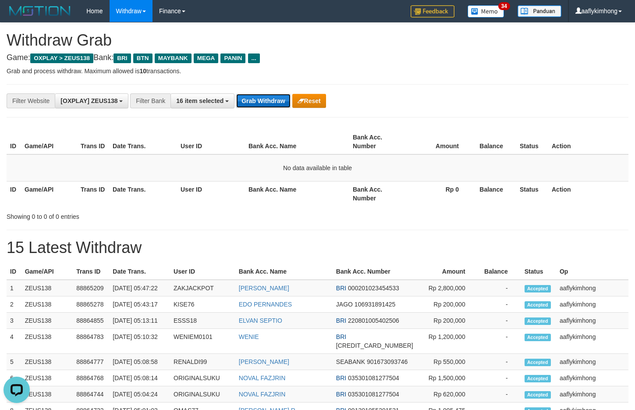
click at [274, 100] on button "Grab Withdraw" at bounding box center [263, 101] width 54 height 14
click at [260, 95] on button "Grab Withdraw" at bounding box center [263, 101] width 54 height 14
drag, startPoint x: 260, startPoint y: 95, endPoint x: 256, endPoint y: 72, distance: 23.2
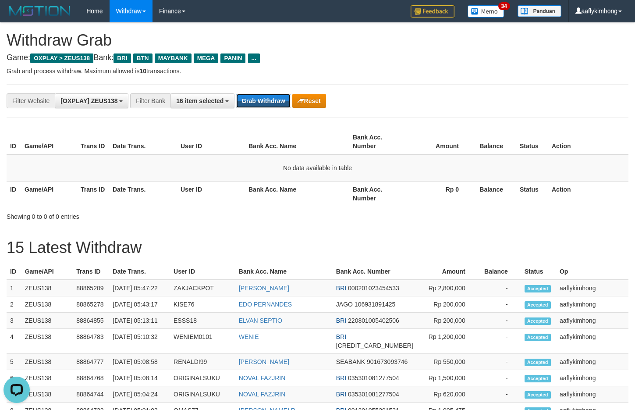
click at [261, 90] on div "**********" at bounding box center [318, 100] width 622 height 33
click at [256, 104] on button "Grab Withdraw" at bounding box center [263, 101] width 54 height 14
click at [250, 98] on button "Grab Withdraw" at bounding box center [263, 101] width 54 height 14
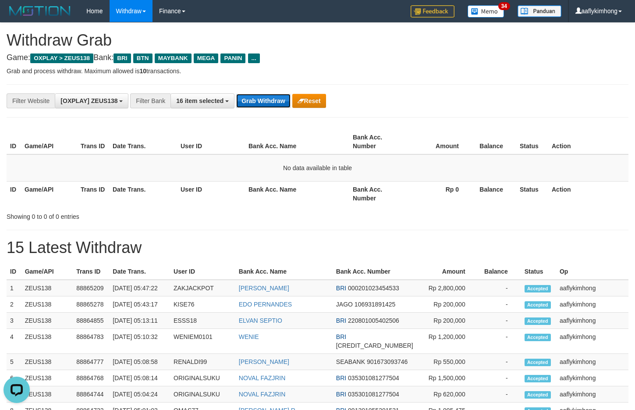
click at [250, 98] on button "Grab Withdraw" at bounding box center [263, 101] width 54 height 14
drag, startPoint x: 437, startPoint y: 142, endPoint x: 404, endPoint y: 134, distance: 33.8
click at [431, 140] on th "Amount" at bounding box center [439, 141] width 67 height 25
click at [270, 101] on button "Grab Withdraw" at bounding box center [263, 101] width 54 height 14
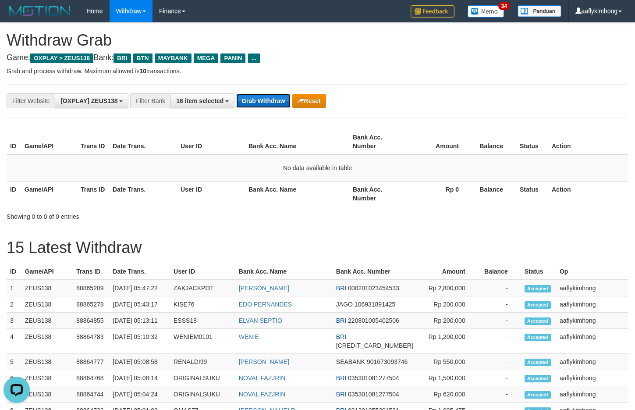
click at [270, 100] on button "Grab Withdraw" at bounding box center [263, 101] width 54 height 14
click at [280, 102] on button "Grab Withdraw" at bounding box center [263, 101] width 54 height 14
click at [277, 97] on button "Grab Withdraw" at bounding box center [263, 101] width 54 height 14
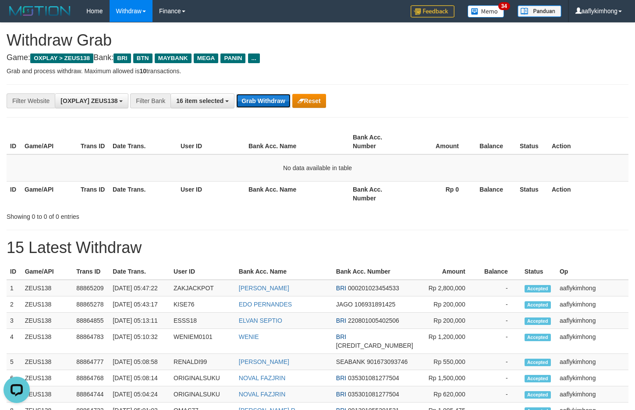
click at [277, 97] on button "Grab Withdraw" at bounding box center [263, 101] width 54 height 14
click at [258, 98] on button "Grab Withdraw" at bounding box center [263, 101] width 54 height 14
click at [279, 96] on button "Grab Withdraw" at bounding box center [263, 101] width 54 height 14
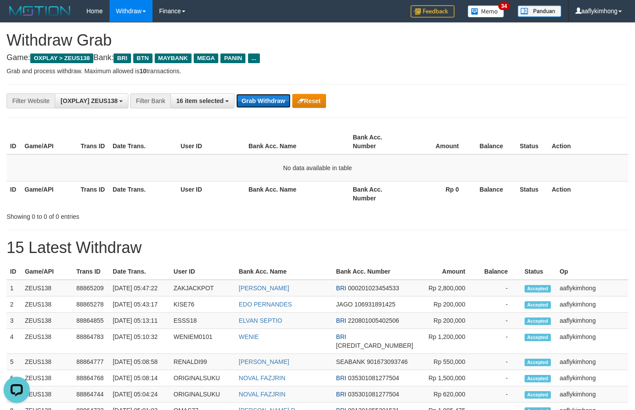
click at [267, 94] on button "Grab Withdraw" at bounding box center [263, 101] width 54 height 14
click at [262, 95] on button "Grab Withdraw" at bounding box center [263, 101] width 54 height 14
click at [268, 105] on button "Grab Withdraw" at bounding box center [263, 101] width 54 height 14
click at [263, 102] on button "Grab Withdraw" at bounding box center [263, 101] width 54 height 14
click at [261, 101] on button "Grab Withdraw" at bounding box center [263, 101] width 54 height 14
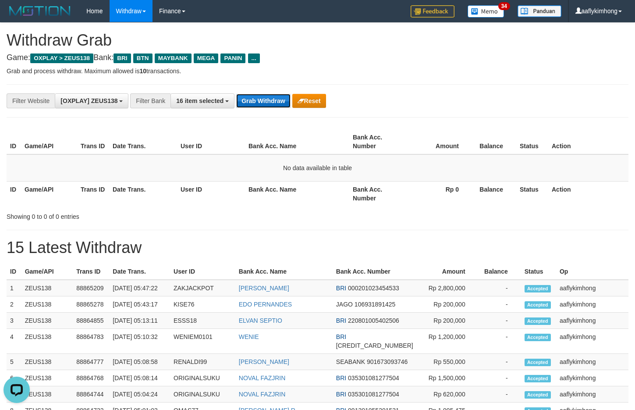
click at [256, 99] on button "Grab Withdraw" at bounding box center [263, 101] width 54 height 14
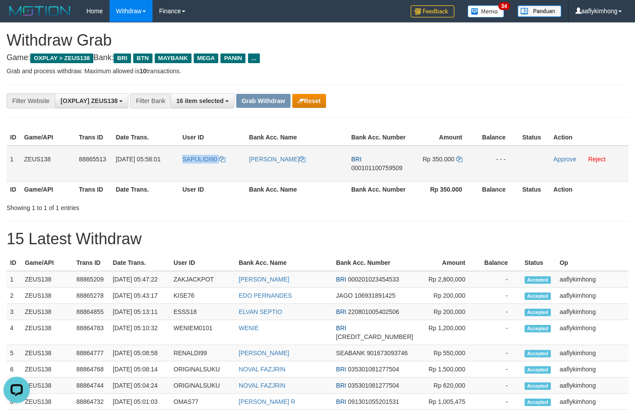
copy link "SAPULIDI90"
drag, startPoint x: 182, startPoint y: 172, endPoint x: 232, endPoint y: 169, distance: 50.5
click at [232, 169] on td "SAPULIDI90" at bounding box center [212, 164] width 67 height 36
click at [7, 148] on td "1" at bounding box center [14, 164] width 14 height 36
click at [13, 157] on td "1" at bounding box center [14, 164] width 14 height 36
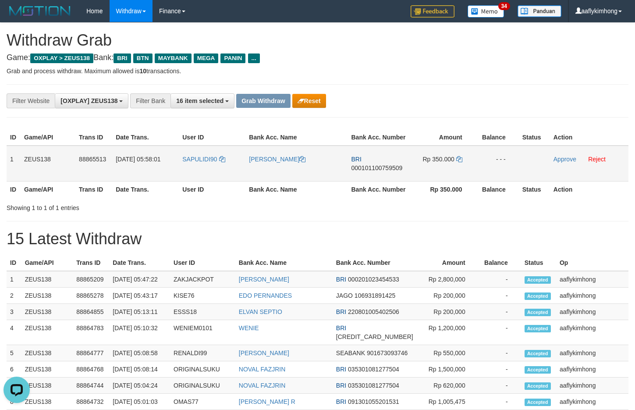
click at [13, 157] on td "1" at bounding box center [14, 164] width 14 height 36
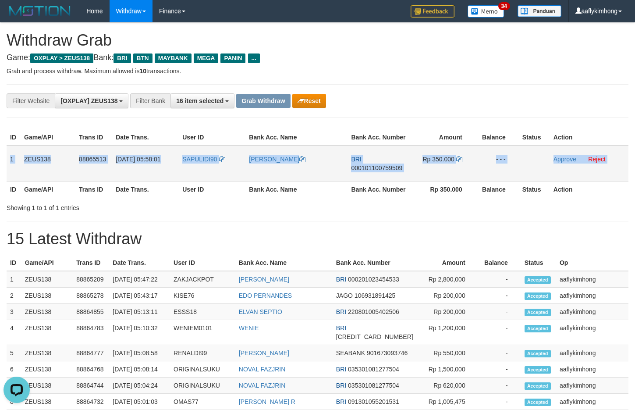
copy table "1 ZEUS138 88865513 01/10/2025 05:58:01 SAPULIDI90 FEBRIYANO FRAN BRI 0001011007…"
drag, startPoint x: 13, startPoint y: 157, endPoint x: 567, endPoint y: 162, distance: 554.6
click at [567, 162] on tr "1 ZEUS138 88865513 01/10/2025 05:58:01 SAPULIDI90 FEBRIYANO FRAN BRI 0001011007…" at bounding box center [318, 164] width 622 height 36
click at [356, 168] on span "000101100759509" at bounding box center [376, 167] width 51 height 7
copy table "1 ZEUS138 88865513 01/10/2025 05:58:01 SAPULIDI90 FEBRIYANO FRAN BRI 0001011007…"
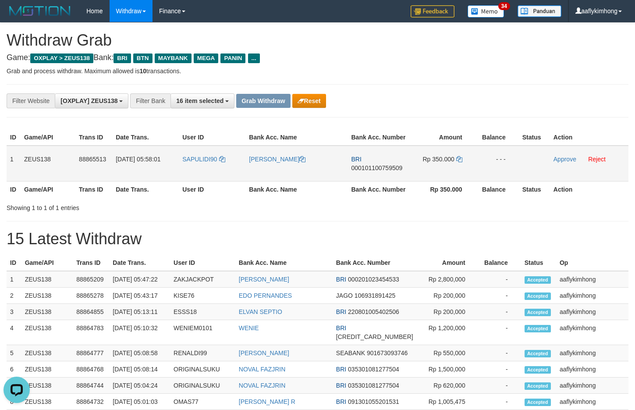
click at [356, 168] on span "000101100759509" at bounding box center [376, 167] width 51 height 7
click at [459, 152] on td "Rp 350.000" at bounding box center [442, 164] width 65 height 36
click at [457, 160] on icon at bounding box center [459, 159] width 6 height 6
click at [459, 157] on icon at bounding box center [459, 159] width 6 height 6
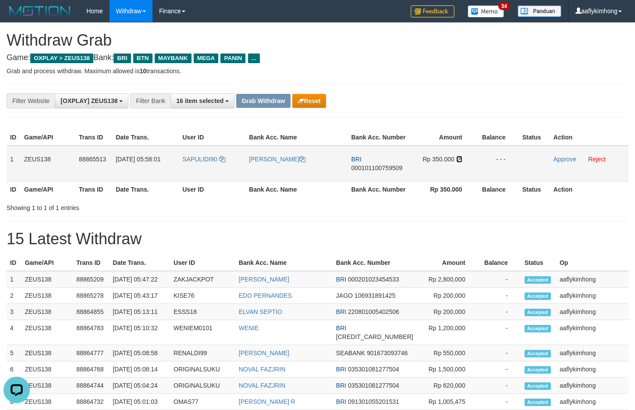
click at [459, 157] on icon at bounding box center [459, 159] width 6 height 6
click at [555, 153] on td "Approve Reject" at bounding box center [589, 164] width 78 height 36
click at [555, 160] on link "Approve" at bounding box center [565, 159] width 23 height 7
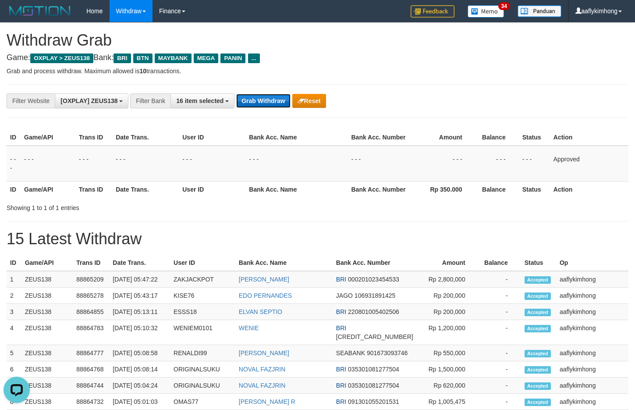
click at [265, 103] on button "Grab Withdraw" at bounding box center [263, 101] width 54 height 14
drag, startPoint x: 264, startPoint y: 103, endPoint x: 345, endPoint y: 115, distance: 81.7
click at [267, 102] on button "Grab Withdraw" at bounding box center [263, 101] width 54 height 14
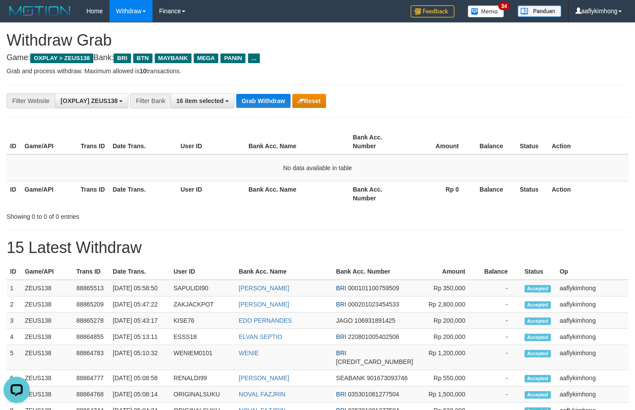
click at [243, 90] on div "**********" at bounding box center [318, 100] width 622 height 33
click at [278, 106] on button "Grab Withdraw" at bounding box center [263, 101] width 54 height 14
click at [438, 132] on th "Amount" at bounding box center [439, 141] width 67 height 25
click at [276, 100] on button "Grab Withdraw" at bounding box center [263, 101] width 54 height 14
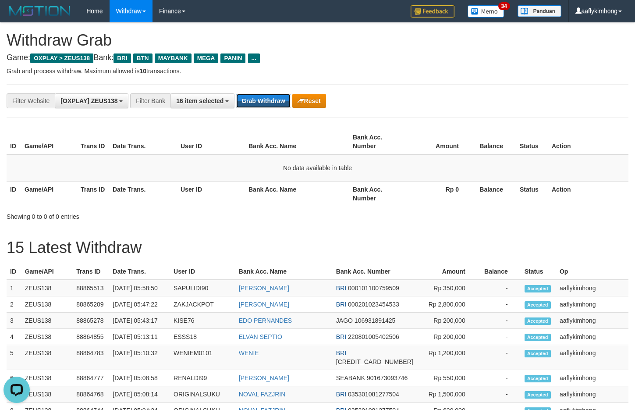
drag, startPoint x: 276, startPoint y: 100, endPoint x: 638, endPoint y: 83, distance: 362.5
click at [279, 98] on button "Grab Withdraw" at bounding box center [263, 101] width 54 height 14
click at [274, 104] on button "Grab Withdraw" at bounding box center [263, 101] width 54 height 14
click at [274, 96] on button "Grab Withdraw" at bounding box center [263, 101] width 54 height 14
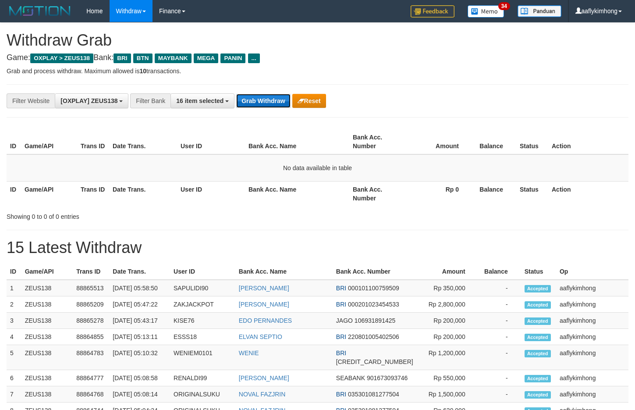
click at [279, 104] on button "Grab Withdraw" at bounding box center [263, 101] width 54 height 14
drag, startPoint x: 283, startPoint y: 103, endPoint x: 339, endPoint y: 93, distance: 56.9
click at [285, 102] on button "Grab Withdraw" at bounding box center [263, 101] width 54 height 14
click at [283, 90] on div "**********" at bounding box center [318, 100] width 622 height 33
click at [262, 99] on button "Grab Withdraw" at bounding box center [263, 101] width 54 height 14
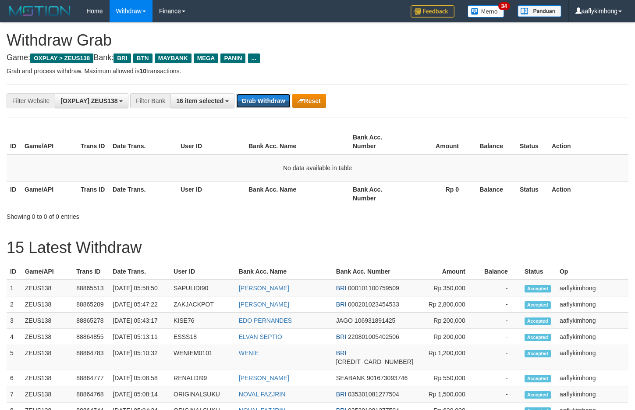
click at [267, 93] on div "**********" at bounding box center [265, 100] width 530 height 15
click at [272, 102] on button "Grab Withdraw" at bounding box center [263, 101] width 54 height 14
click at [264, 99] on button "Grab Withdraw" at bounding box center [263, 101] width 54 height 14
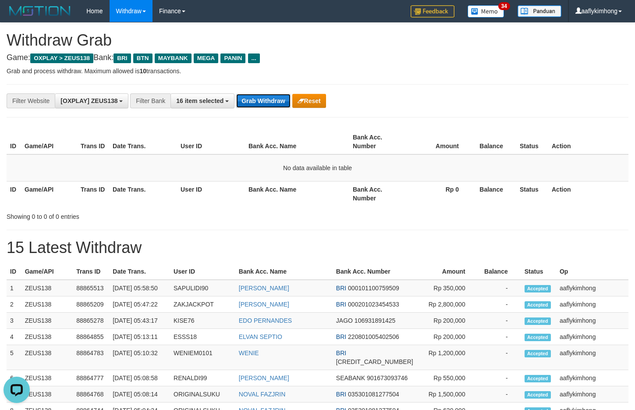
click at [263, 98] on button "Grab Withdraw" at bounding box center [263, 101] width 54 height 14
click at [247, 94] on button "Grab Withdraw" at bounding box center [263, 101] width 54 height 14
click at [247, 93] on div "**********" at bounding box center [265, 100] width 530 height 15
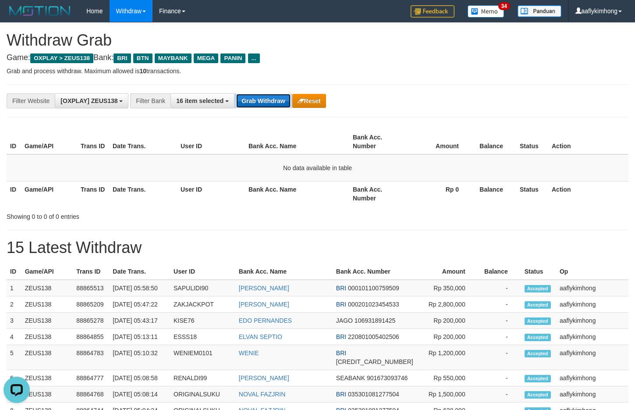
click at [261, 98] on button "Grab Withdraw" at bounding box center [263, 101] width 54 height 14
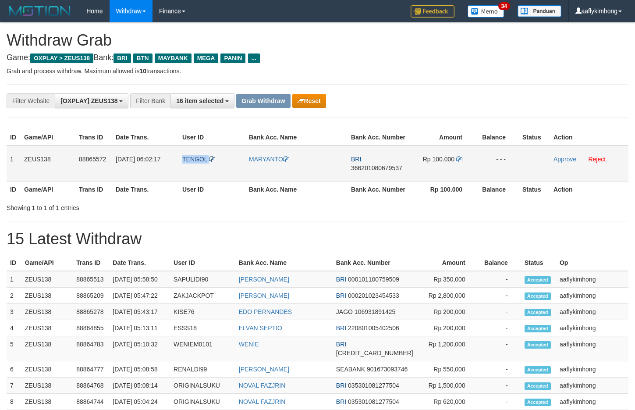
drag, startPoint x: 178, startPoint y: 166, endPoint x: 212, endPoint y: 162, distance: 34.4
click at [212, 162] on tr "1 ZEUS138 88865572 01/10/2025 06:02:17 TENGOL MARYANTO BRI 366201080679537 Rp 1…" at bounding box center [318, 164] width 622 height 36
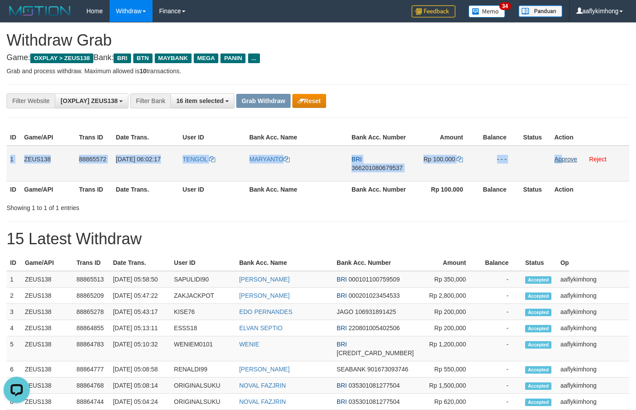
copy tr "1 ZEUS138 88865572 01/10/2025 06:02:17 TENGOL MARYANTO BRI 366201080679537 Rp 1…"
drag, startPoint x: 7, startPoint y: 153, endPoint x: 565, endPoint y: 158, distance: 557.7
click at [565, 158] on tr "1 ZEUS138 88865572 01/10/2025 06:02:17 TENGOL MARYANTO BRI 366201080679537 Rp 1…" at bounding box center [318, 164] width 623 height 36
click at [390, 171] on span "366201080679537" at bounding box center [377, 167] width 51 height 7
copy tr "1 ZEUS138 88865572 01/10/2025 06:02:17 TENGOL MARYANTO BRI 366201080679537 Rp 1…"
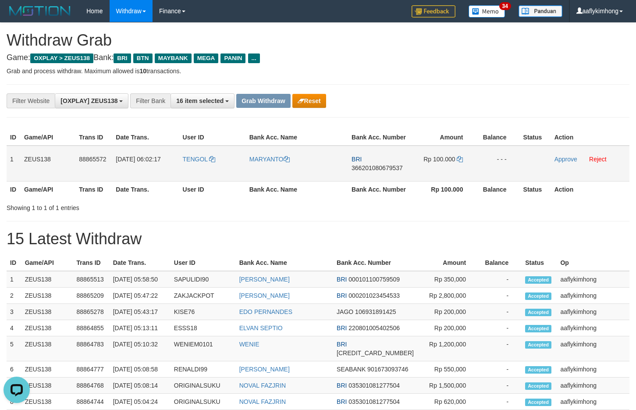
click at [390, 171] on span "366201080679537" at bounding box center [377, 167] width 51 height 7
click at [447, 149] on td "Rp 100.000" at bounding box center [443, 164] width 65 height 36
click at [461, 156] on icon at bounding box center [460, 159] width 6 height 6
click at [460, 158] on icon at bounding box center [460, 159] width 6 height 6
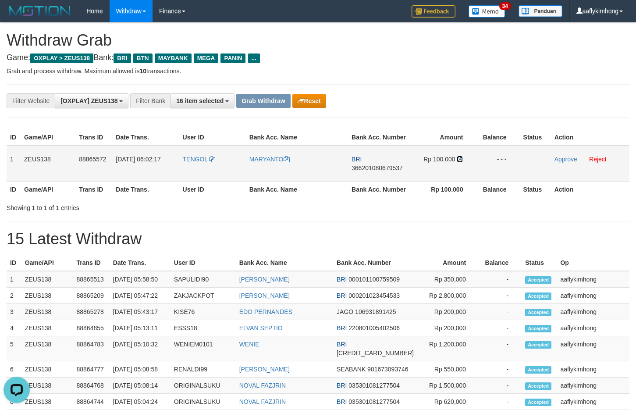
click at [460, 157] on icon at bounding box center [460, 159] width 6 height 6
click at [559, 158] on link "Approve" at bounding box center [566, 159] width 23 height 7
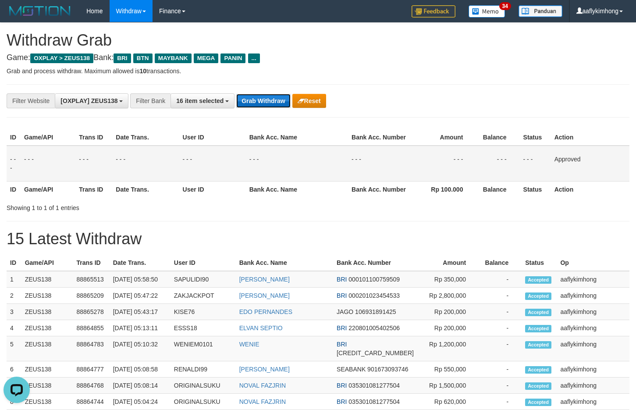
click at [276, 100] on button "Grab Withdraw" at bounding box center [263, 101] width 54 height 14
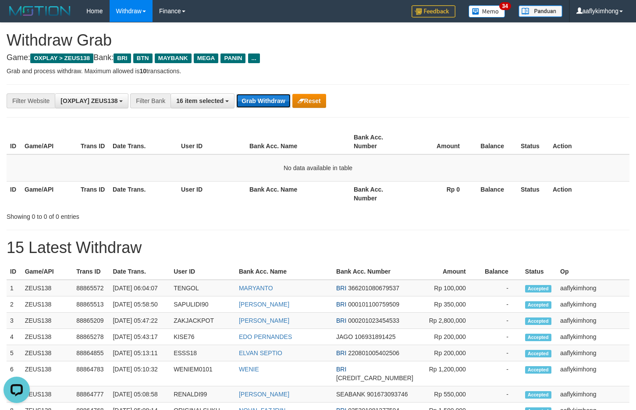
click at [253, 100] on button "Grab Withdraw" at bounding box center [263, 101] width 54 height 14
click at [252, 99] on button "Grab Withdraw" at bounding box center [263, 101] width 54 height 14
click at [281, 96] on button "Grab Withdraw" at bounding box center [263, 101] width 54 height 14
click at [281, 97] on button "Grab Withdraw" at bounding box center [263, 101] width 54 height 14
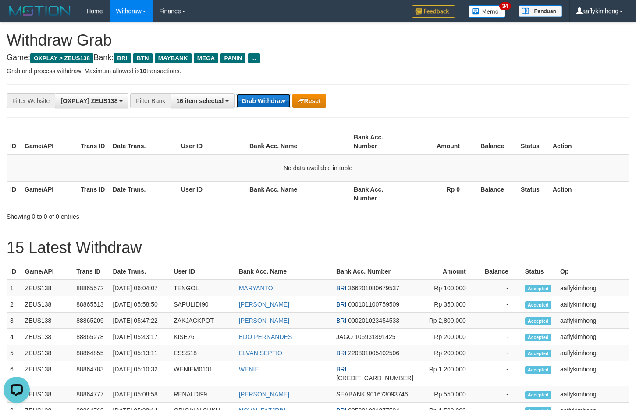
click at [257, 100] on button "Grab Withdraw" at bounding box center [263, 101] width 54 height 14
click at [257, 98] on button "Grab Withdraw" at bounding box center [263, 101] width 54 height 14
click at [251, 97] on button "Grab Withdraw" at bounding box center [263, 101] width 54 height 14
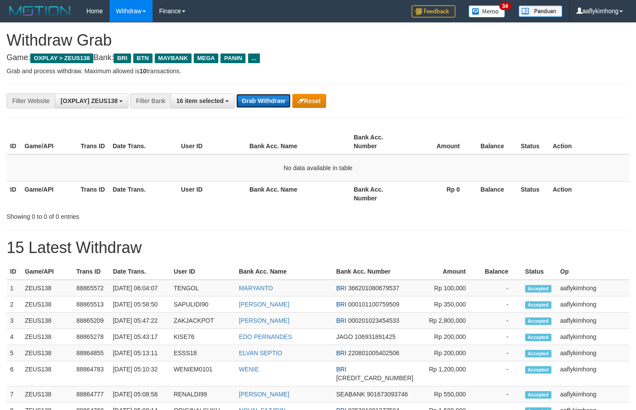
click at [251, 97] on button "Grab Withdraw" at bounding box center [263, 101] width 54 height 14
click at [254, 95] on button "Grab Withdraw" at bounding box center [263, 101] width 54 height 14
click at [275, 128] on div "ID Game/API Trans ID Date Trans. User ID Bank Acc. Name Bank Acc. Number Amount…" at bounding box center [318, 168] width 636 height 82
click at [273, 108] on div "**********" at bounding box center [318, 100] width 623 height 33
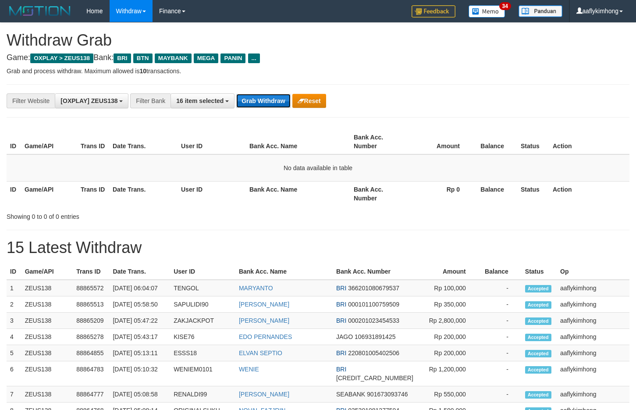
click at [270, 100] on button "Grab Withdraw" at bounding box center [263, 101] width 54 height 14
click at [257, 100] on button "Grab Withdraw" at bounding box center [263, 101] width 54 height 14
click at [257, 97] on button "Grab Withdraw" at bounding box center [263, 101] width 54 height 14
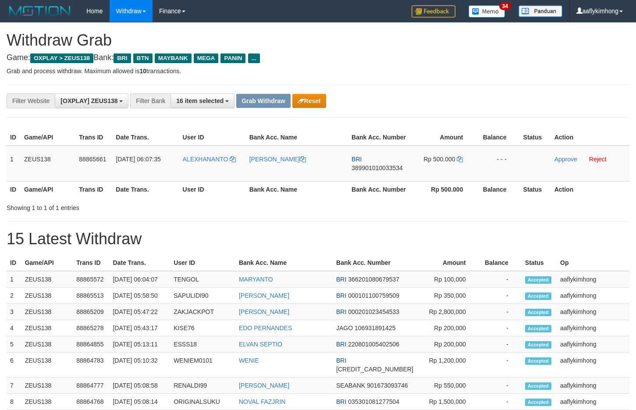
click at [505, 61] on h4 "Game: OXPLAY > ZEUS138 Bank: BRI BTN MAYBANK MEGA PANIN ..." at bounding box center [318, 57] width 623 height 9
copy link "ALEXHANANTO"
drag, startPoint x: 180, startPoint y: 173, endPoint x: 234, endPoint y: 166, distance: 54.4
click at [234, 166] on td "ALEXHANANTO" at bounding box center [212, 164] width 67 height 36
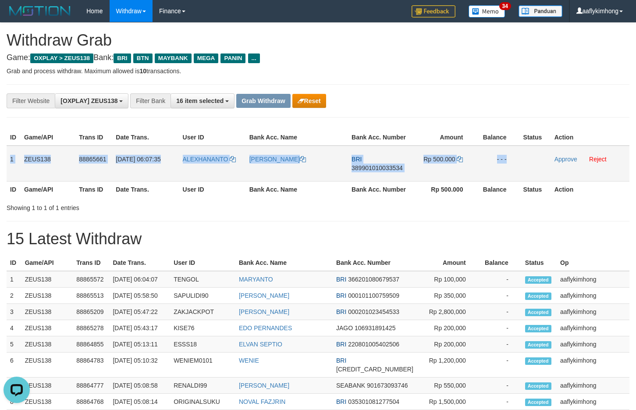
copy tr "1 ZEUS138 88865661 01/10/2025 06:07:35 ALEXHANANTO ALEX HANANTO BRI 38990101003…"
drag, startPoint x: 11, startPoint y: 153, endPoint x: 550, endPoint y: 169, distance: 539.4
click at [550, 169] on tr "1 ZEUS138 88865661 01/10/2025 06:07:35 ALEXHANANTO ALEX HANANTO BRI 38990101003…" at bounding box center [318, 164] width 623 height 36
click at [373, 168] on span "389901010033534" at bounding box center [377, 167] width 51 height 7
copy tr "1 ZEUS138 88865661 01/10/2025 06:07:35 ALEXHANANTO ALEX HANANTO BRI 38990101003…"
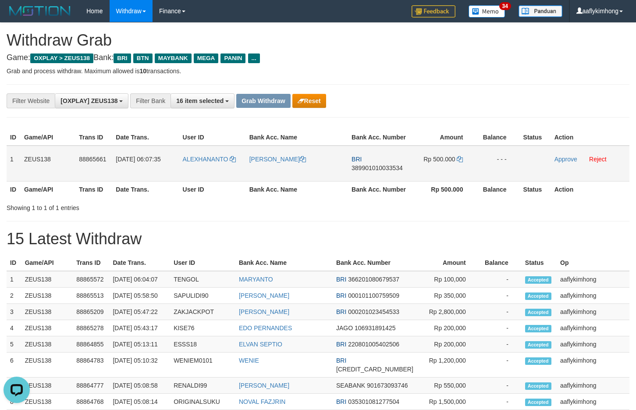
click at [373, 168] on span "389901010033534" at bounding box center [377, 167] width 51 height 7
drag, startPoint x: 451, startPoint y: 147, endPoint x: 459, endPoint y: 160, distance: 14.7
click at [451, 148] on td "Rp 500.000" at bounding box center [443, 164] width 65 height 36
click at [459, 160] on icon at bounding box center [460, 159] width 6 height 6
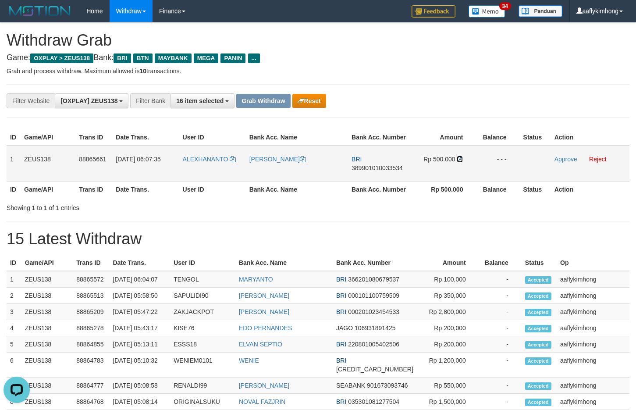
click at [460, 156] on icon at bounding box center [460, 159] width 6 height 6
drag, startPoint x: 567, startPoint y: 160, endPoint x: 365, endPoint y: 95, distance: 211.7
click at [567, 160] on link "Approve" at bounding box center [566, 159] width 23 height 7
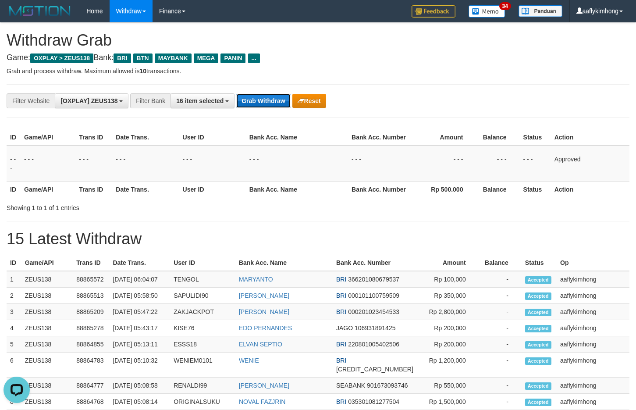
click at [253, 104] on button "Grab Withdraw" at bounding box center [263, 101] width 54 height 14
drag, startPoint x: 253, startPoint y: 104, endPoint x: 335, endPoint y: 123, distance: 84.2
click at [255, 103] on button "Grab Withdraw" at bounding box center [263, 101] width 54 height 14
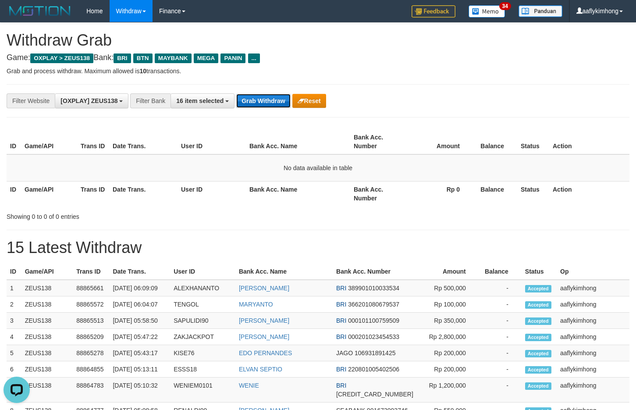
click at [266, 102] on button "Grab Withdraw" at bounding box center [263, 101] width 54 height 14
click at [265, 102] on button "Grab Withdraw" at bounding box center [263, 101] width 54 height 14
click at [263, 99] on button "Grab Withdraw" at bounding box center [263, 101] width 54 height 14
click at [258, 98] on button "Grab Withdraw" at bounding box center [263, 101] width 54 height 14
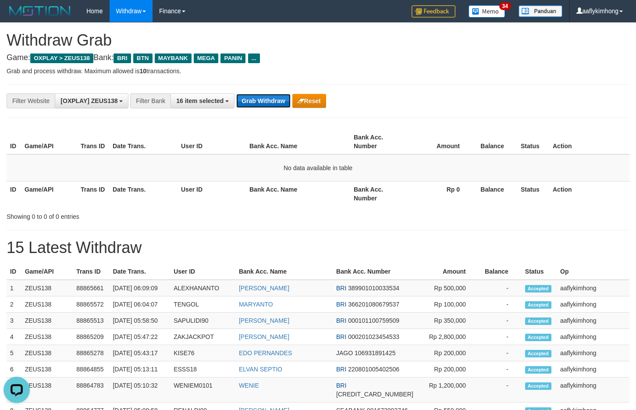
click at [258, 98] on button "Grab Withdraw" at bounding box center [263, 101] width 54 height 14
click at [257, 98] on button "Grab Withdraw" at bounding box center [263, 101] width 54 height 14
click at [258, 95] on button "Grab Withdraw" at bounding box center [263, 101] width 54 height 14
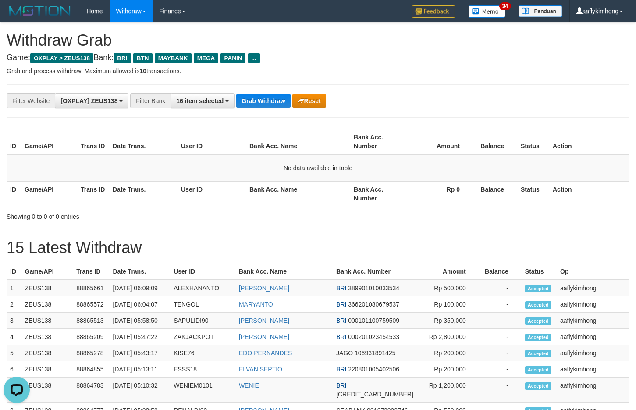
click at [282, 116] on div "**********" at bounding box center [318, 100] width 623 height 33
click at [267, 99] on button "Grab Withdraw" at bounding box center [263, 101] width 54 height 14
drag, startPoint x: 0, startPoint y: 0, endPoint x: 343, endPoint y: 158, distance: 377.8
click at [268, 101] on button "Grab Withdraw" at bounding box center [263, 101] width 54 height 14
click at [283, 102] on button "Grab Withdraw" at bounding box center [263, 101] width 54 height 14
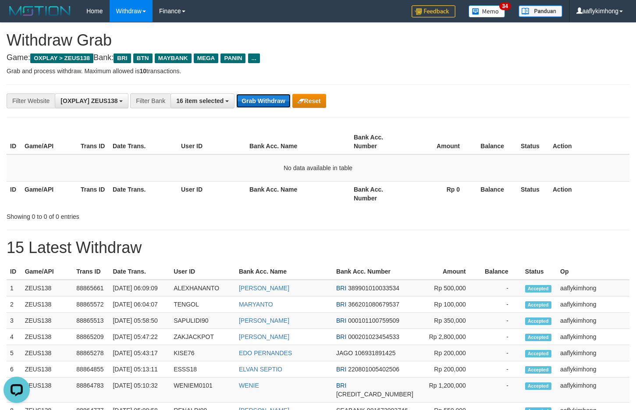
click at [283, 102] on button "Grab Withdraw" at bounding box center [263, 101] width 54 height 14
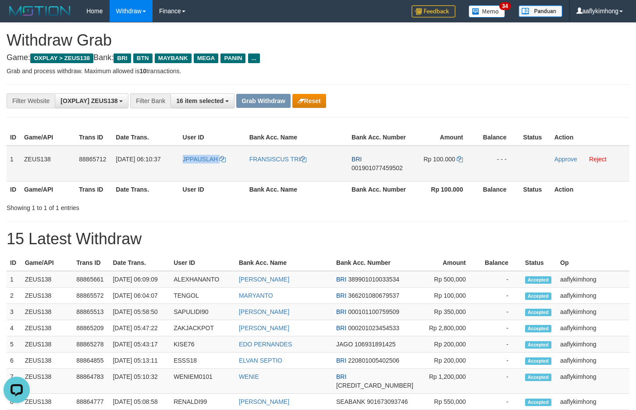
drag, startPoint x: 186, startPoint y: 172, endPoint x: 235, endPoint y: 168, distance: 49.7
click at [235, 168] on td "JPPAUSLAH" at bounding box center [212, 164] width 67 height 36
copy link "JPPAUSLAH"
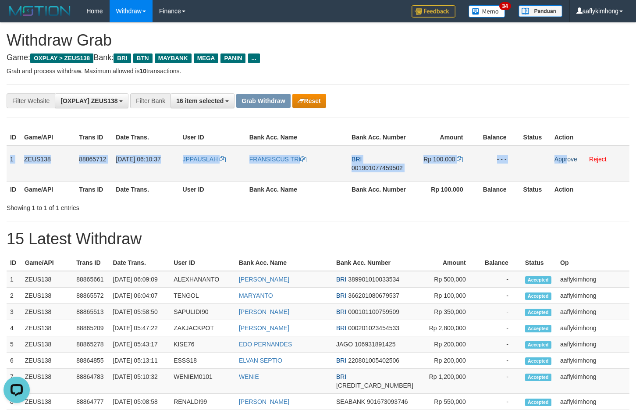
copy tr "1 ZEUS138 88865712 01/10/2025 06:10:37 JPPAUSLAH FRANSISCUS TRI BRI 00190107745…"
drag, startPoint x: 8, startPoint y: 156, endPoint x: 572, endPoint y: 159, distance: 563.8
click at [572, 159] on tr "1 ZEUS138 88865712 01/10/2025 06:10:37 JPPAUSLAH FRANSISCUS TRI BRI 00190107745…" at bounding box center [318, 164] width 623 height 36
copy tr "1 ZEUS138 88865712 01/10/2025 06:10:37 JPPAUSLAH FRANSISCUS TRI BRI 00190107745…"
click at [377, 167] on span "001901077459502" at bounding box center [377, 167] width 51 height 7
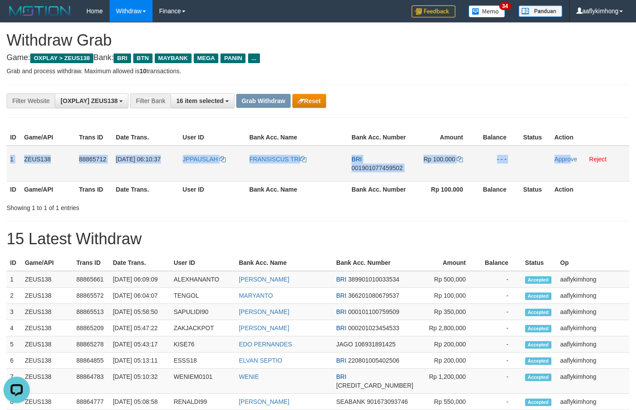
copy tr "1 ZEUS138 88865712 01/10/2025 06:10:37 JPPAUSLAH FRANSISCUS TRI BRI 00190107745…"
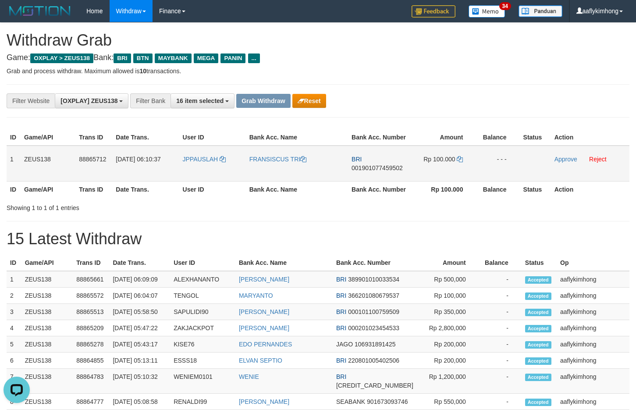
click at [376, 167] on span "001901077459502" at bounding box center [377, 167] width 51 height 7
click at [461, 154] on td "Rp 100.000" at bounding box center [443, 164] width 65 height 36
click at [461, 158] on icon at bounding box center [460, 159] width 6 height 6
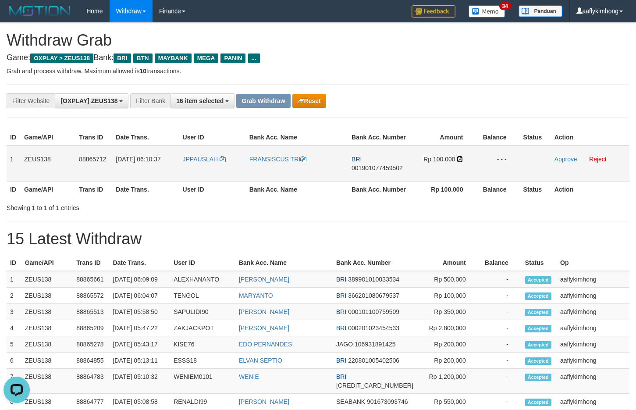
click at [461, 158] on icon at bounding box center [460, 159] width 6 height 6
click at [558, 158] on link "Approve" at bounding box center [566, 159] width 23 height 7
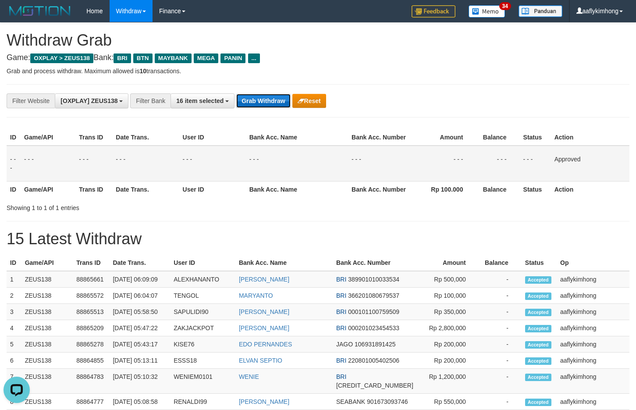
click at [283, 100] on button "Grab Withdraw" at bounding box center [263, 101] width 54 height 14
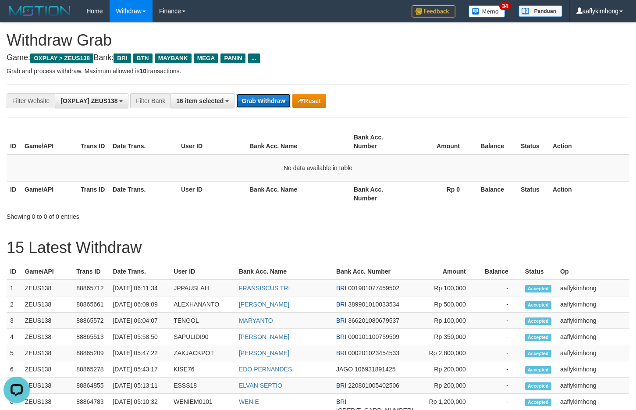
click at [263, 101] on button "Grab Withdraw" at bounding box center [263, 101] width 54 height 14
click at [262, 100] on button "Grab Withdraw" at bounding box center [263, 101] width 54 height 14
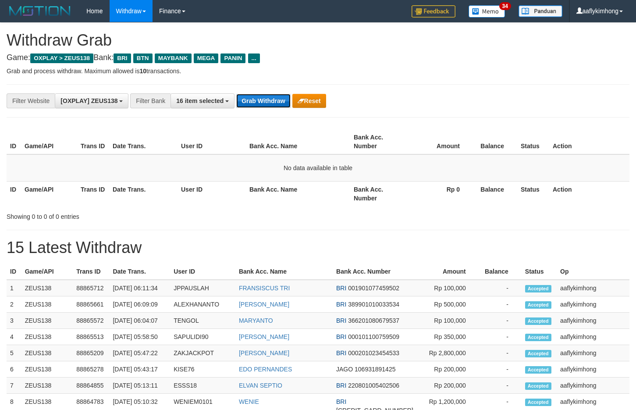
click at [275, 101] on button "Grab Withdraw" at bounding box center [263, 101] width 54 height 14
click at [261, 94] on button "Grab Withdraw" at bounding box center [263, 101] width 54 height 14
click at [292, 99] on button "Reset" at bounding box center [309, 101] width 34 height 14
drag, startPoint x: 327, startPoint y: 186, endPoint x: 322, endPoint y: 182, distance: 6.2
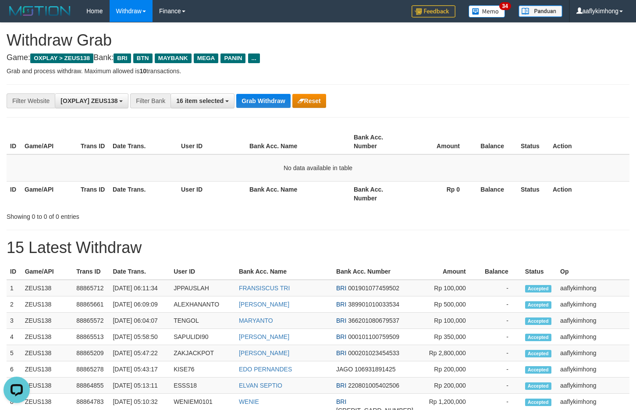
click at [323, 185] on th "Bank Acc. Name" at bounding box center [298, 193] width 104 height 25
click at [271, 100] on button "Grab Withdraw" at bounding box center [263, 101] width 54 height 14
click at [270, 100] on button "Grab Withdraw" at bounding box center [263, 101] width 54 height 14
click at [270, 99] on button "Grab Withdraw" at bounding box center [263, 101] width 54 height 14
click at [256, 95] on button "Grab Withdraw" at bounding box center [263, 101] width 54 height 14
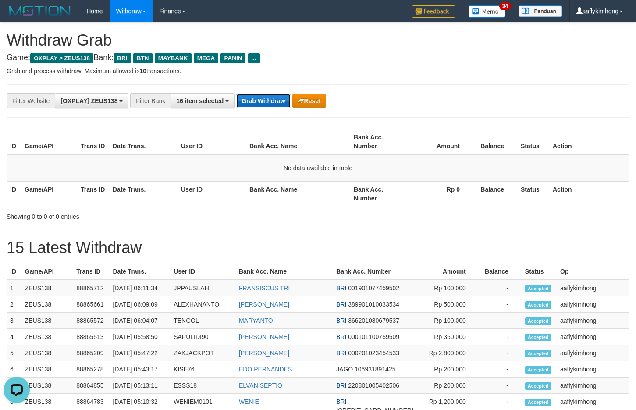
click at [256, 95] on button "Grab Withdraw" at bounding box center [263, 101] width 54 height 14
click at [267, 97] on button "Grab Withdraw" at bounding box center [263, 101] width 54 height 14
click at [267, 96] on button "Grab Withdraw" at bounding box center [263, 101] width 54 height 14
click at [274, 97] on button "Grab Withdraw" at bounding box center [263, 101] width 54 height 14
click at [274, 95] on button "Grab Withdraw" at bounding box center [263, 101] width 54 height 14
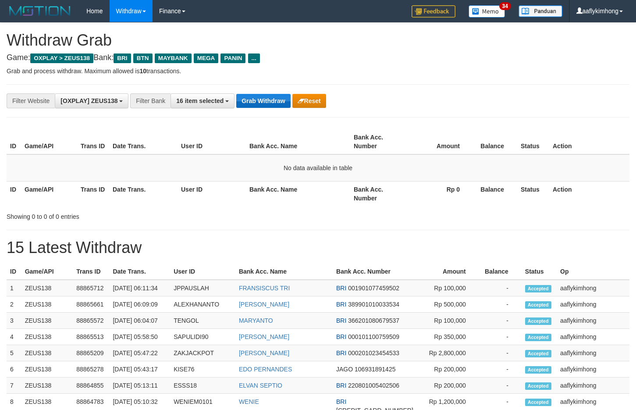
drag, startPoint x: 0, startPoint y: 0, endPoint x: 247, endPoint y: 103, distance: 267.4
click at [247, 103] on button "Grab Withdraw" at bounding box center [263, 101] width 54 height 14
click at [274, 99] on button "Grab Withdraw" at bounding box center [263, 101] width 54 height 14
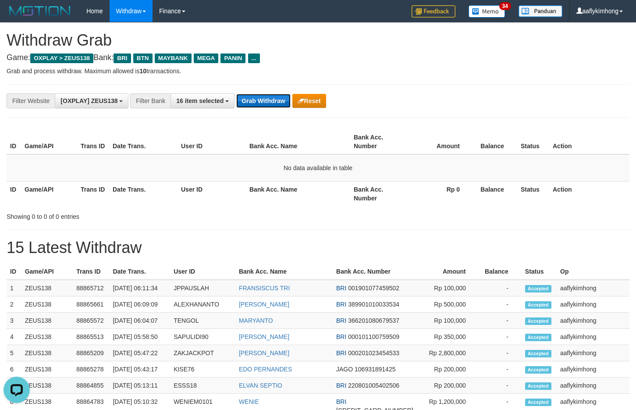
click at [279, 101] on button "Grab Withdraw" at bounding box center [263, 101] width 54 height 14
drag, startPoint x: 258, startPoint y: 89, endPoint x: 261, endPoint y: 93, distance: 4.7
click at [258, 89] on div "**********" at bounding box center [318, 100] width 623 height 33
click at [271, 105] on button "Grab Withdraw" at bounding box center [263, 101] width 54 height 14
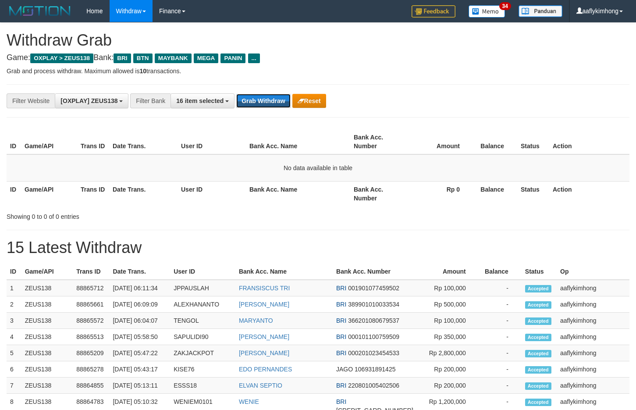
drag, startPoint x: 271, startPoint y: 100, endPoint x: 403, endPoint y: 114, distance: 132.7
click at [271, 98] on button "Grab Withdraw" at bounding box center [263, 101] width 54 height 14
drag, startPoint x: 253, startPoint y: 82, endPoint x: 252, endPoint y: 89, distance: 6.6
click at [253, 82] on div "**********" at bounding box center [318, 391] width 636 height 737
drag, startPoint x: 252, startPoint y: 89, endPoint x: 249, endPoint y: 96, distance: 6.7
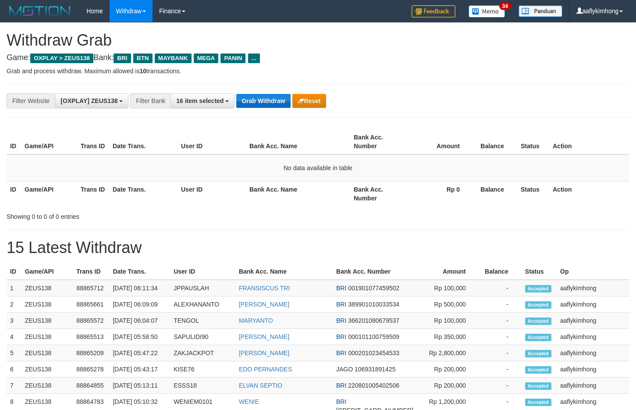
click at [250, 91] on div "**********" at bounding box center [318, 100] width 623 height 33
drag, startPoint x: 249, startPoint y: 96, endPoint x: 411, endPoint y: 211, distance: 198.3
click at [250, 96] on button "Grab Withdraw" at bounding box center [263, 101] width 54 height 14
